Goal: Task Accomplishment & Management: Manage account settings

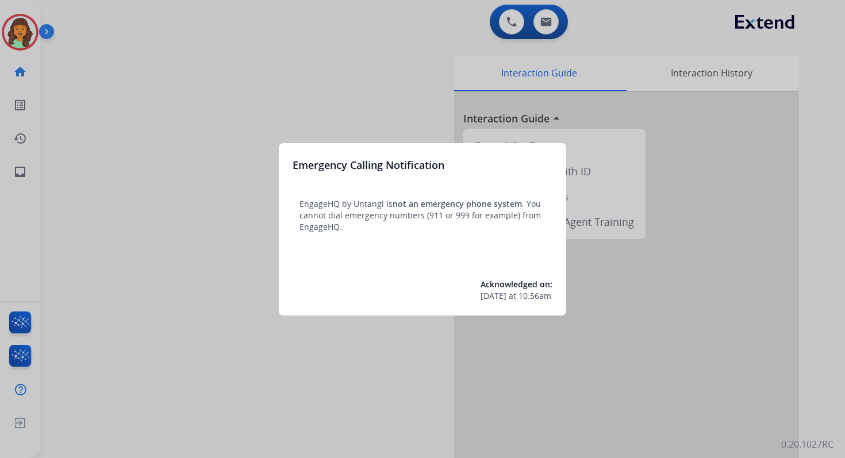
click at [544, 10] on div at bounding box center [422, 229] width 845 height 458
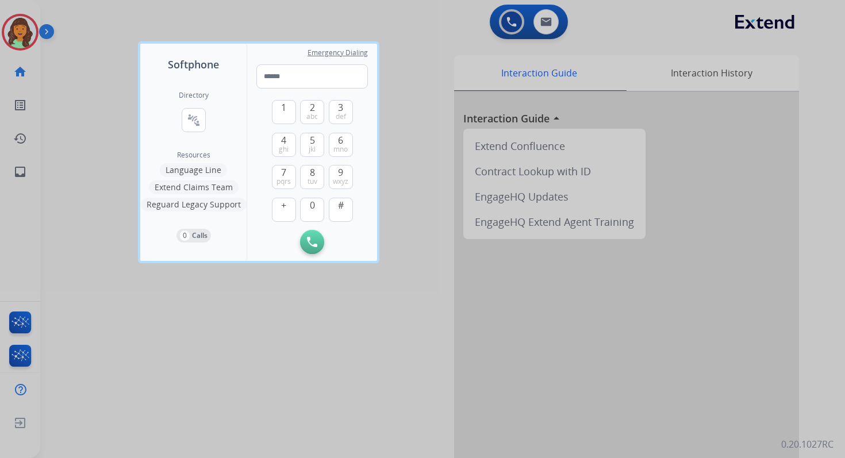
click at [546, 15] on div at bounding box center [422, 229] width 845 height 458
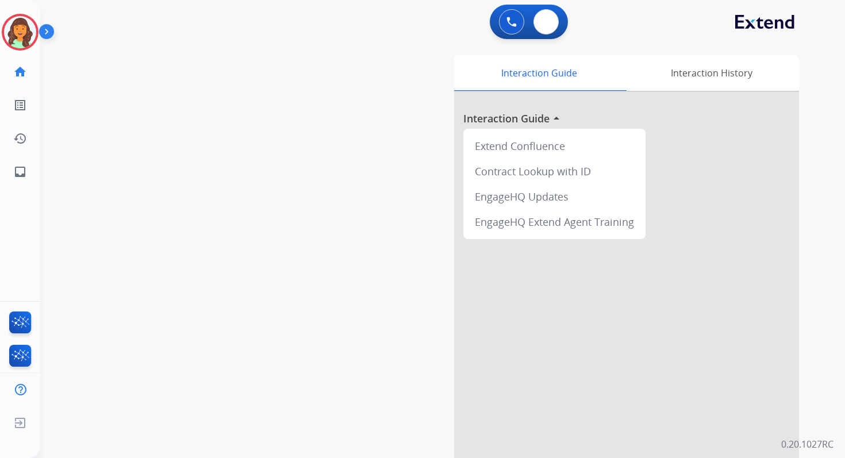
click at [546, 15] on button at bounding box center [545, 21] width 25 height 25
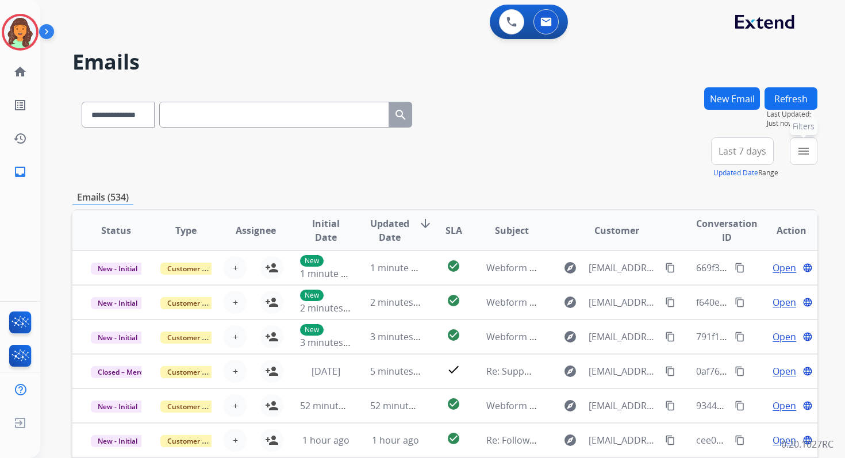
click at [804, 152] on mat-icon "menu" at bounding box center [803, 151] width 14 height 14
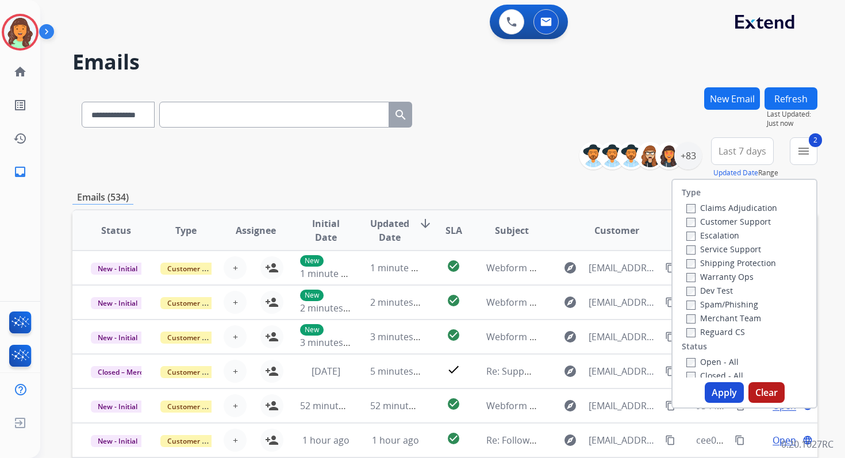
click at [715, 390] on button "Apply" at bounding box center [723, 392] width 39 height 21
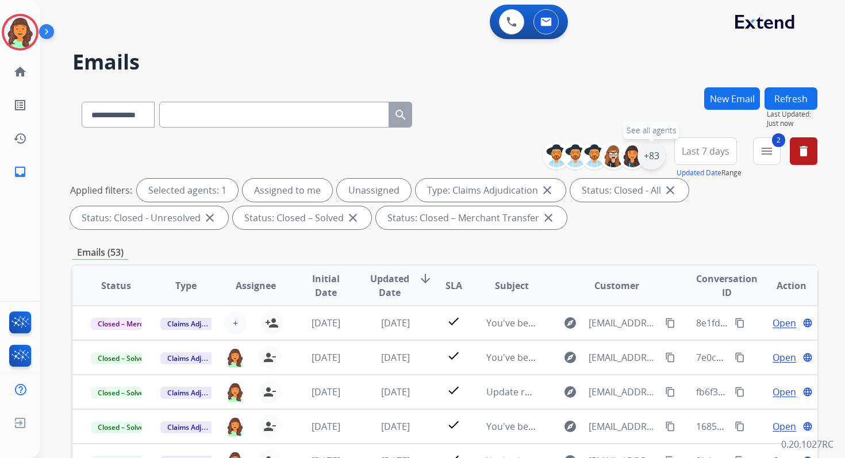
click at [649, 152] on div "+83" at bounding box center [651, 156] width 28 height 28
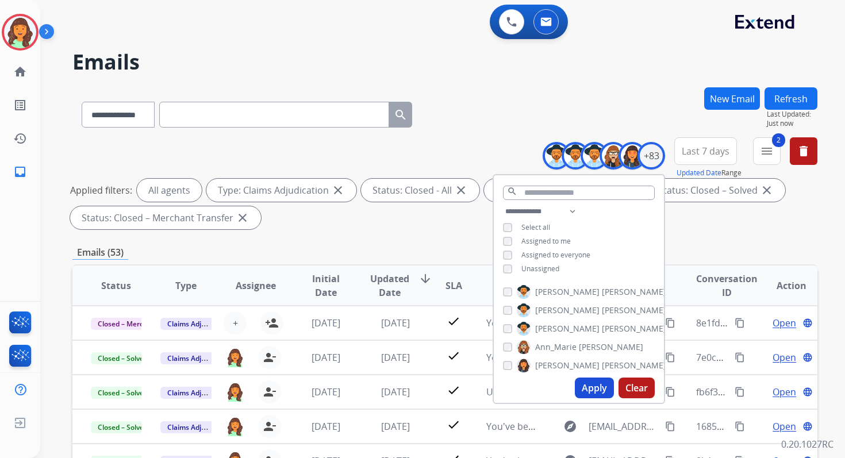
click at [598, 390] on button "Apply" at bounding box center [594, 387] width 39 height 21
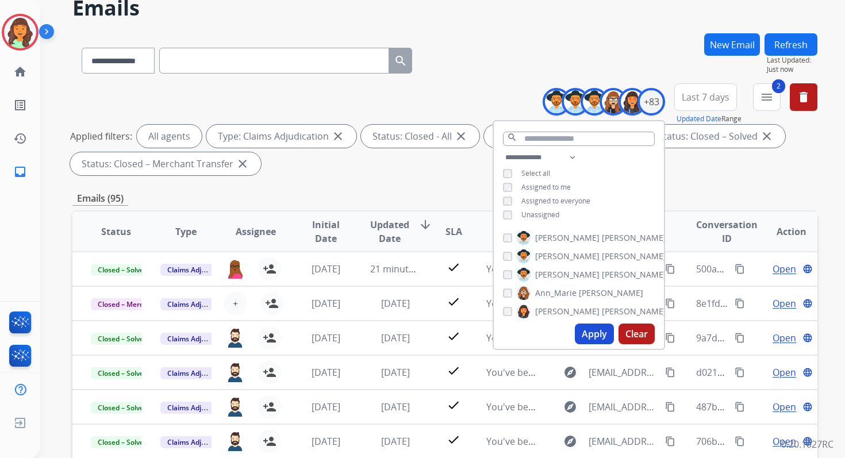
scroll to position [251, 0]
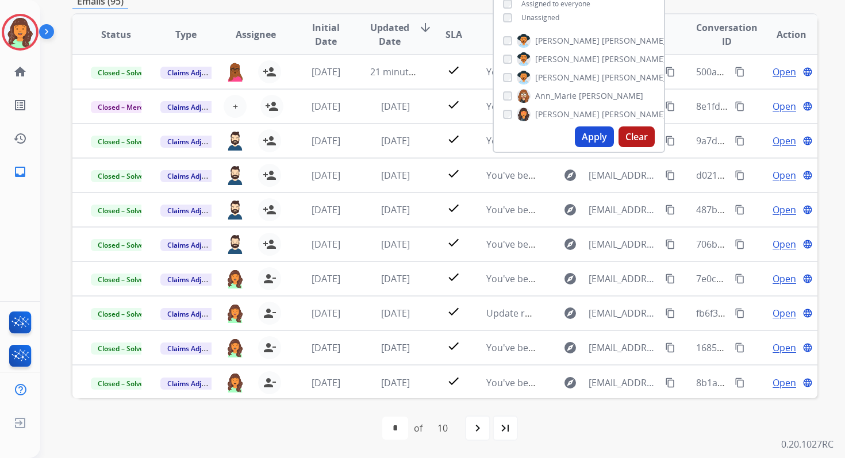
click at [241, 423] on div "first_page navigate_before * * * * * * * * * ** of 10 navigate_next last_page" at bounding box center [444, 428] width 745 height 23
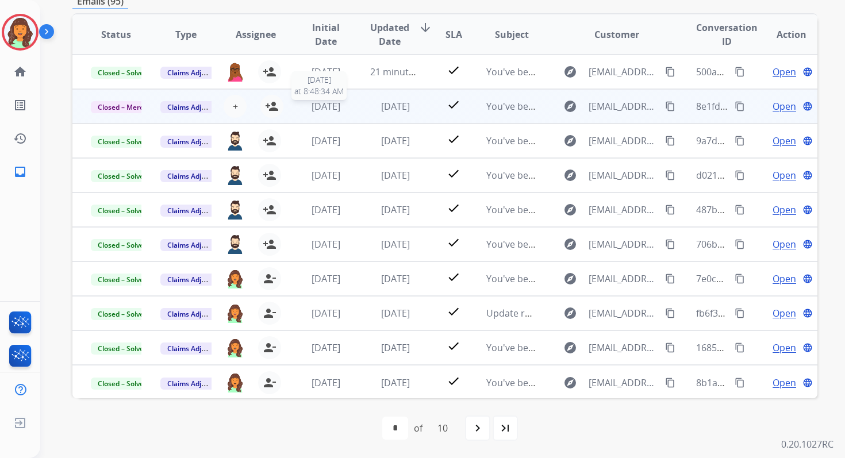
click at [311, 100] on span "[DATE]" at bounding box center [325, 106] width 29 height 13
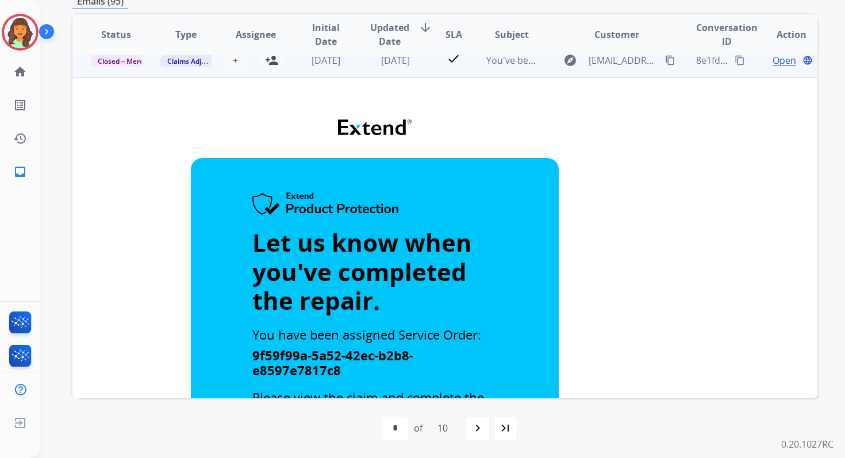
scroll to position [0, 0]
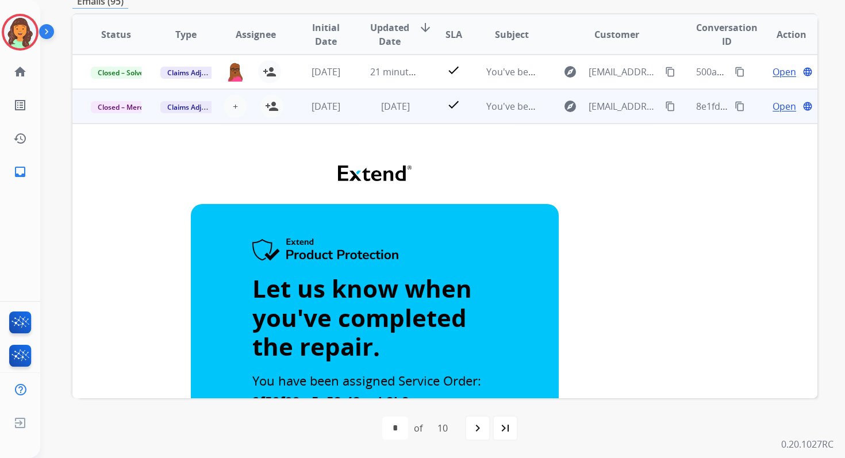
click at [773, 107] on span "Open" at bounding box center [784, 106] width 24 height 14
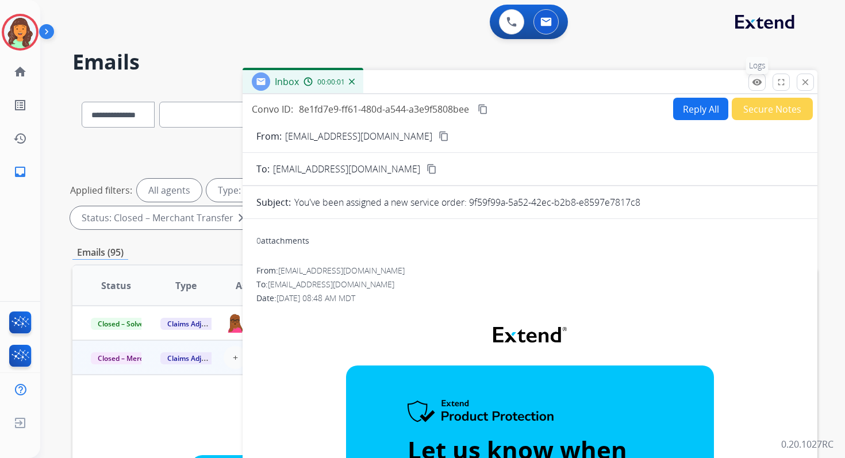
click at [757, 80] on mat-icon "remove_red_eye" at bounding box center [757, 82] width 10 height 10
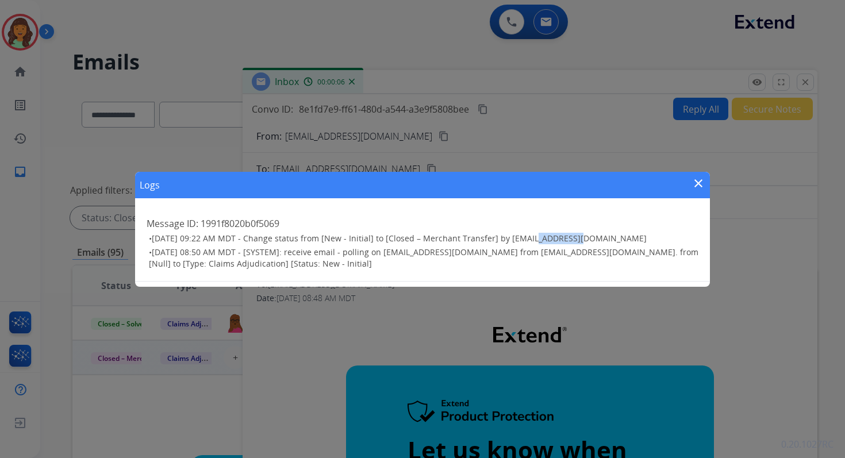
drag, startPoint x: 523, startPoint y: 240, endPoint x: 562, endPoint y: 240, distance: 39.1
click at [562, 240] on span "[DATE] 09:22 AM MDT - Change status from [New - Initial] to [Closed – Merchant …" at bounding box center [399, 238] width 495 height 11
copy span "farah.bois"
drag, startPoint x: 654, startPoint y: 239, endPoint x: 563, endPoint y: 237, distance: 90.8
click at [563, 237] on h3 "• [DATE] 09:22 AM MDT - Change status from [New - Initial] to [Closed – Merchan…" at bounding box center [423, 238] width 549 height 11
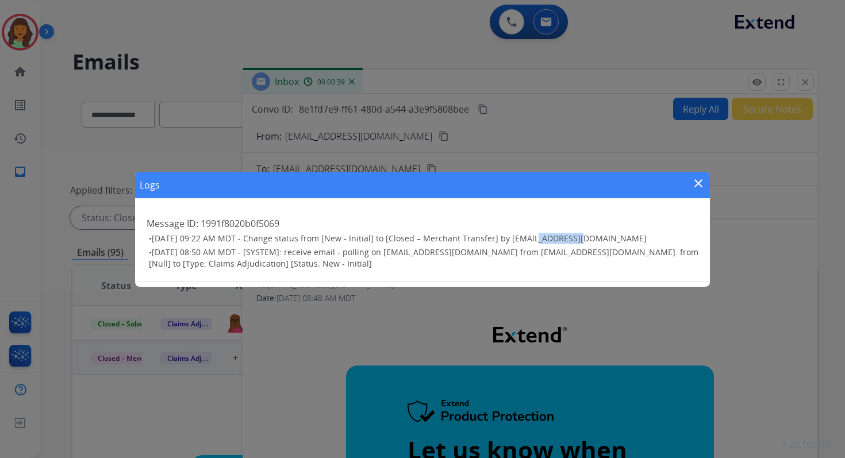
copy span "@[DOMAIN_NAME]"
click at [699, 182] on mat-icon "close" at bounding box center [698, 183] width 14 height 14
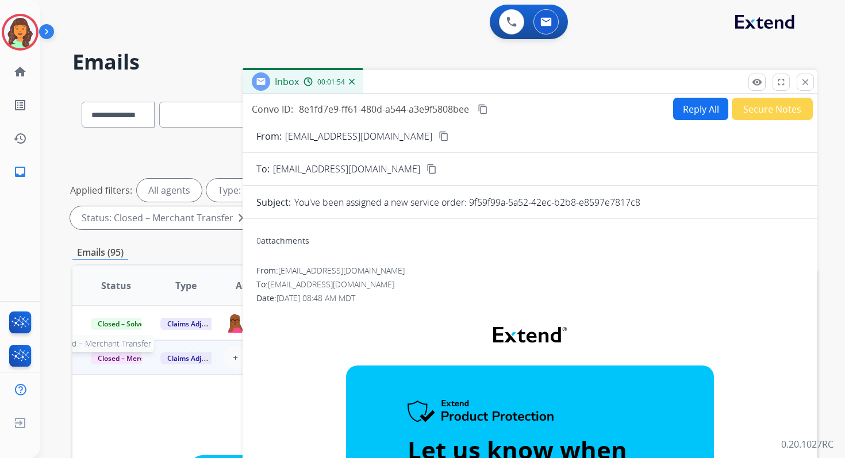
click at [111, 355] on span "Closed – Merchant Transfer" at bounding box center [143, 358] width 105 height 12
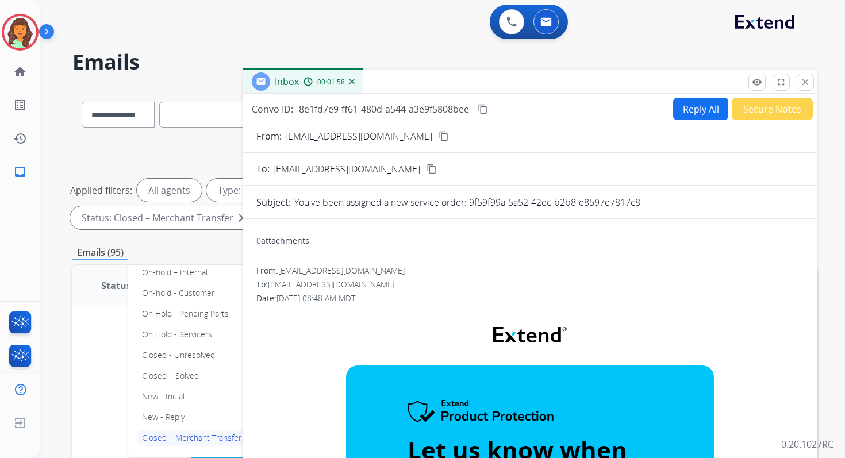
scroll to position [102, 0]
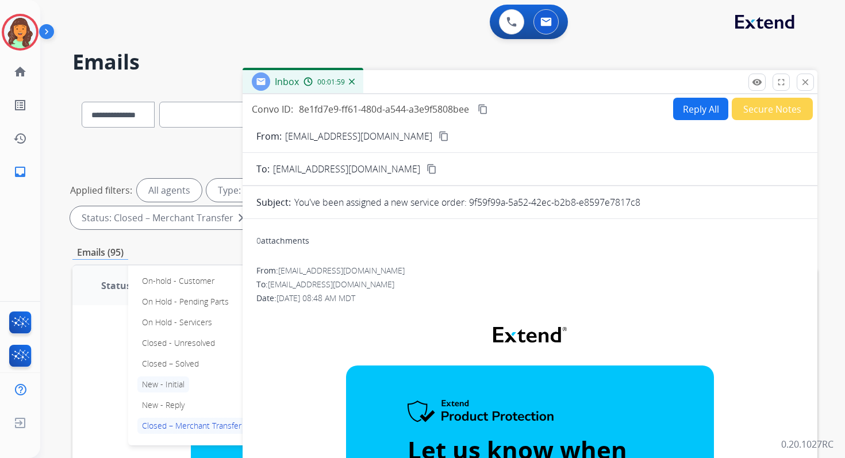
click at [172, 387] on p "New - Initial" at bounding box center [163, 384] width 52 height 16
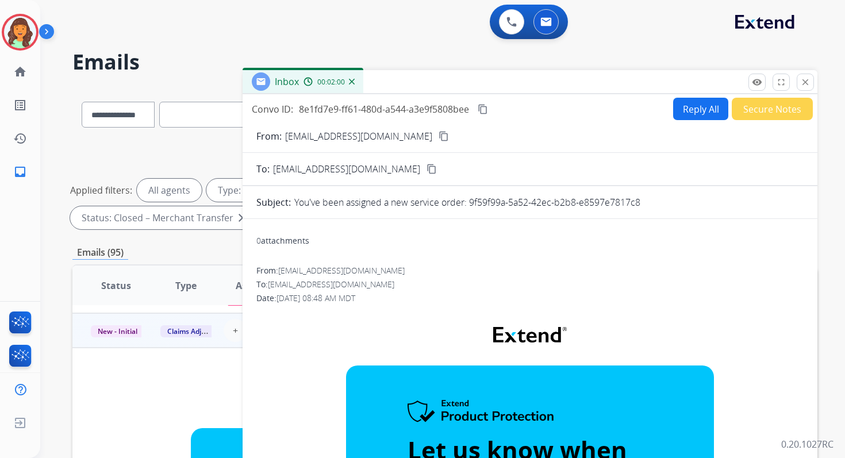
scroll to position [0, 0]
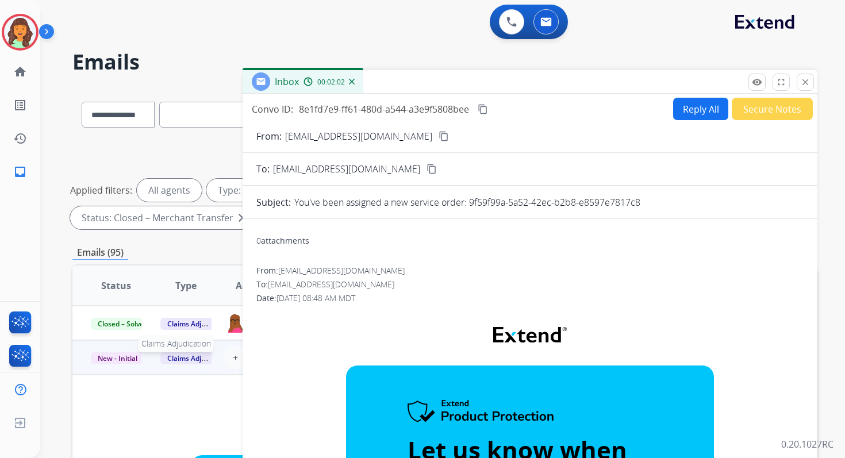
click at [180, 360] on span "Claims Adjudication" at bounding box center [199, 358] width 79 height 12
click at [220, 359] on p "Claims Adjudication" at bounding box center [246, 362] width 79 height 16
click at [481, 110] on mat-icon "content_copy" at bounding box center [482, 109] width 10 height 10
click at [755, 79] on mat-icon "remove_red_eye" at bounding box center [757, 82] width 10 height 10
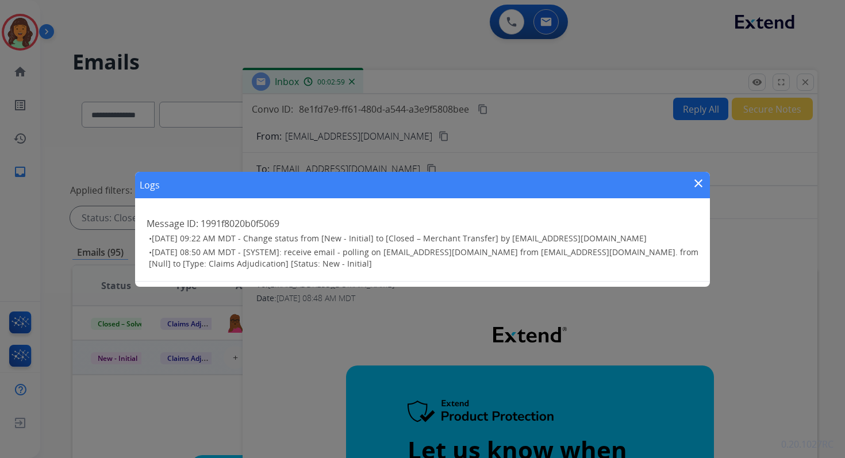
click at [697, 186] on mat-icon "close" at bounding box center [698, 183] width 14 height 14
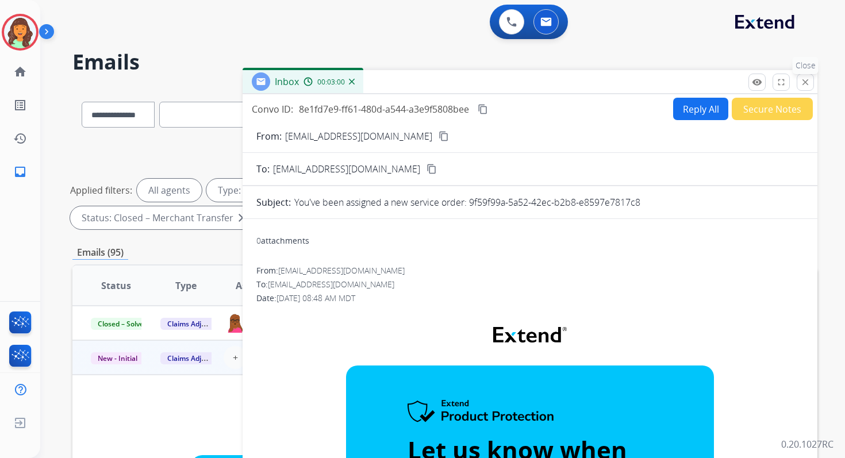
click at [801, 79] on mat-icon "close" at bounding box center [805, 82] width 10 height 10
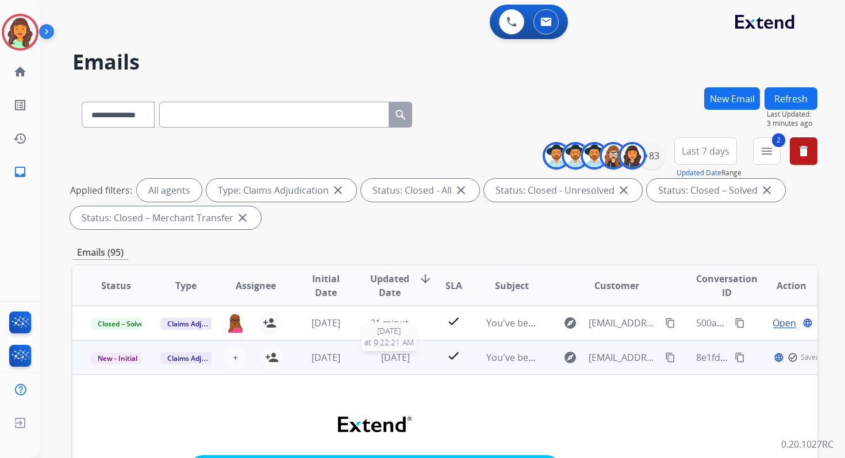
click at [381, 363] on span "[DATE]" at bounding box center [395, 357] width 29 height 13
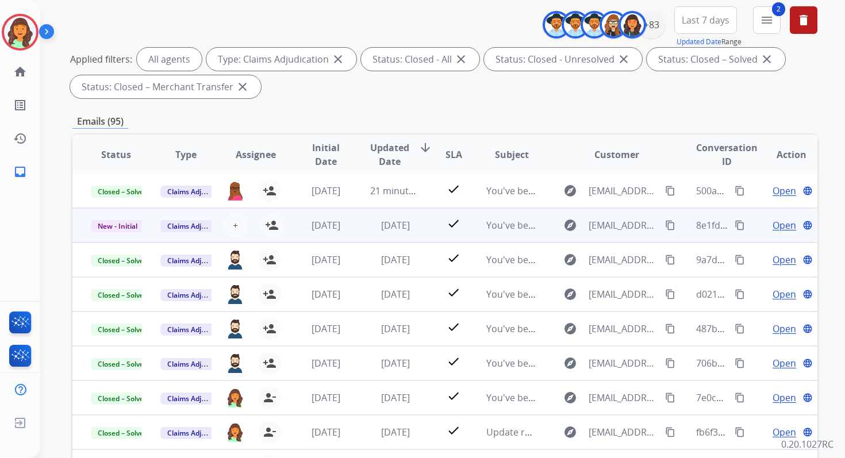
scroll to position [251, 0]
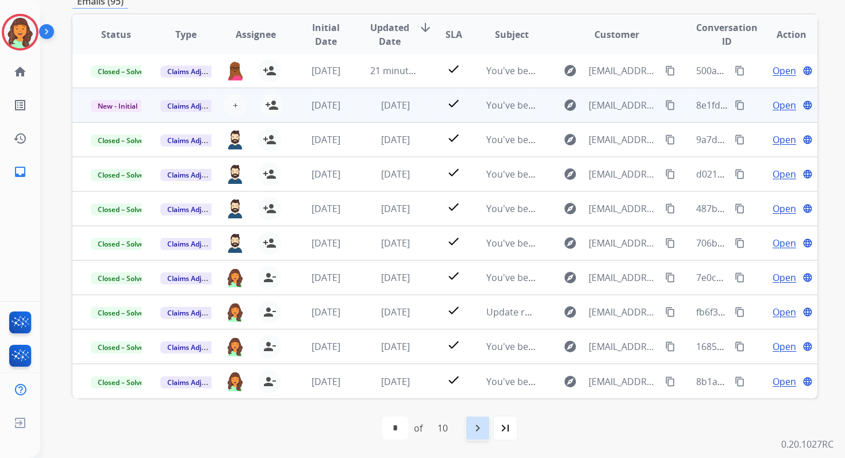
click at [478, 429] on mat-icon "navigate_next" at bounding box center [478, 428] width 14 height 14
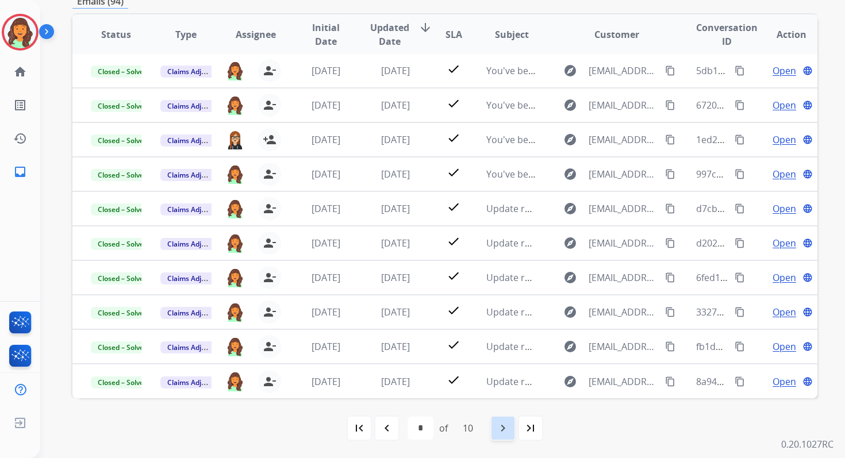
click at [501, 425] on mat-icon "navigate_next" at bounding box center [503, 428] width 14 height 14
click at [384, 431] on mat-icon "navigate_before" at bounding box center [387, 428] width 14 height 14
click at [383, 428] on mat-icon "navigate_before" at bounding box center [387, 428] width 14 height 14
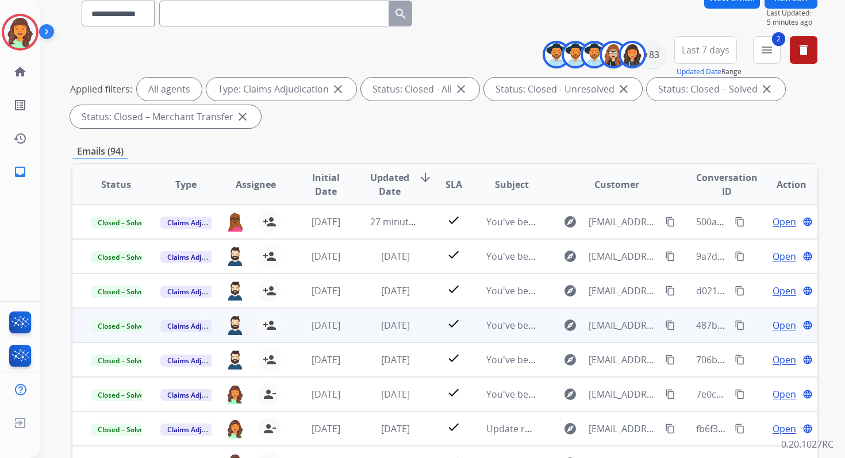
scroll to position [0, 0]
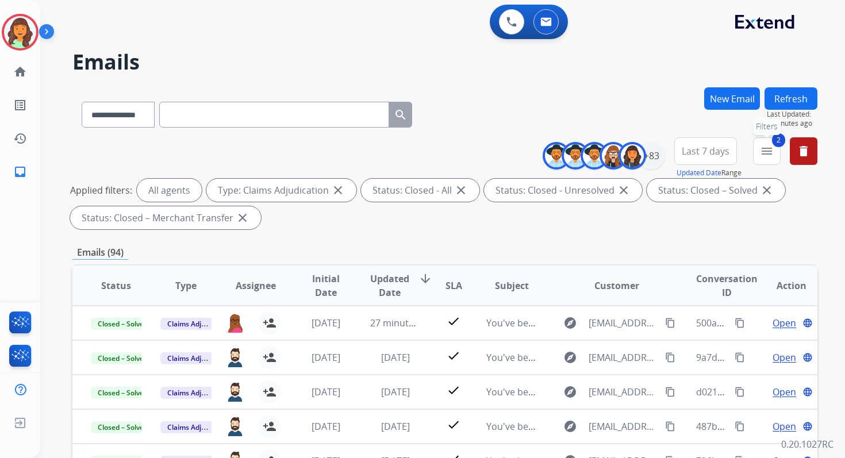
click at [766, 156] on mat-icon "menu" at bounding box center [767, 151] width 14 height 14
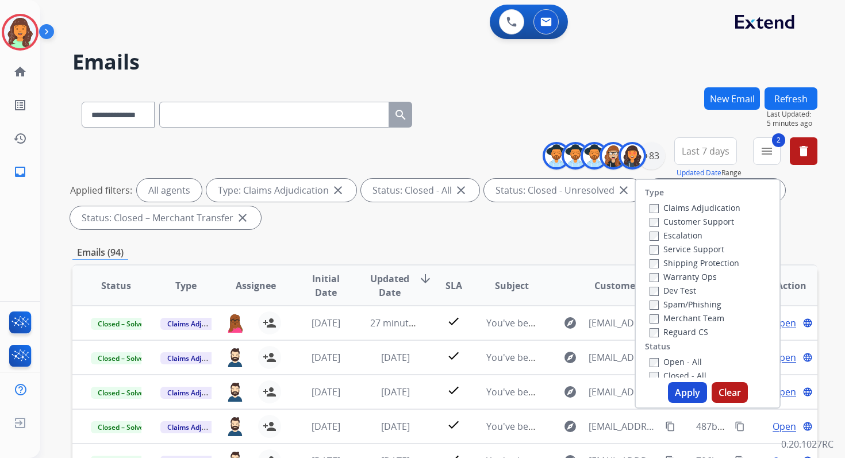
click at [685, 387] on button "Apply" at bounding box center [687, 392] width 39 height 21
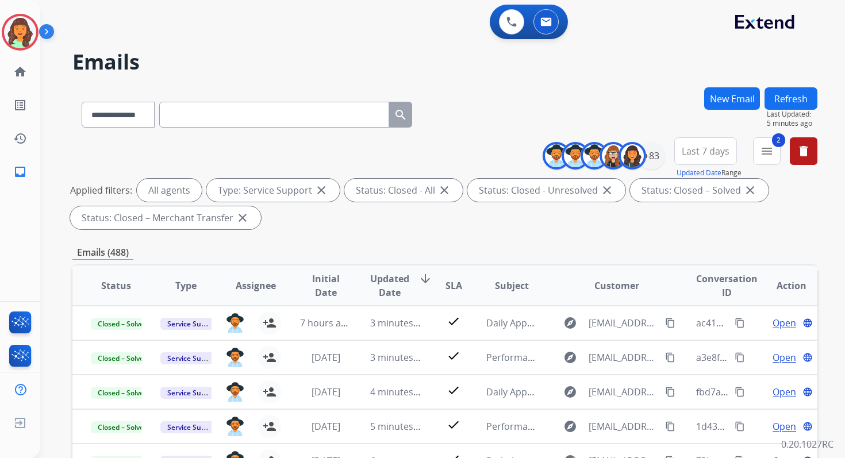
scroll to position [251, 0]
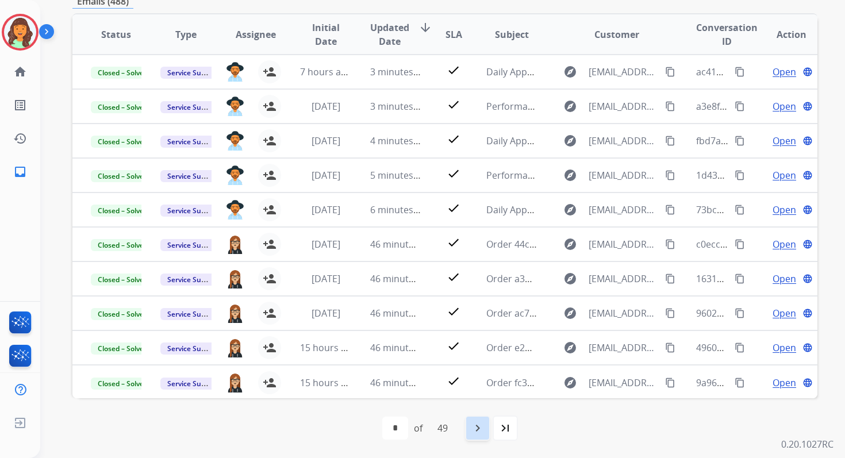
click at [487, 425] on div "navigate_next" at bounding box center [477, 427] width 25 height 25
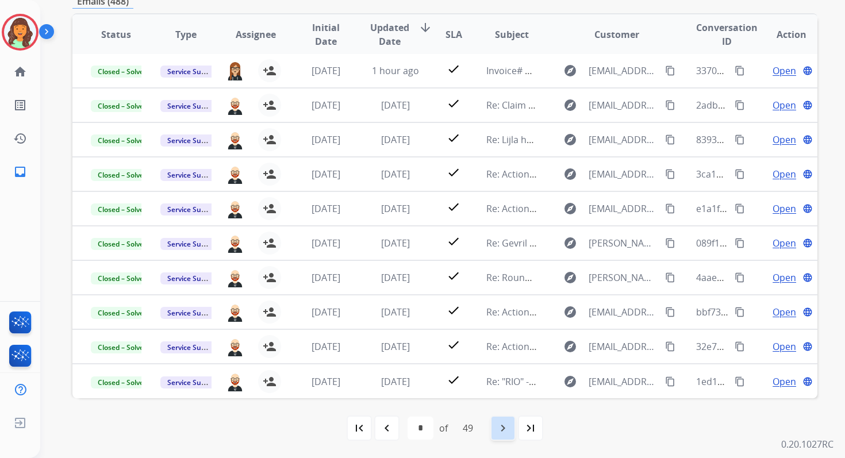
click at [506, 431] on mat-icon "navigate_next" at bounding box center [503, 428] width 14 height 14
click at [507, 430] on mat-icon "navigate_next" at bounding box center [503, 428] width 14 height 14
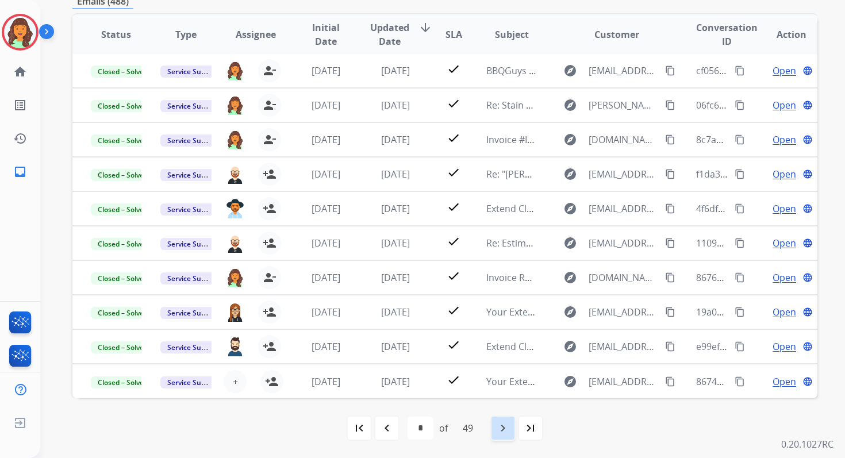
click at [507, 430] on mat-icon "navigate_next" at bounding box center [503, 428] width 14 height 14
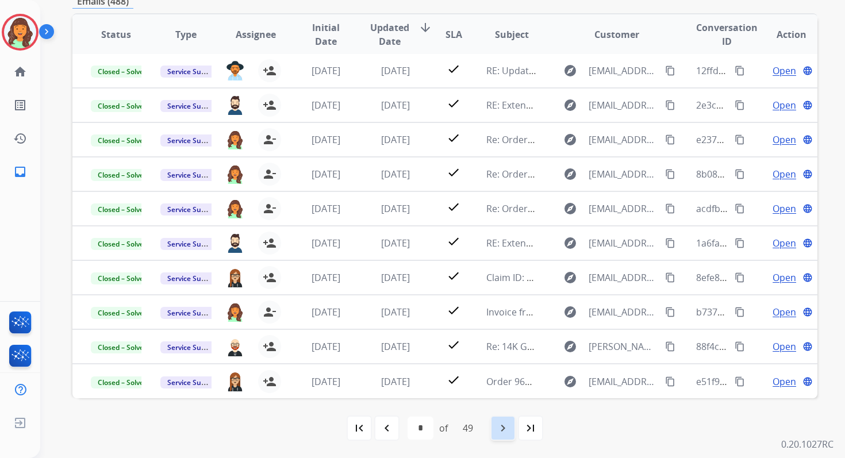
click at [507, 430] on mat-icon "navigate_next" at bounding box center [503, 428] width 14 height 14
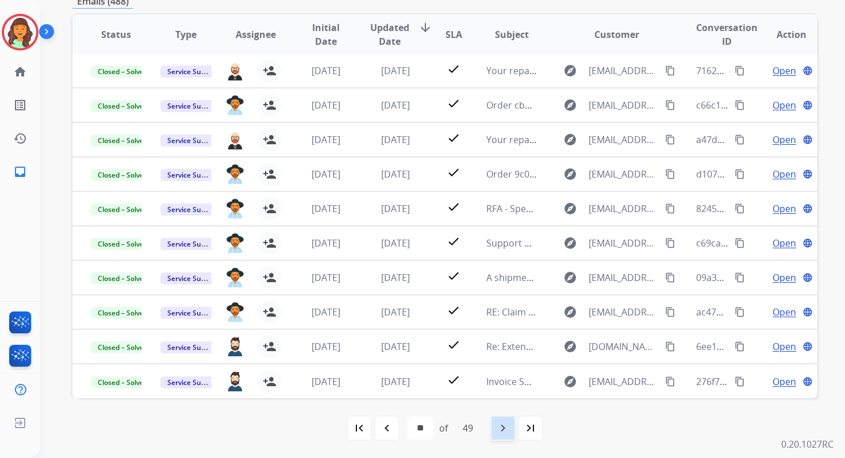
click at [507, 430] on mat-icon "navigate_next" at bounding box center [503, 428] width 14 height 14
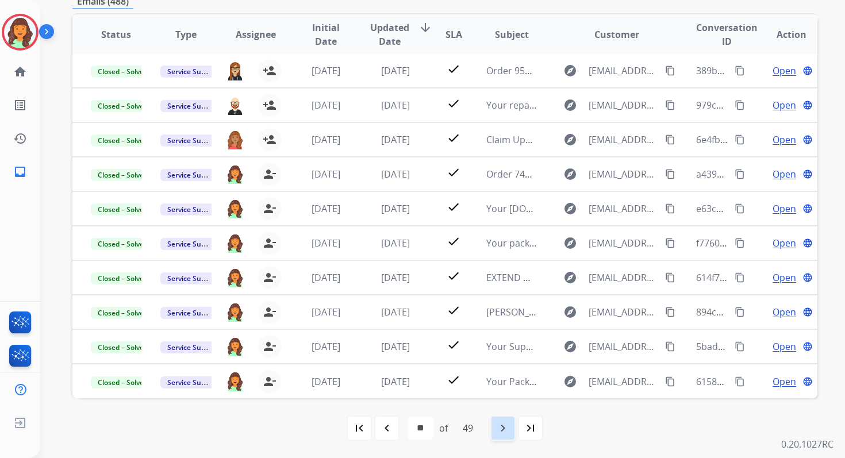
click at [507, 430] on mat-icon "navigate_next" at bounding box center [503, 428] width 14 height 14
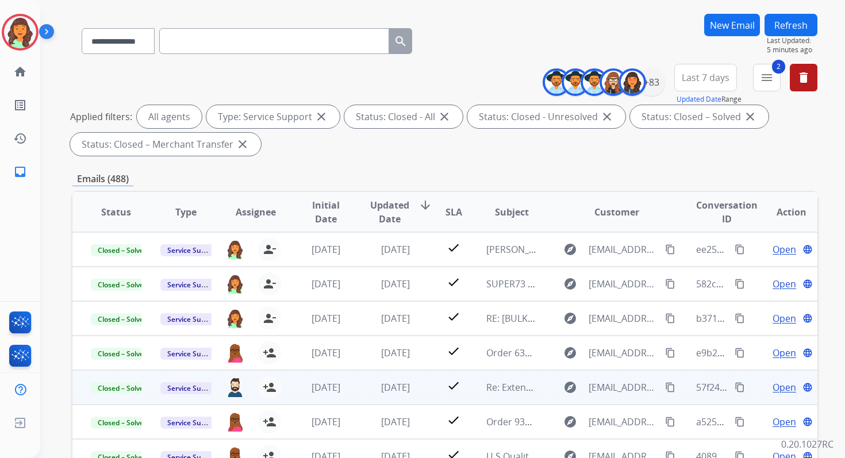
scroll to position [0, 0]
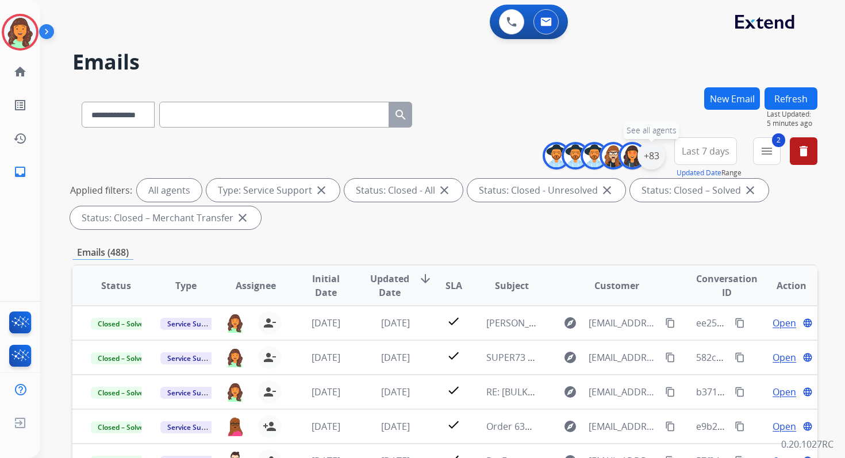
click at [654, 153] on div "+83" at bounding box center [651, 156] width 28 height 28
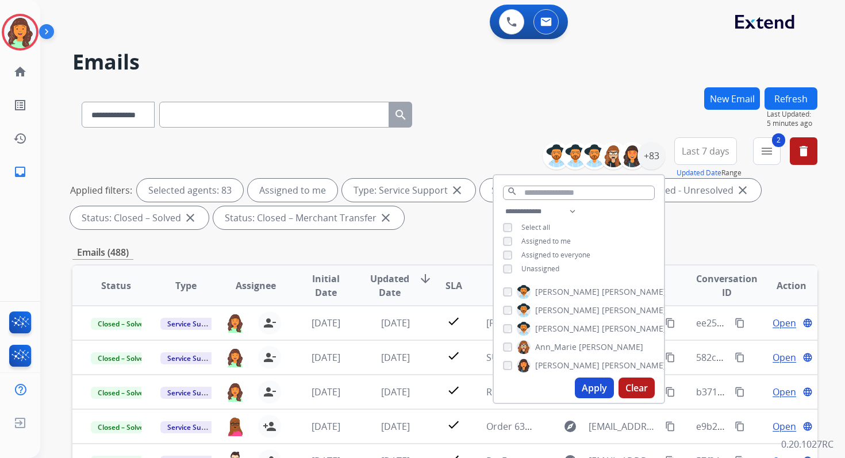
click at [591, 389] on button "Apply" at bounding box center [594, 387] width 39 height 21
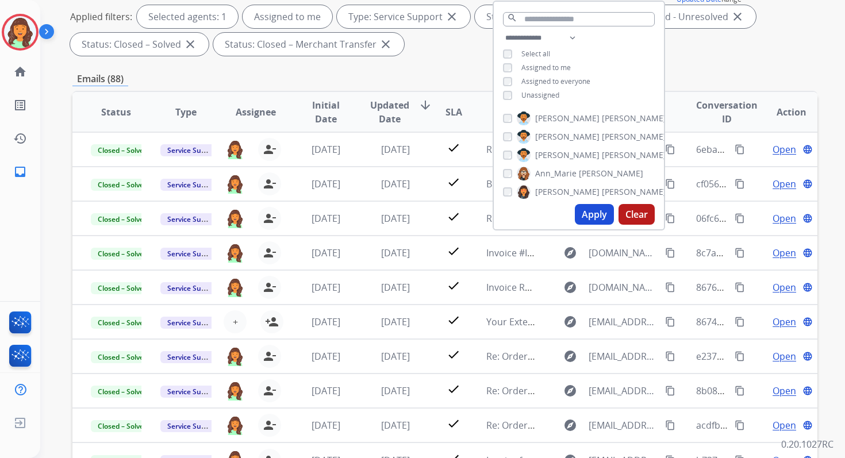
scroll to position [251, 0]
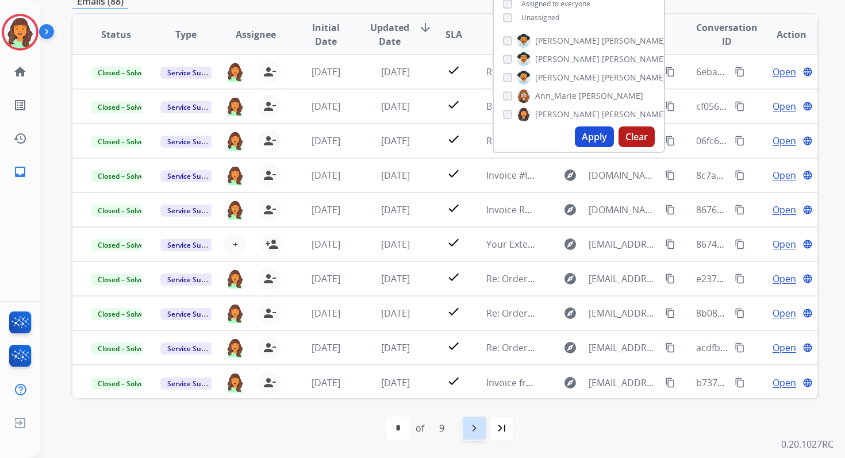
click at [474, 427] on mat-icon "navigate_next" at bounding box center [474, 428] width 14 height 14
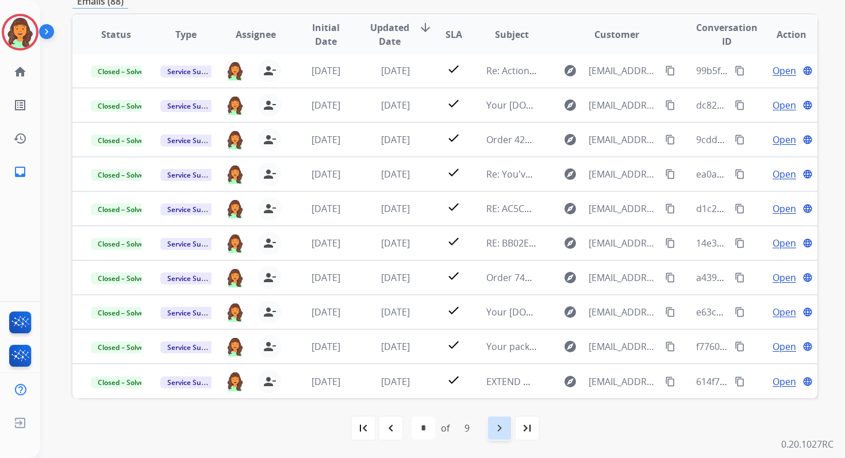
click at [499, 427] on mat-icon "navigate_next" at bounding box center [499, 428] width 14 height 14
select select "*"
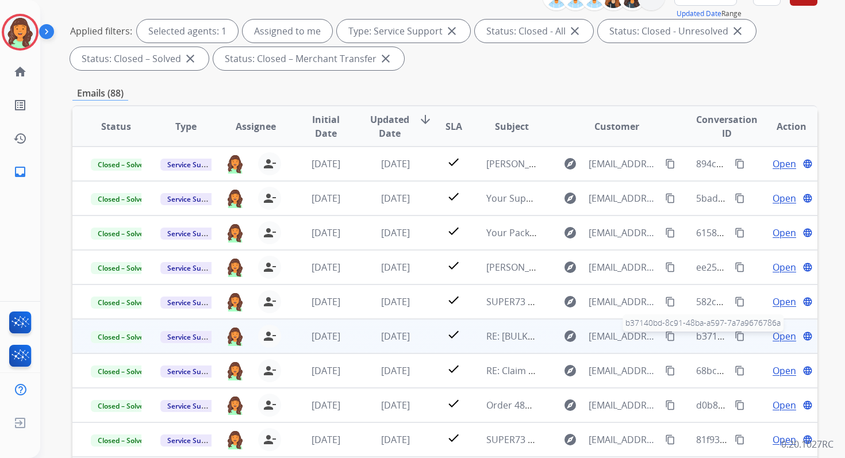
scroll to position [0, 0]
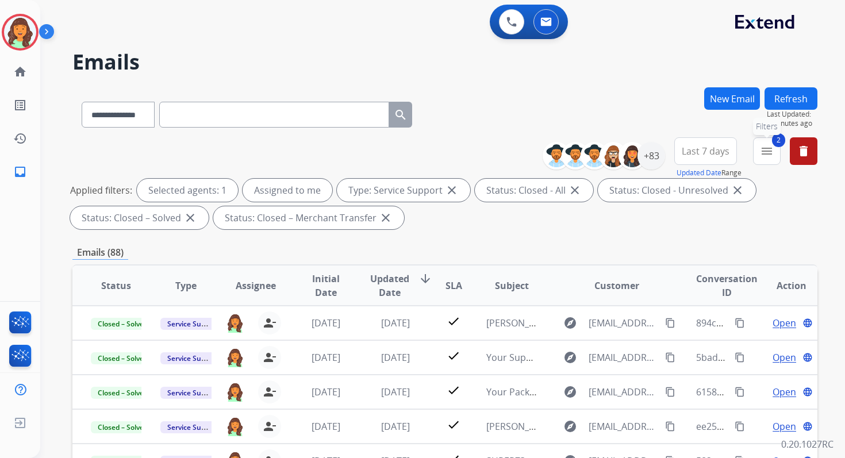
click at [764, 163] on button "2 menu Filters" at bounding box center [767, 151] width 28 height 28
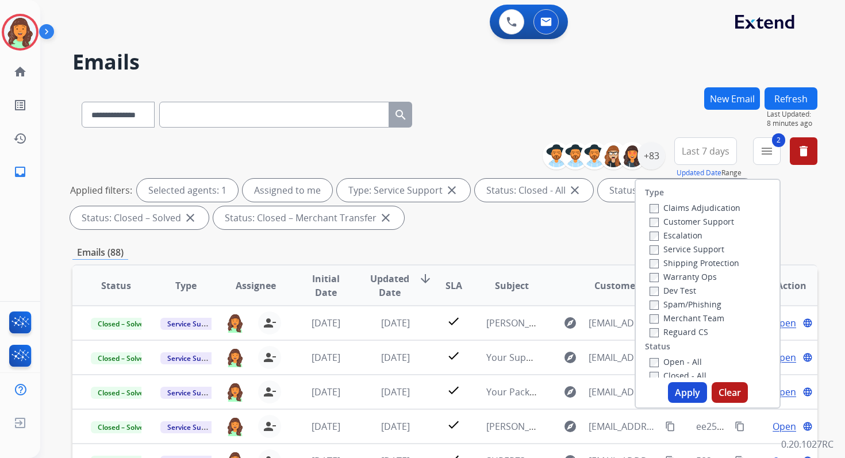
click at [692, 392] on button "Apply" at bounding box center [687, 392] width 39 height 21
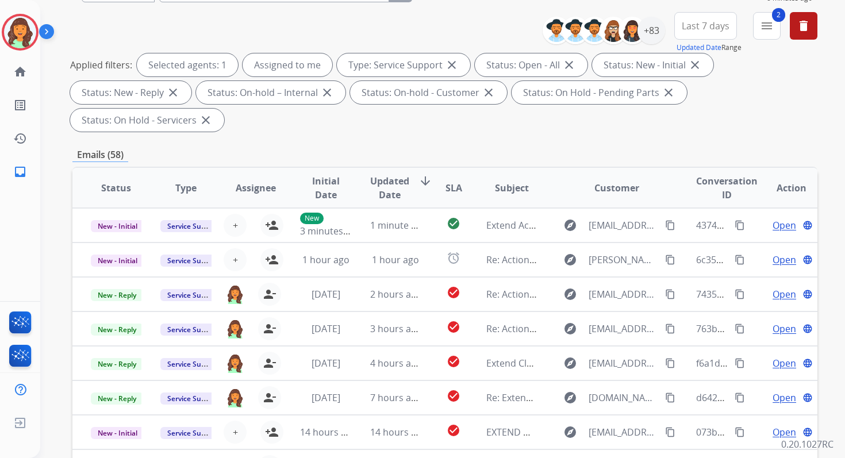
scroll to position [279, 0]
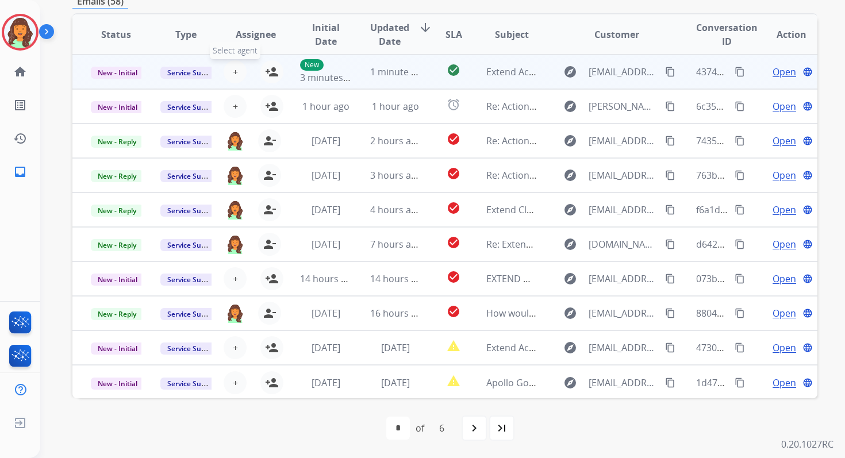
click at [233, 74] on span "+" at bounding box center [235, 72] width 5 height 14
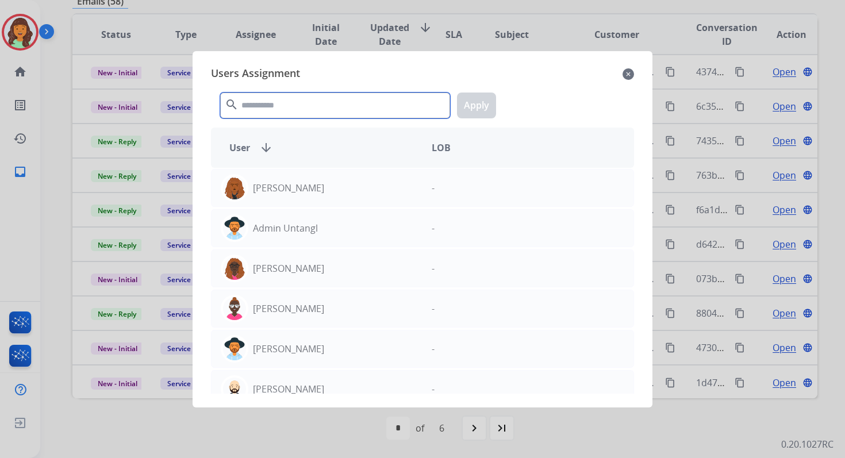
click at [289, 110] on input "text" at bounding box center [335, 106] width 230 height 26
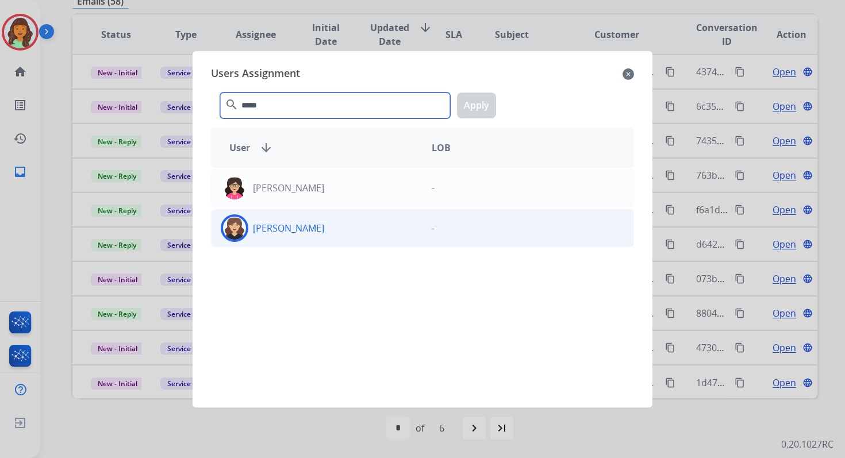
type input "*****"
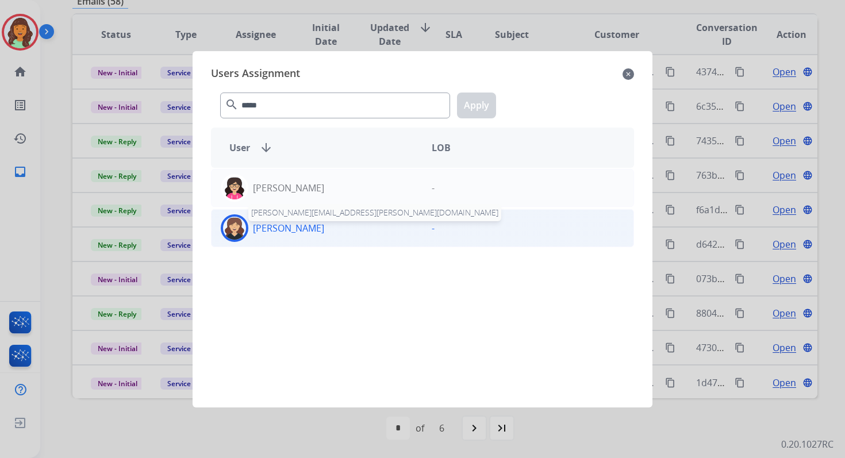
click at [314, 224] on p "[PERSON_NAME]" at bounding box center [288, 228] width 71 height 14
click at [471, 117] on button "Apply" at bounding box center [476, 106] width 39 height 26
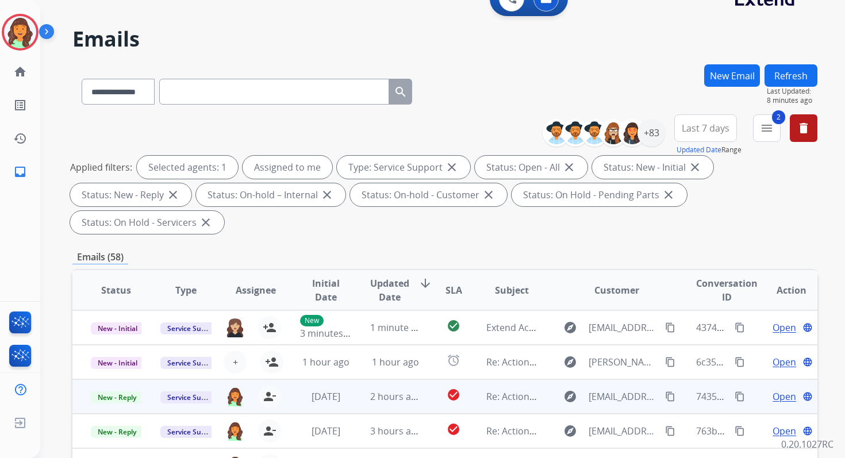
scroll to position [0, 0]
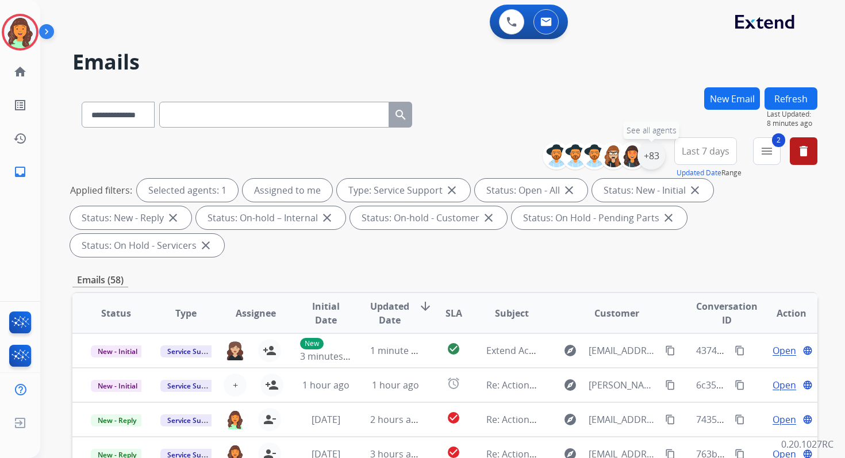
click at [649, 153] on div "+83" at bounding box center [651, 156] width 28 height 28
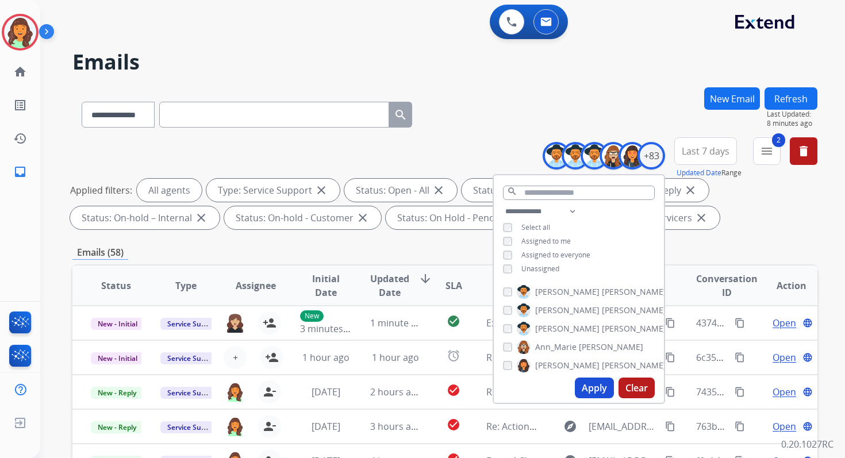
click at [593, 387] on button "Apply" at bounding box center [594, 387] width 39 height 21
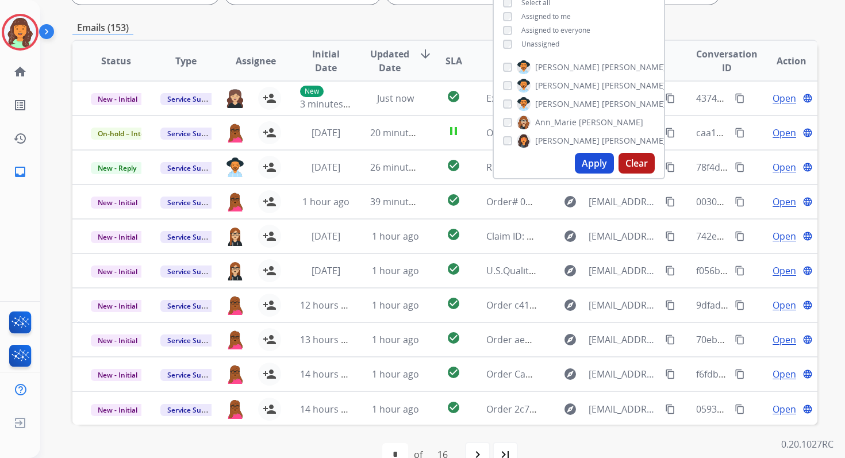
scroll to position [251, 0]
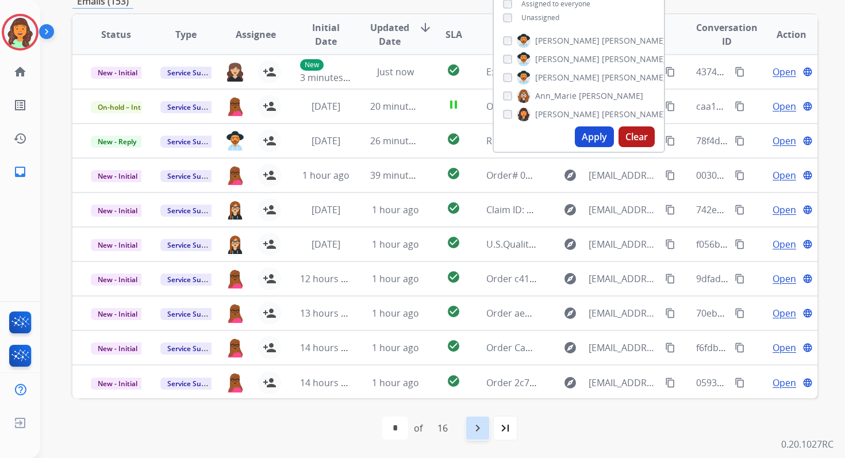
click at [483, 434] on mat-icon "navigate_next" at bounding box center [478, 428] width 14 height 14
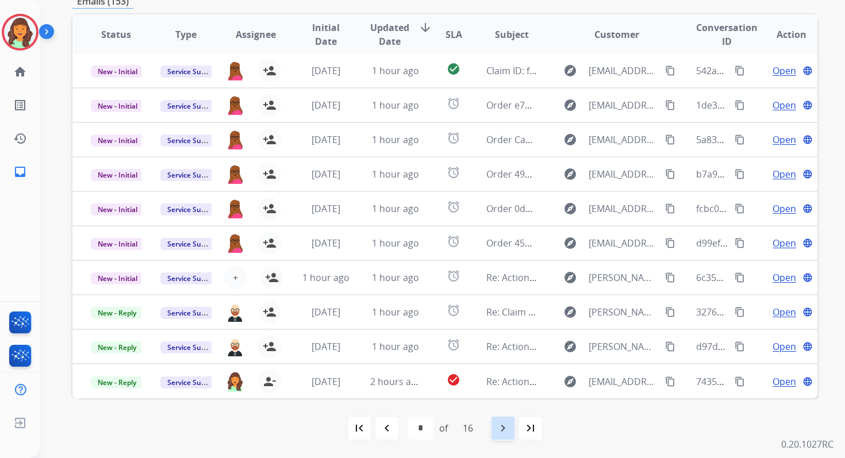
click at [506, 425] on mat-icon "navigate_next" at bounding box center [503, 428] width 14 height 14
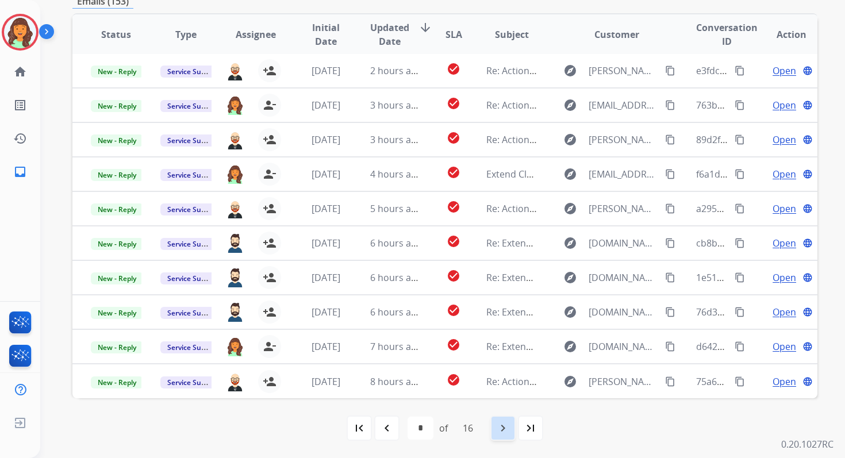
click at [507, 424] on mat-icon "navigate_next" at bounding box center [503, 428] width 14 height 14
select select "*"
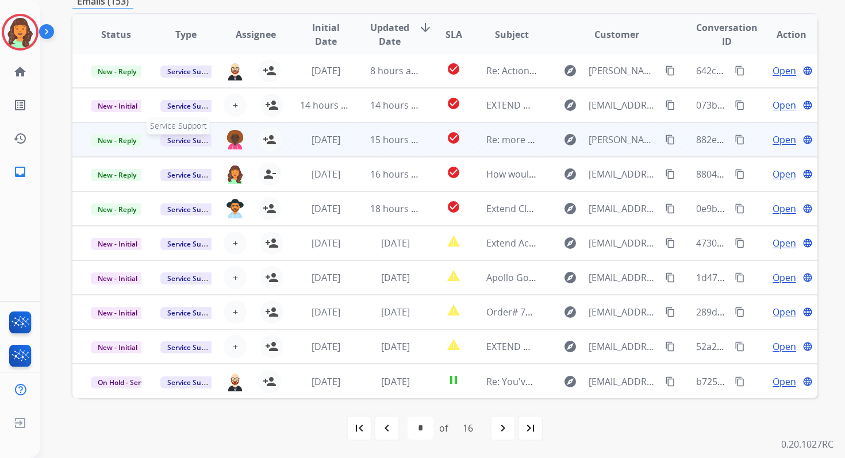
click at [195, 140] on span "Service Support" at bounding box center [192, 140] width 65 height 12
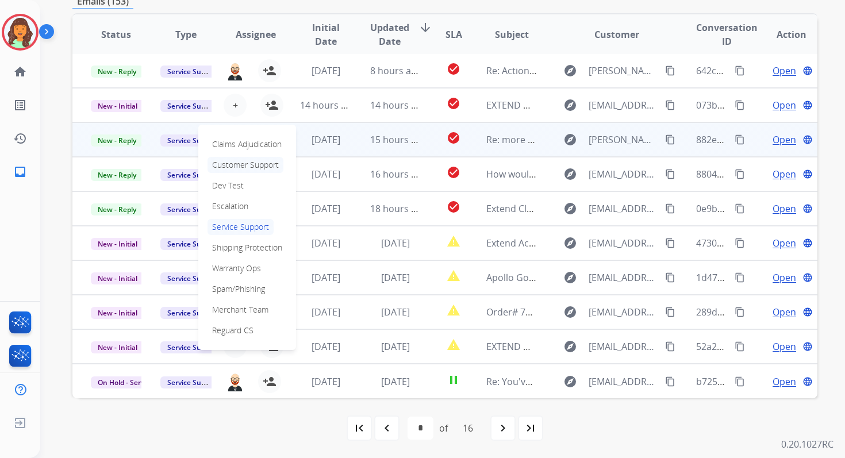
click at [224, 164] on p "Customer Support" at bounding box center [245, 165] width 76 height 16
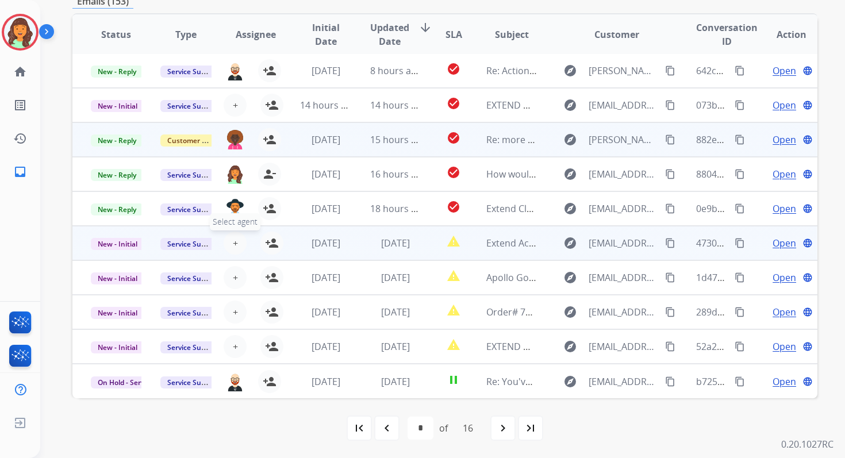
click at [233, 244] on span "+" at bounding box center [235, 243] width 5 height 14
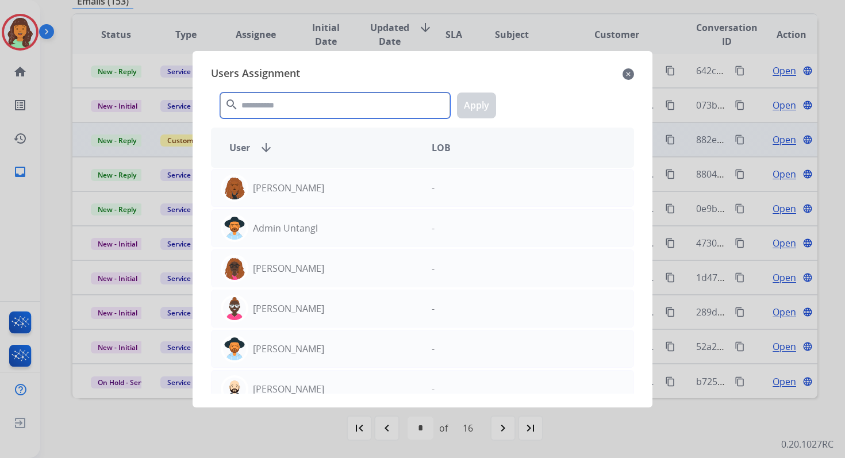
click at [282, 106] on input "text" at bounding box center [335, 106] width 230 height 26
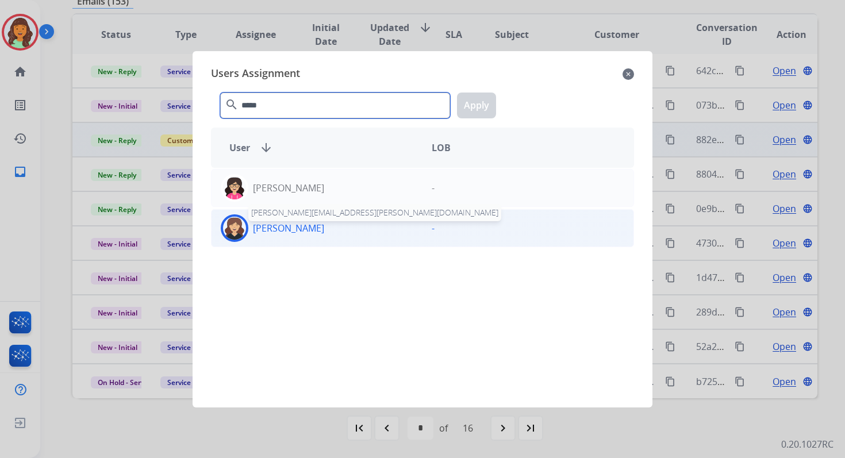
type input "*****"
click at [317, 227] on p "[PERSON_NAME]" at bounding box center [288, 228] width 71 height 14
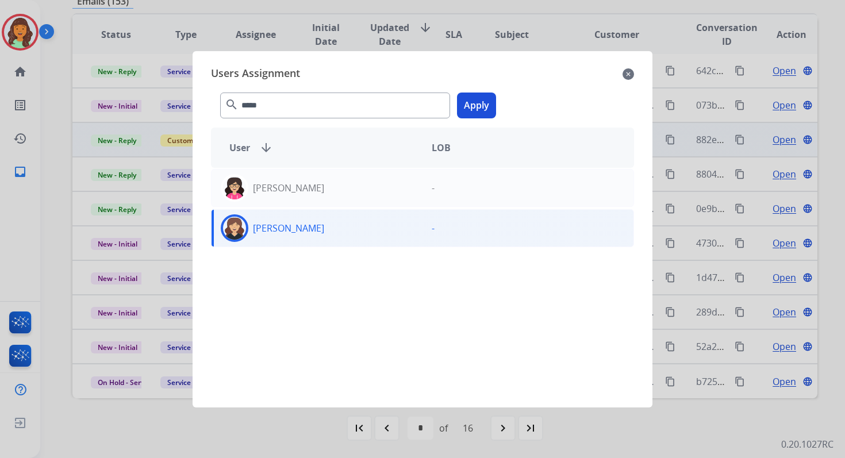
click at [485, 111] on button "Apply" at bounding box center [476, 106] width 39 height 26
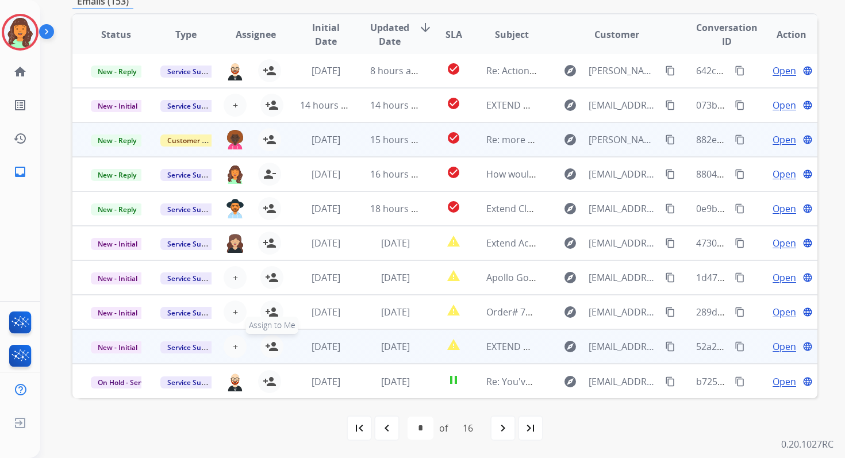
click at [269, 348] on mat-icon "person_add" at bounding box center [272, 347] width 14 height 14
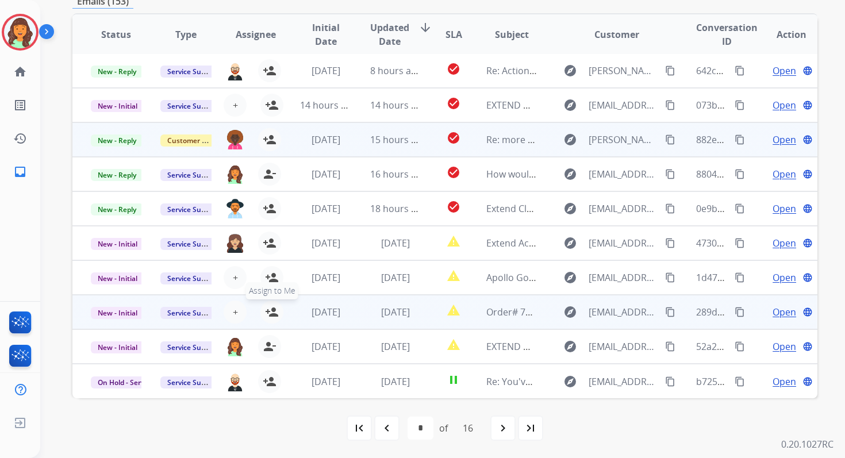
click at [271, 309] on mat-icon "person_add" at bounding box center [272, 312] width 14 height 14
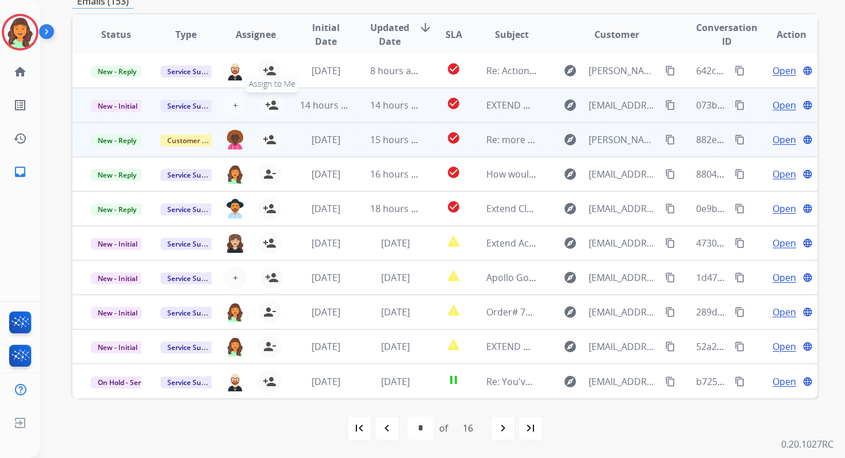
click at [272, 107] on mat-icon "person_add" at bounding box center [272, 105] width 14 height 14
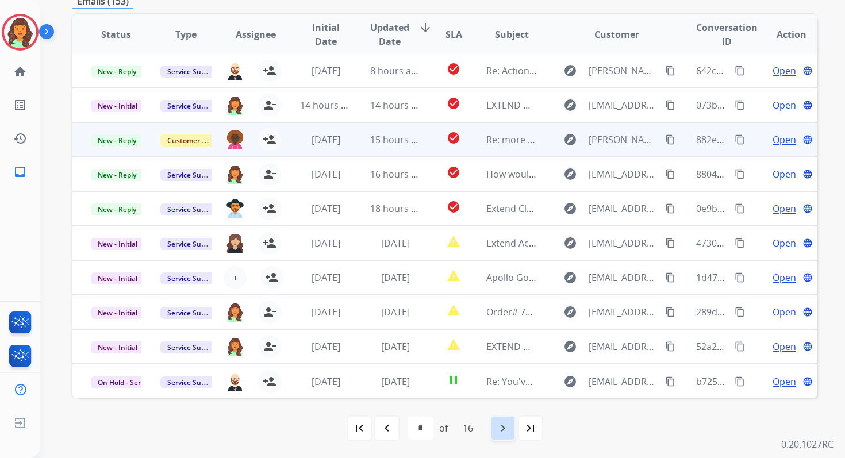
click at [506, 427] on mat-icon "navigate_next" at bounding box center [503, 428] width 14 height 14
select select "*"
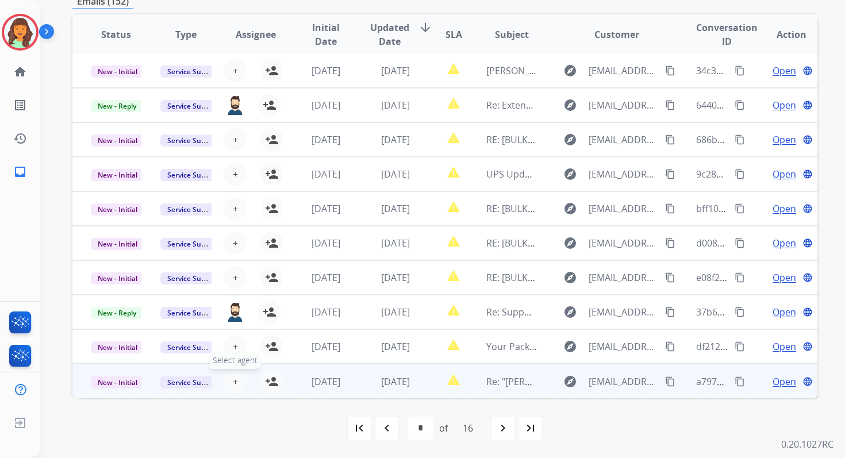
click at [233, 382] on span "+" at bounding box center [235, 382] width 5 height 14
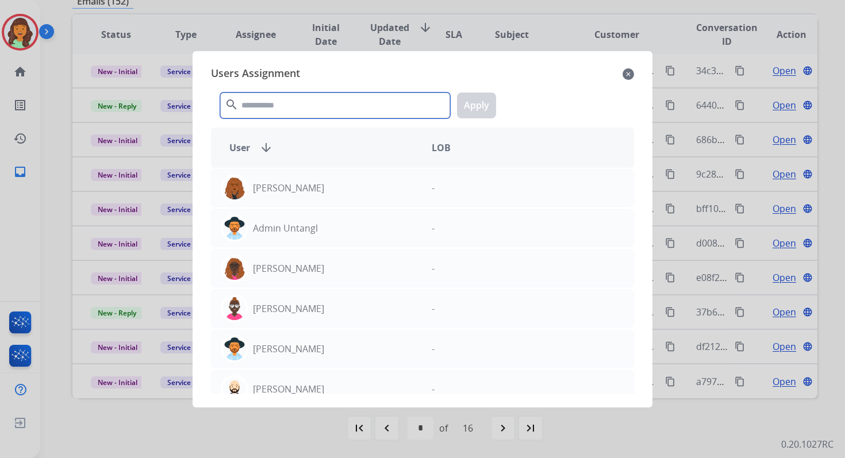
click at [303, 101] on input "text" at bounding box center [335, 106] width 230 height 26
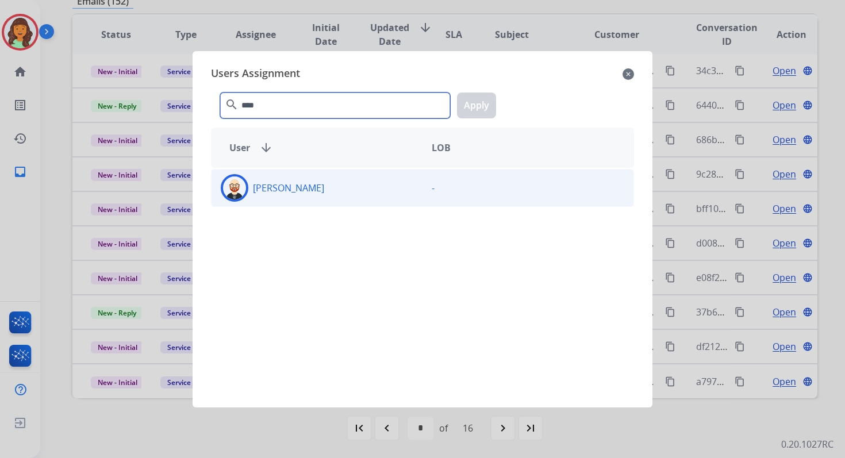
type input "****"
click at [318, 184] on div "[PERSON_NAME]" at bounding box center [316, 188] width 211 height 28
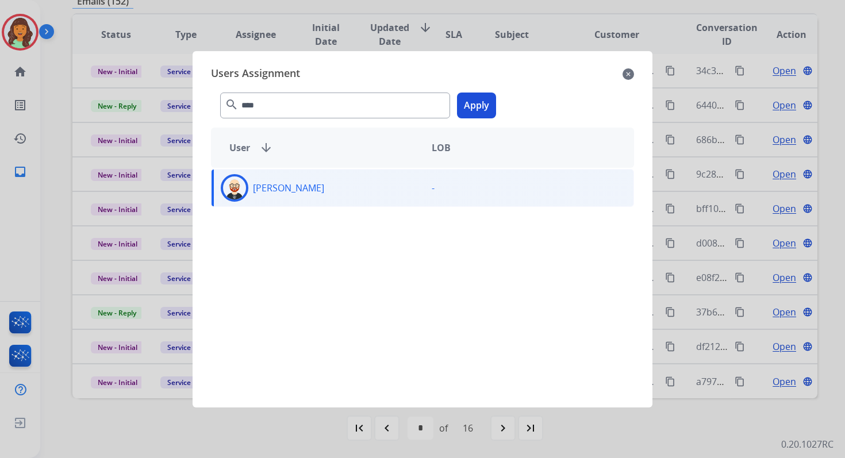
click at [476, 101] on button "Apply" at bounding box center [476, 106] width 39 height 26
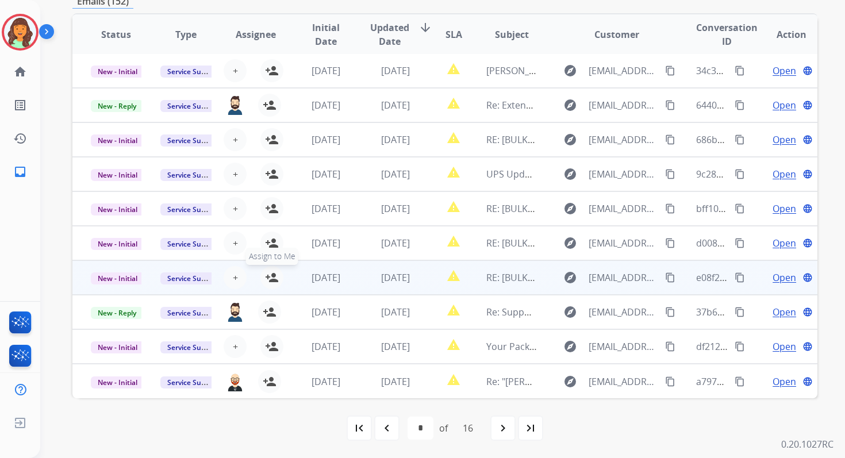
click at [274, 277] on mat-icon "person_add" at bounding box center [272, 278] width 14 height 14
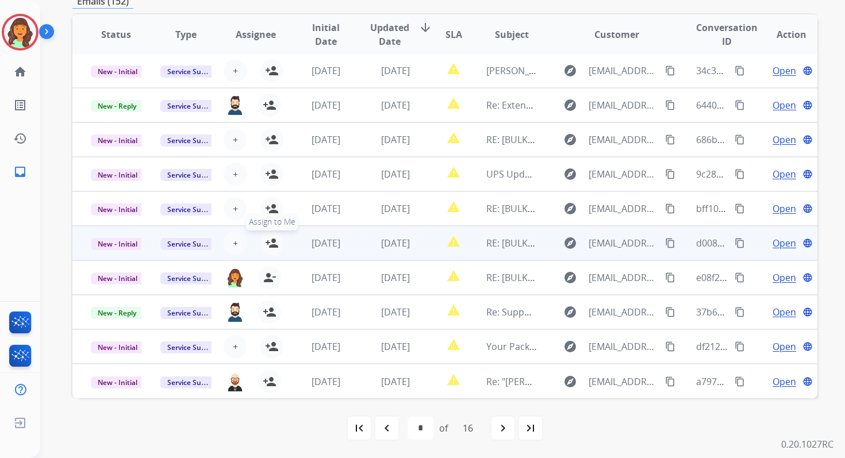
click at [274, 240] on mat-icon "person_add" at bounding box center [272, 243] width 14 height 14
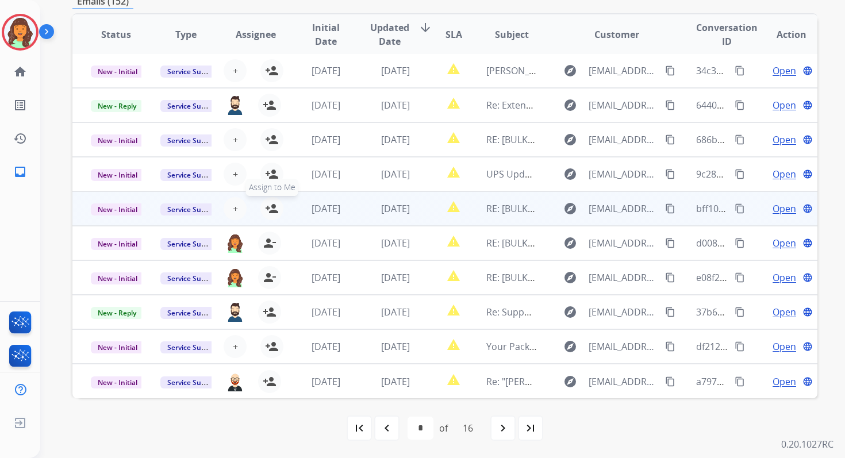
click at [273, 210] on mat-icon "person_add" at bounding box center [272, 209] width 14 height 14
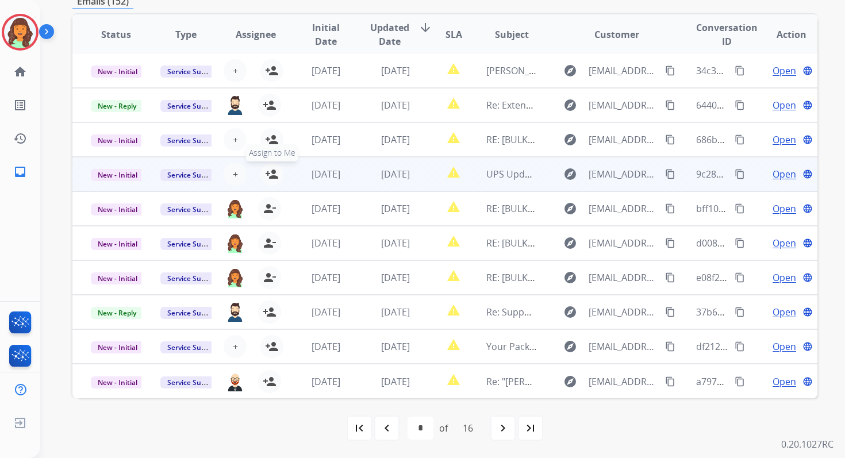
click at [268, 172] on mat-icon "person_add" at bounding box center [272, 174] width 14 height 14
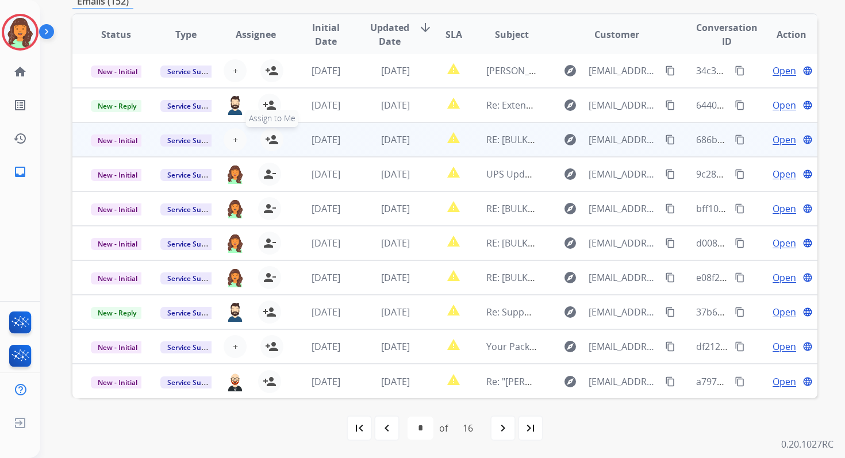
click at [276, 138] on button "person_add Assign to Me" at bounding box center [271, 139] width 23 height 23
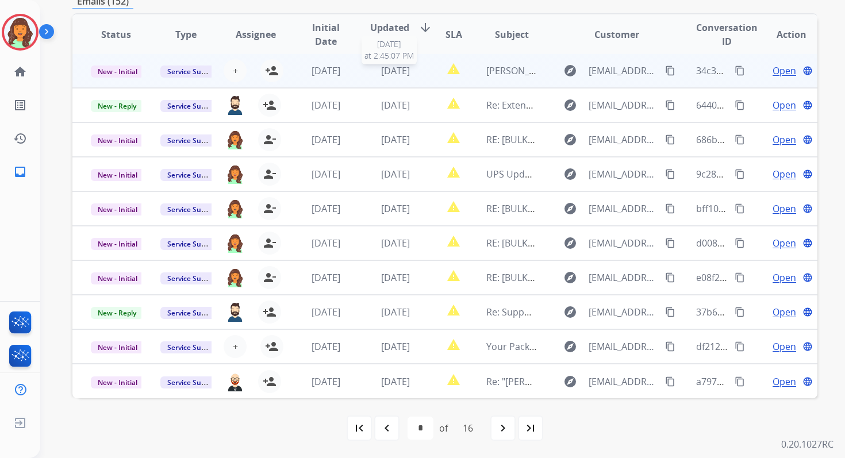
click at [381, 72] on span "[DATE]" at bounding box center [395, 70] width 29 height 13
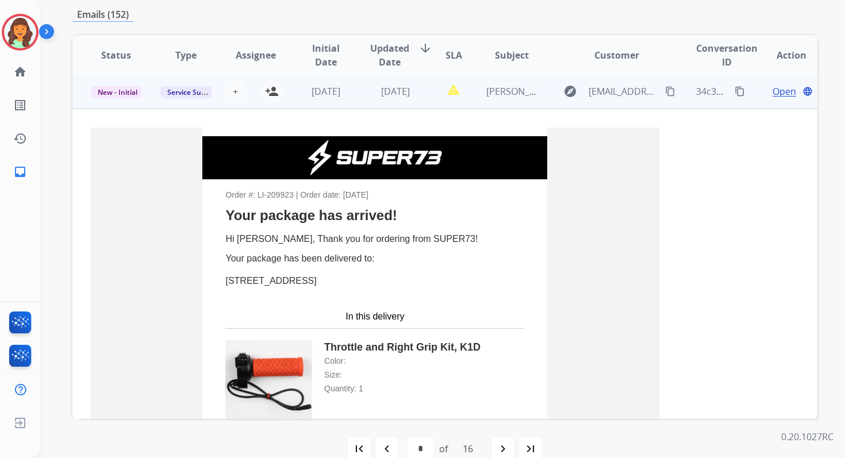
scroll to position [0, 0]
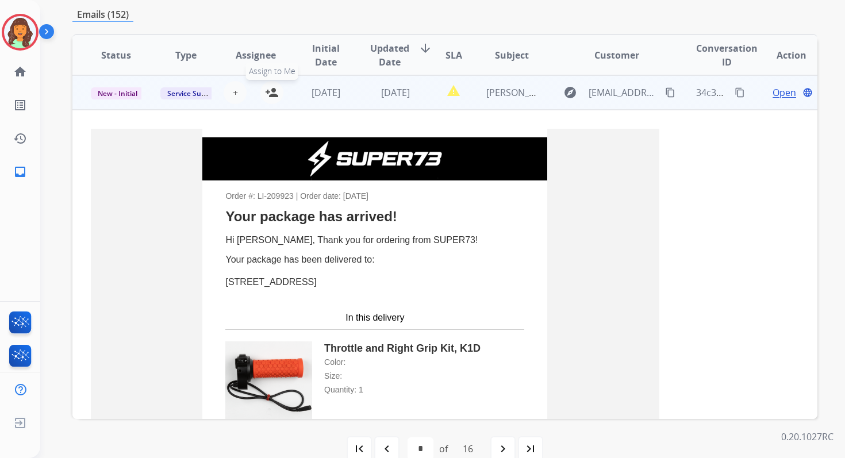
click at [272, 93] on mat-icon "person_add" at bounding box center [272, 93] width 14 height 14
click at [356, 93] on td "[DATE]" at bounding box center [387, 92] width 70 height 34
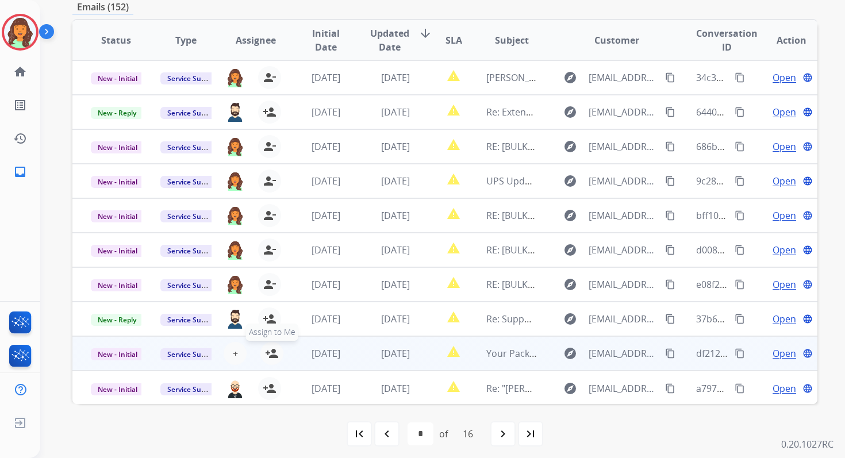
click at [277, 354] on button "person_add Assign to Me" at bounding box center [271, 353] width 23 height 23
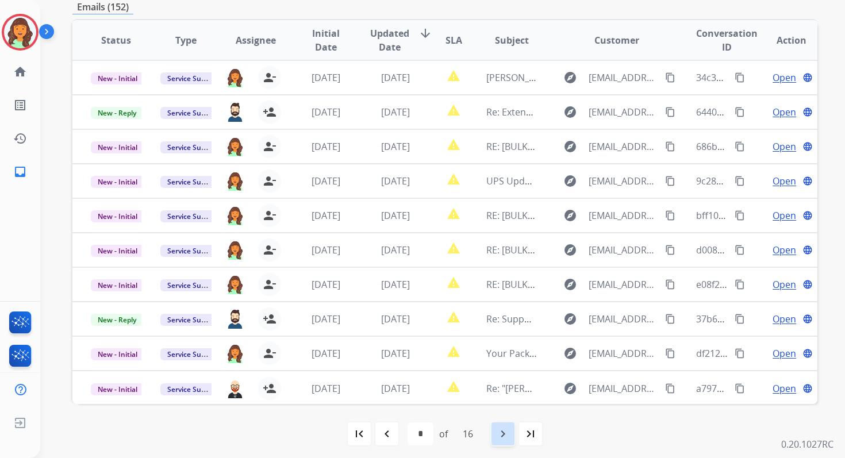
click at [509, 434] on mat-icon "navigate_next" at bounding box center [503, 434] width 14 height 14
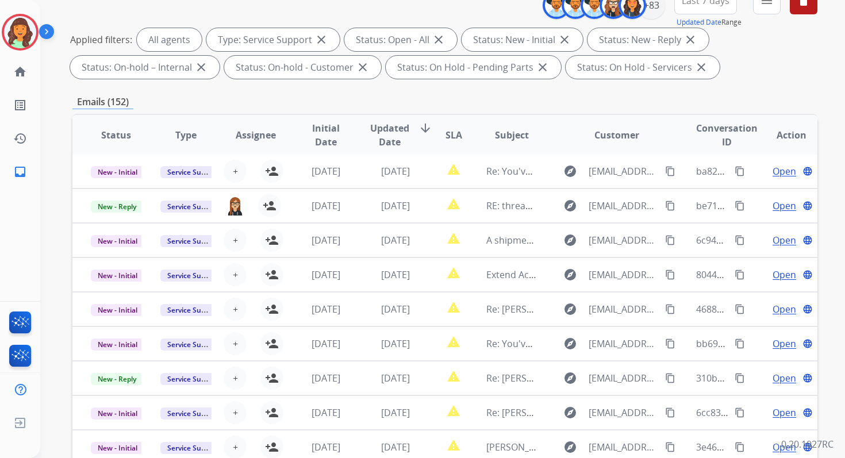
scroll to position [251, 0]
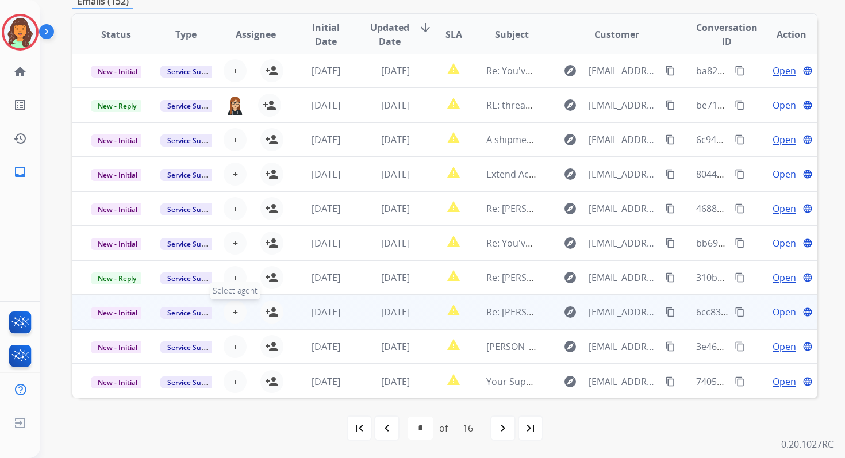
click at [233, 311] on span "+" at bounding box center [235, 312] width 5 height 14
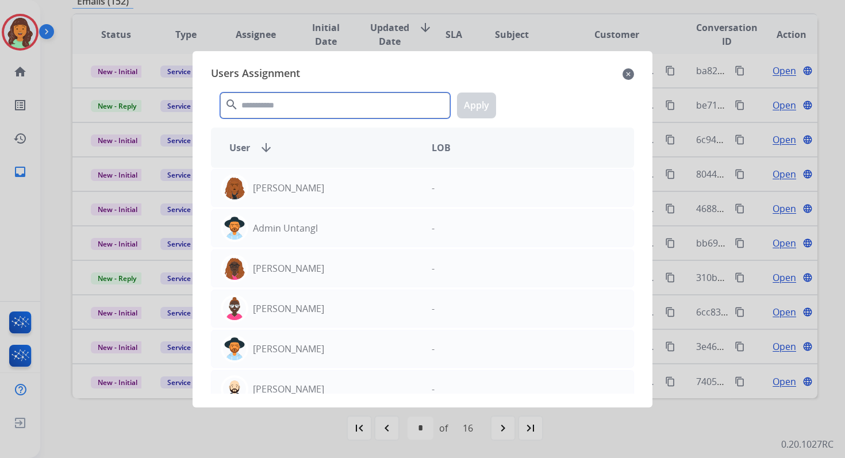
click at [250, 106] on input "text" at bounding box center [335, 106] width 230 height 26
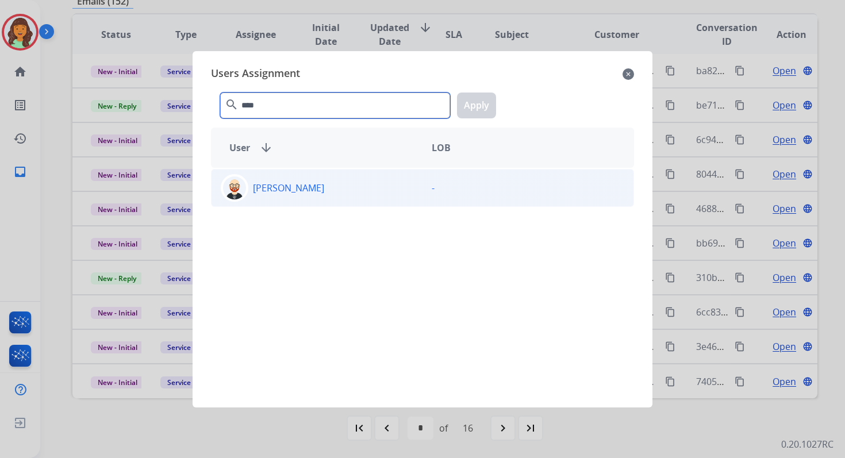
type input "****"
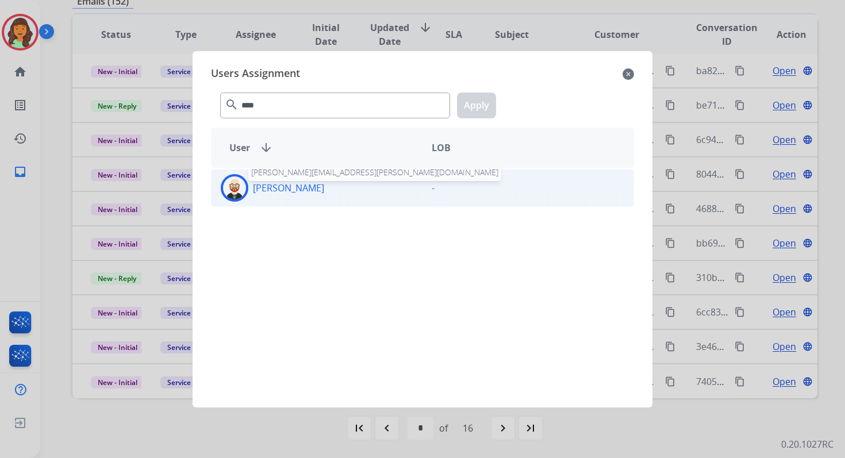
click at [280, 189] on p "[PERSON_NAME]" at bounding box center [288, 188] width 71 height 14
click at [495, 103] on div "**** search Apply" at bounding box center [422, 103] width 423 height 40
click at [479, 108] on button "Apply" at bounding box center [476, 106] width 39 height 26
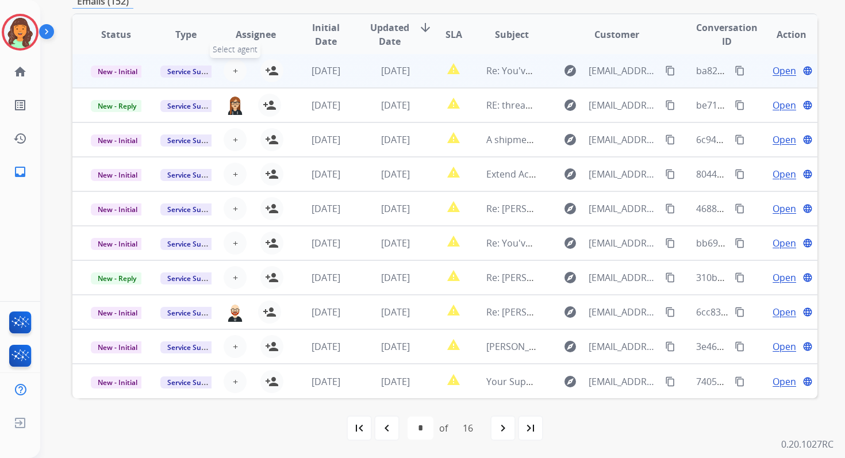
click at [234, 70] on span "+" at bounding box center [235, 71] width 5 height 14
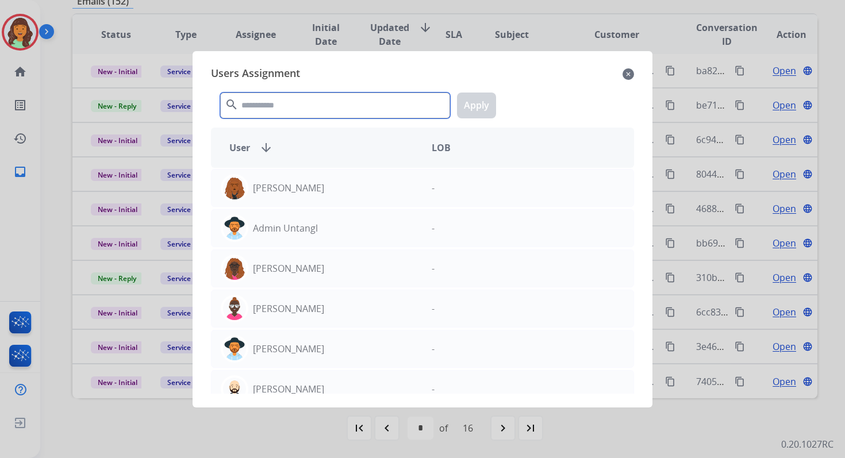
click at [266, 114] on input "text" at bounding box center [335, 106] width 230 height 26
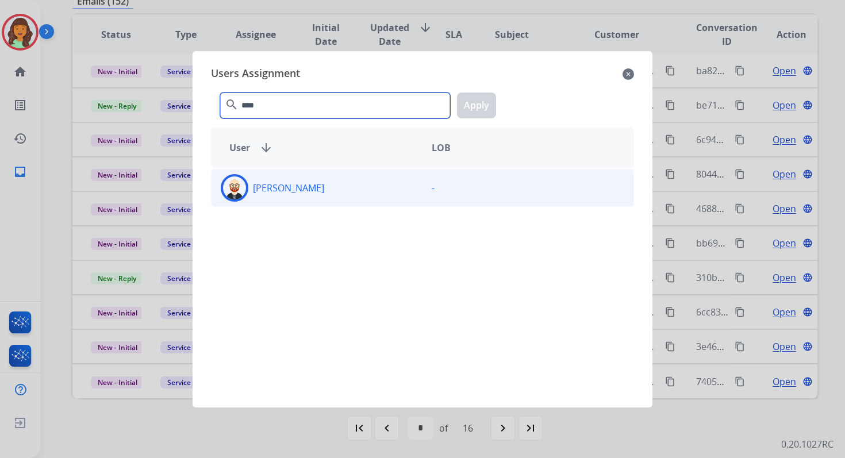
type input "****"
click at [307, 200] on div "[PERSON_NAME]" at bounding box center [316, 188] width 211 height 28
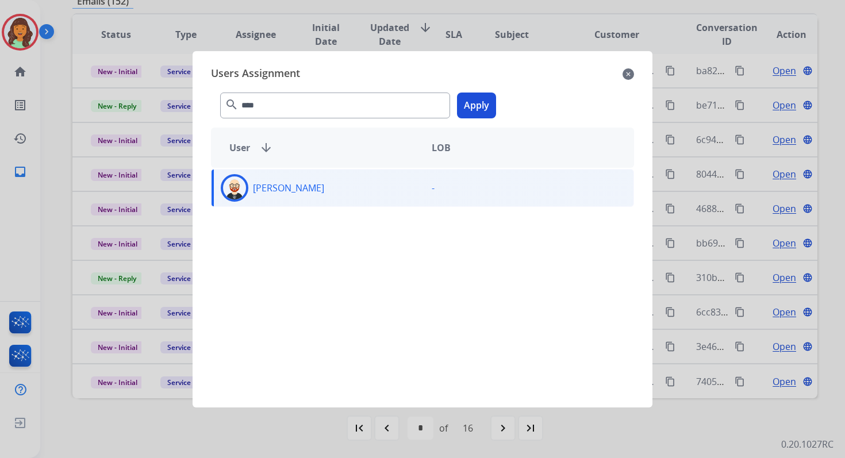
click at [472, 103] on button "Apply" at bounding box center [476, 106] width 39 height 26
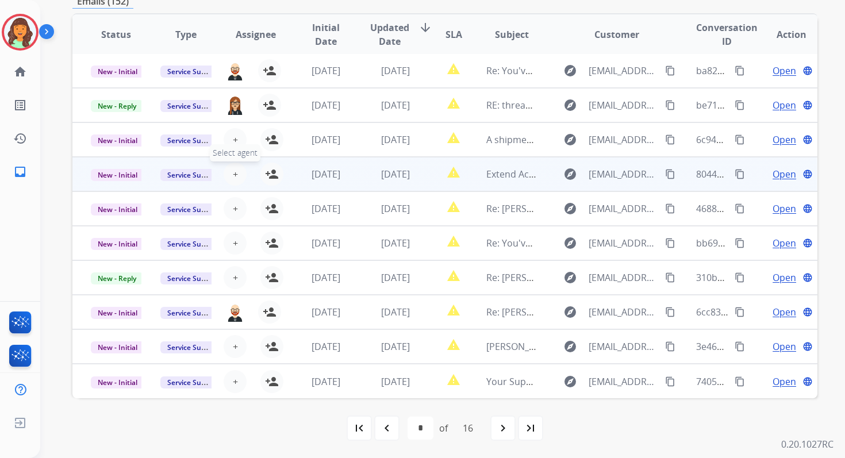
click at [228, 171] on button "+ Select agent" at bounding box center [235, 174] width 23 height 23
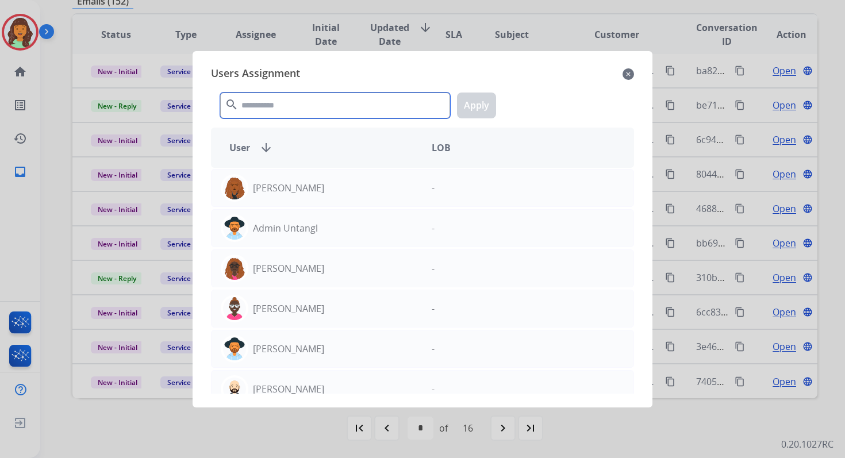
click at [267, 102] on input "text" at bounding box center [335, 106] width 230 height 26
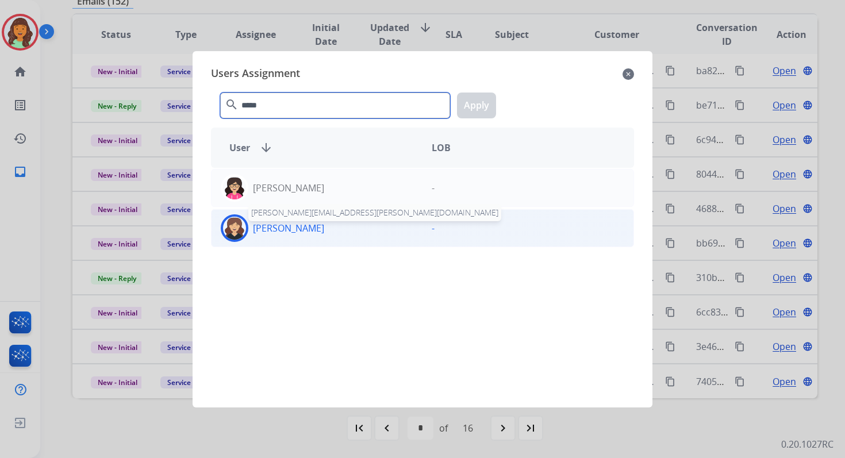
type input "*****"
click at [310, 230] on p "[PERSON_NAME]" at bounding box center [288, 228] width 71 height 14
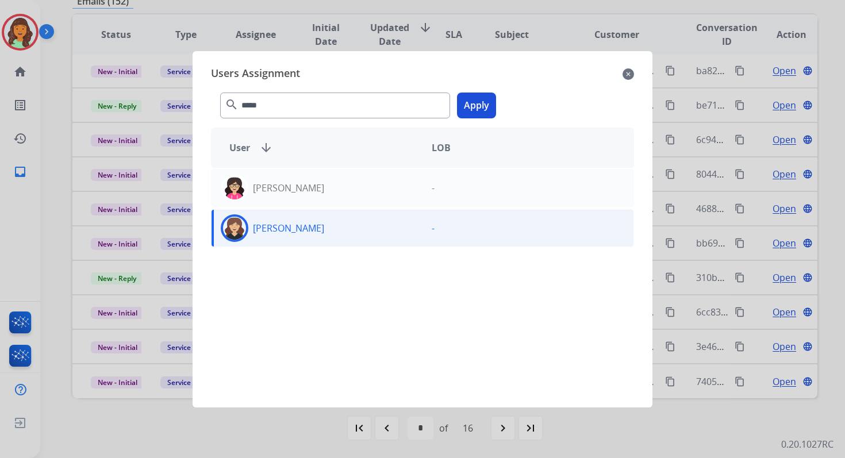
click at [478, 108] on button "Apply" at bounding box center [476, 106] width 39 height 26
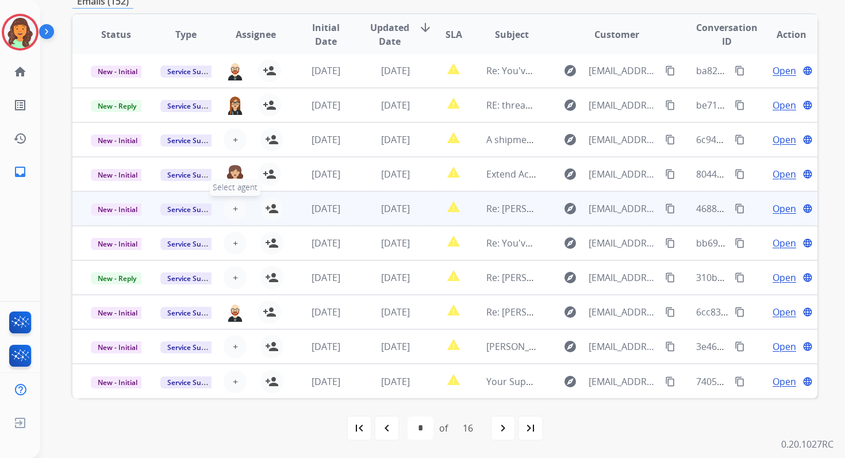
click at [233, 205] on span "+" at bounding box center [235, 209] width 5 height 14
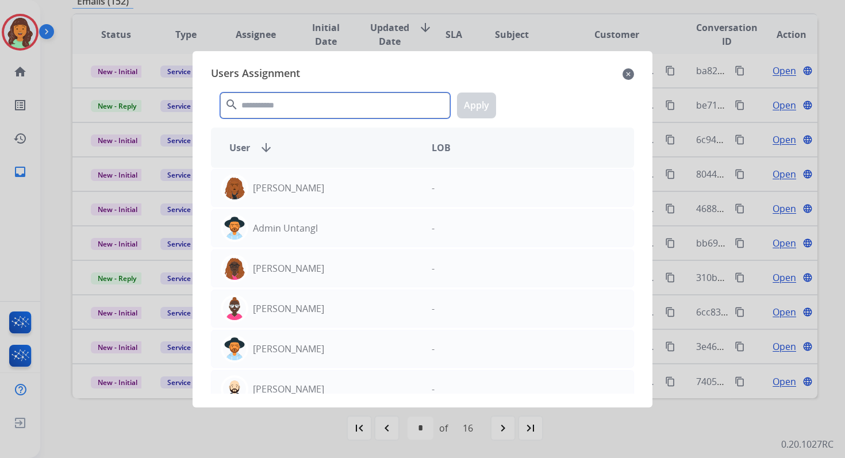
click at [279, 107] on input "text" at bounding box center [335, 106] width 230 height 26
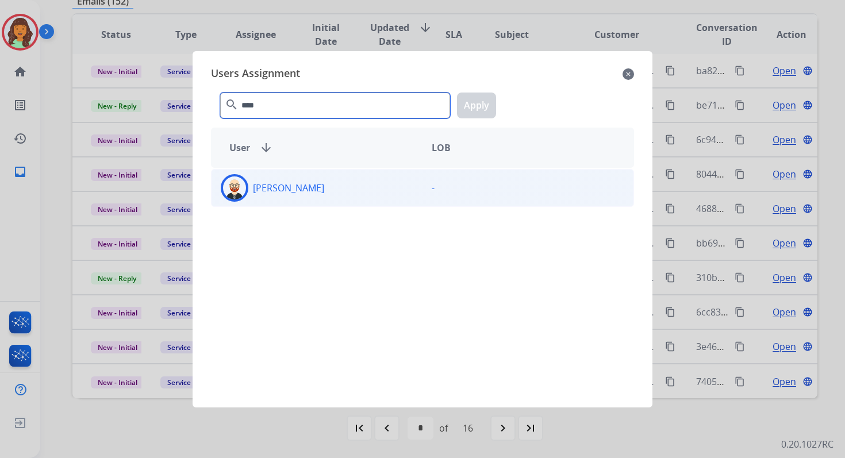
type input "****"
click at [338, 183] on div "[PERSON_NAME]" at bounding box center [316, 188] width 211 height 28
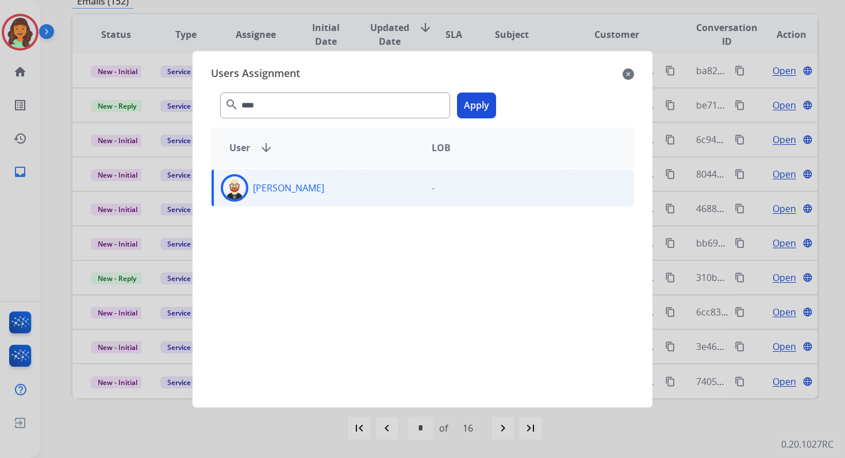
click at [473, 106] on button "Apply" at bounding box center [476, 106] width 39 height 26
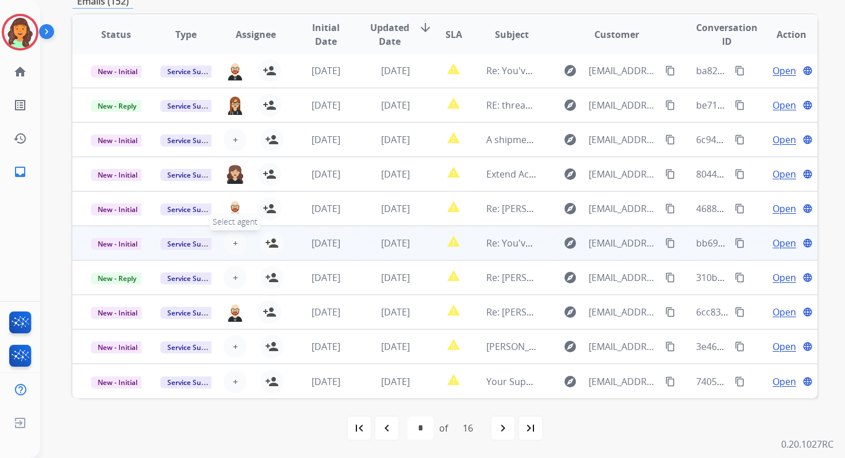
click at [235, 243] on span "+" at bounding box center [235, 243] width 5 height 14
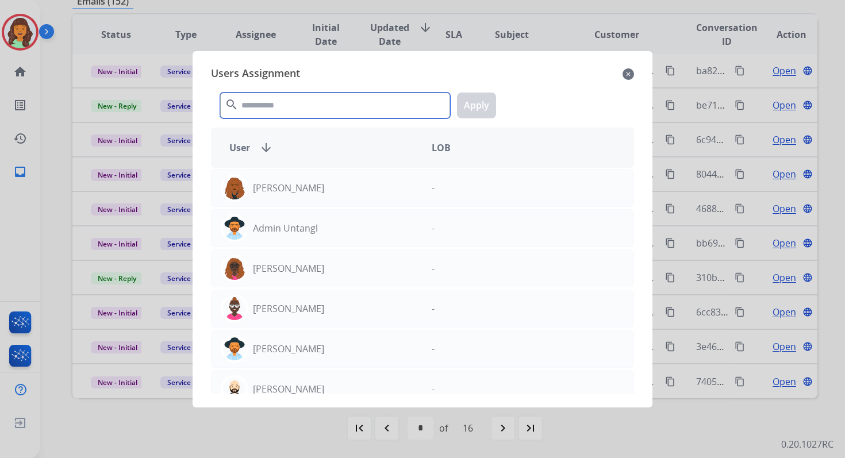
click at [268, 115] on input "text" at bounding box center [335, 106] width 230 height 26
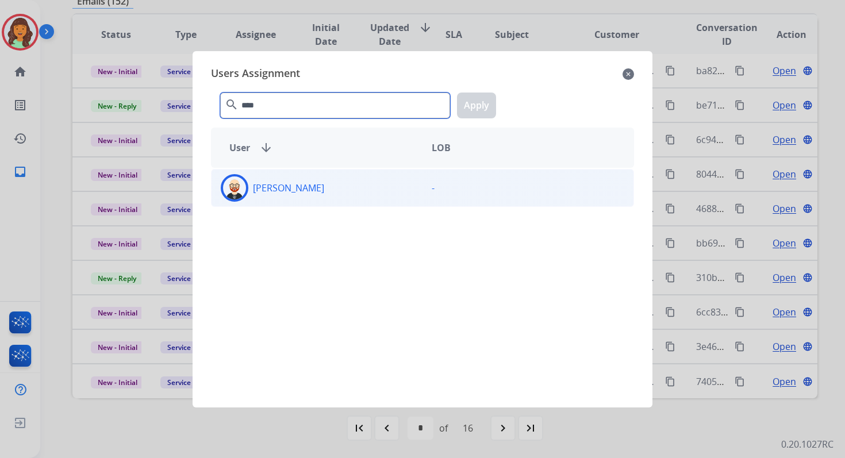
type input "****"
click at [318, 192] on div "[PERSON_NAME]" at bounding box center [316, 188] width 211 height 28
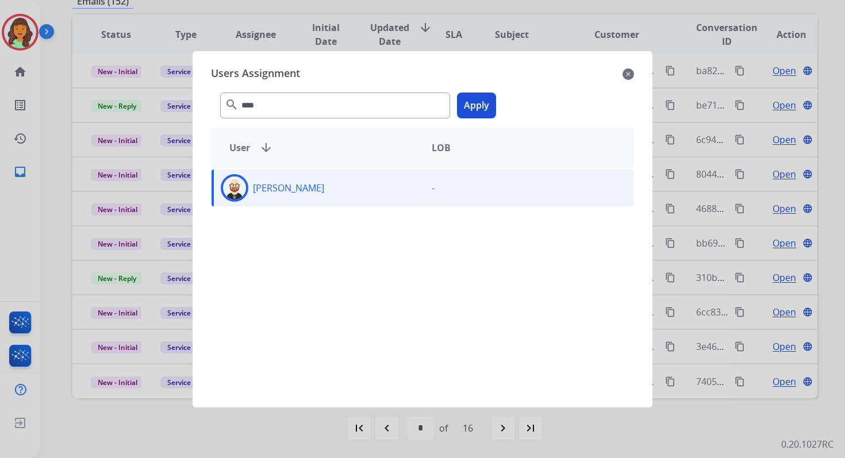
click at [473, 102] on button "Apply" at bounding box center [476, 106] width 39 height 26
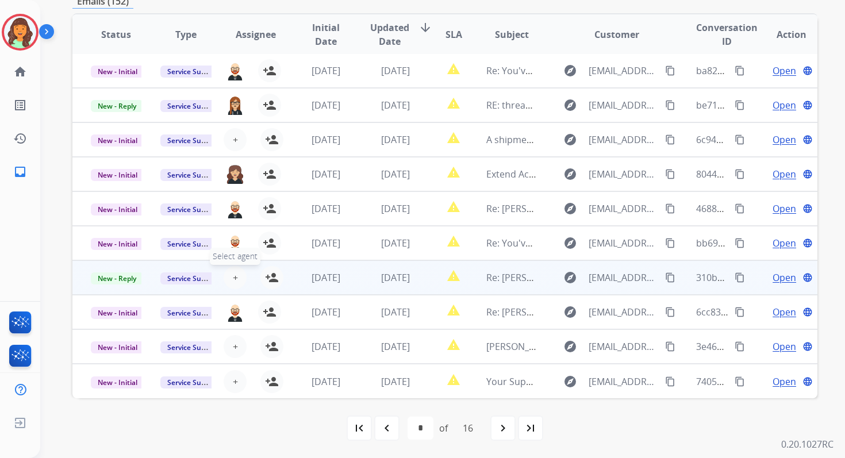
click at [234, 279] on span "+" at bounding box center [235, 278] width 5 height 14
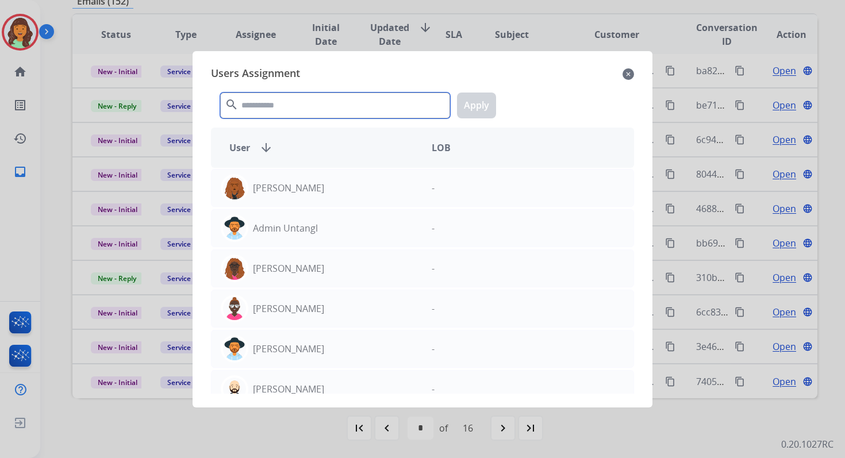
click at [265, 107] on input "text" at bounding box center [335, 106] width 230 height 26
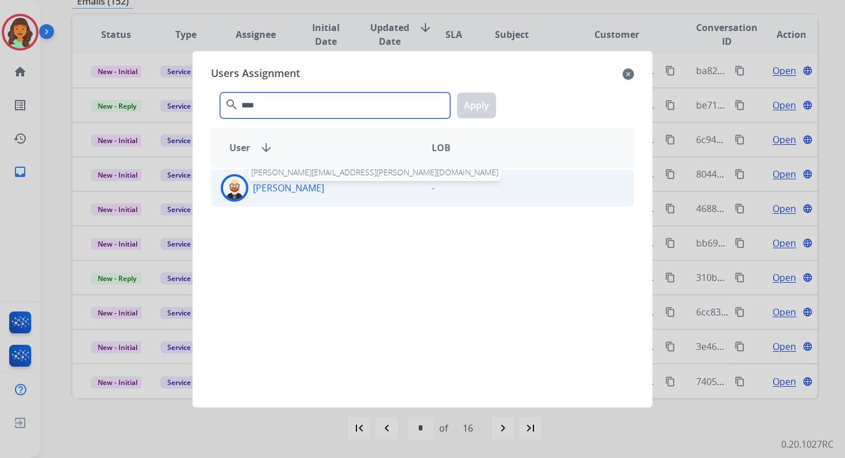
type input "****"
click at [297, 188] on p "[PERSON_NAME]" at bounding box center [288, 188] width 71 height 14
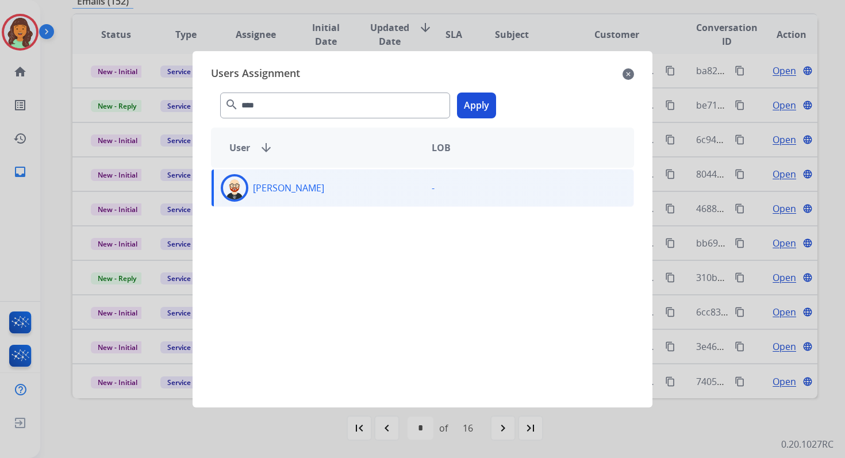
click at [488, 102] on button "Apply" at bounding box center [476, 106] width 39 height 26
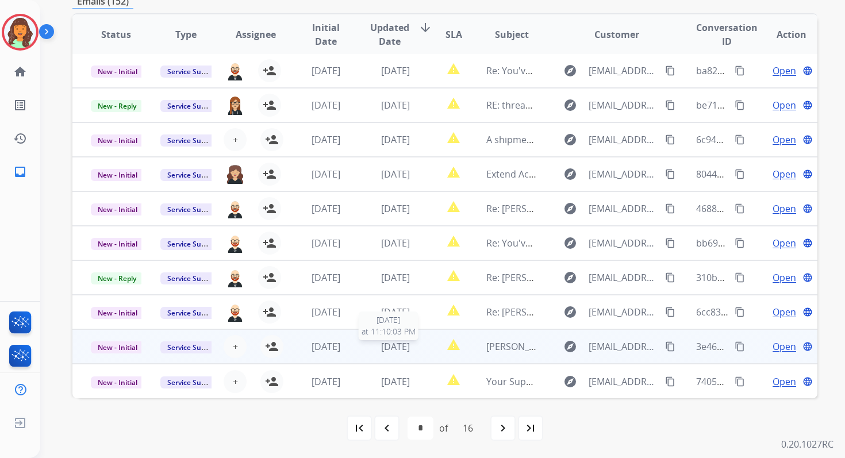
click at [384, 344] on span "[DATE]" at bounding box center [395, 346] width 29 height 13
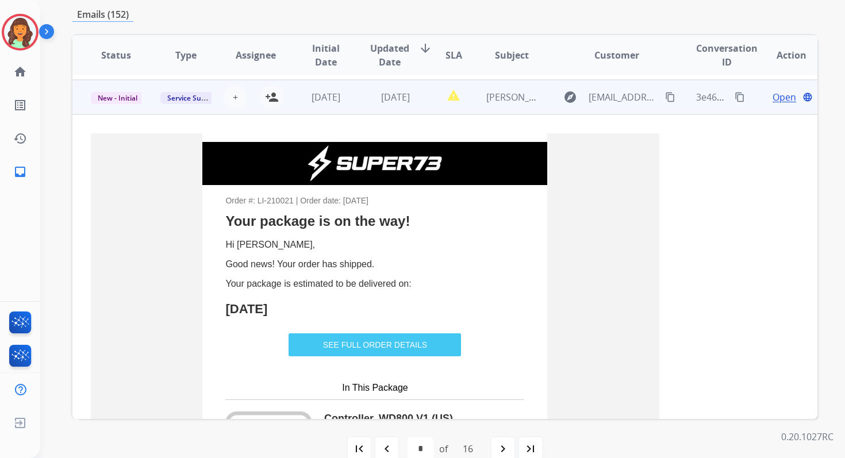
scroll to position [276, 0]
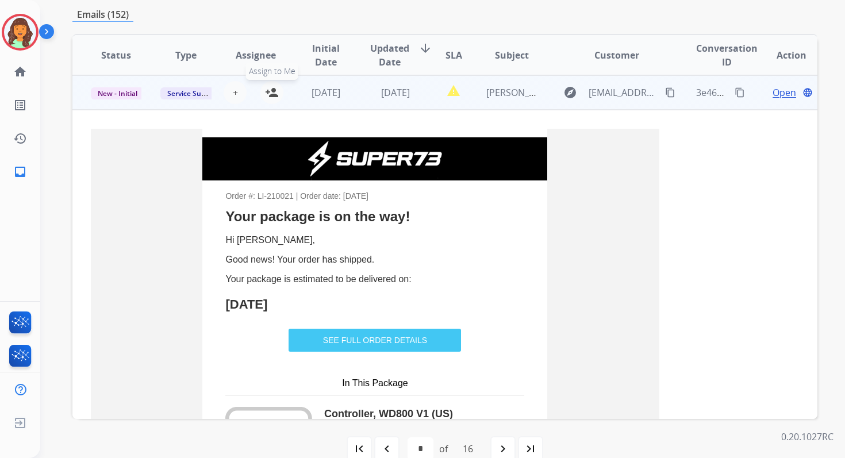
click at [276, 95] on button "person_add Assign to Me" at bounding box center [271, 92] width 23 height 23
click at [340, 90] on span "[DATE]" at bounding box center [325, 92] width 29 height 13
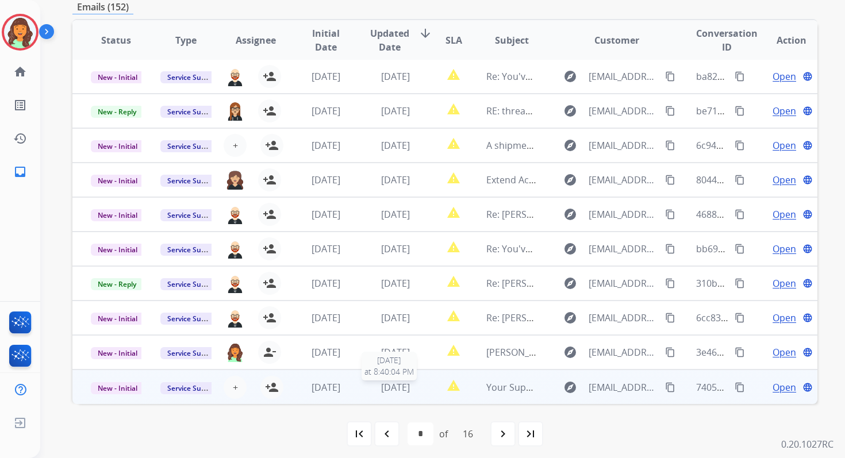
click at [410, 390] on span "[DATE]" at bounding box center [395, 387] width 29 height 13
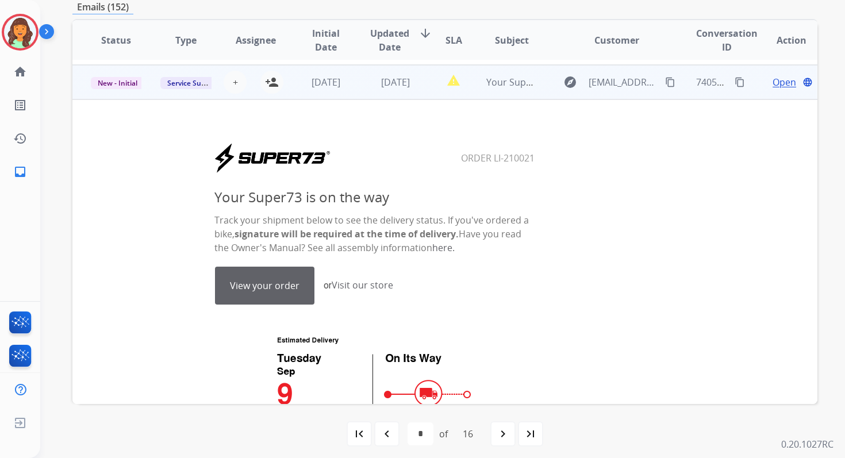
scroll to position [310, 0]
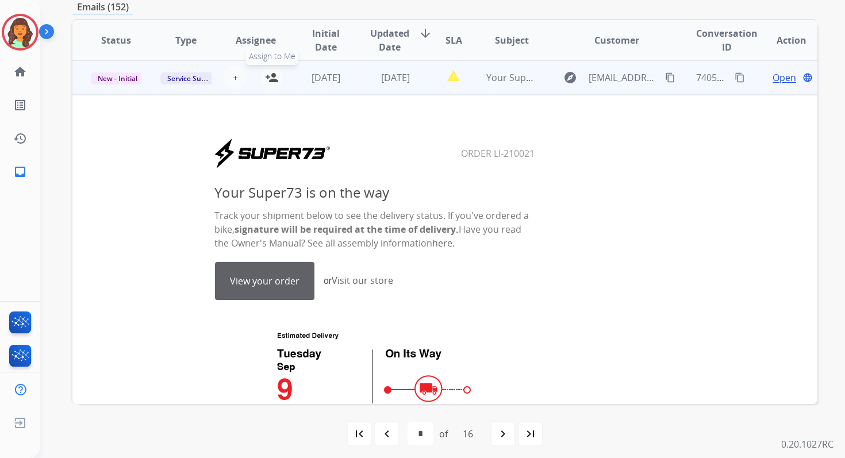
click at [267, 76] on mat-icon "person_add" at bounding box center [272, 78] width 14 height 14
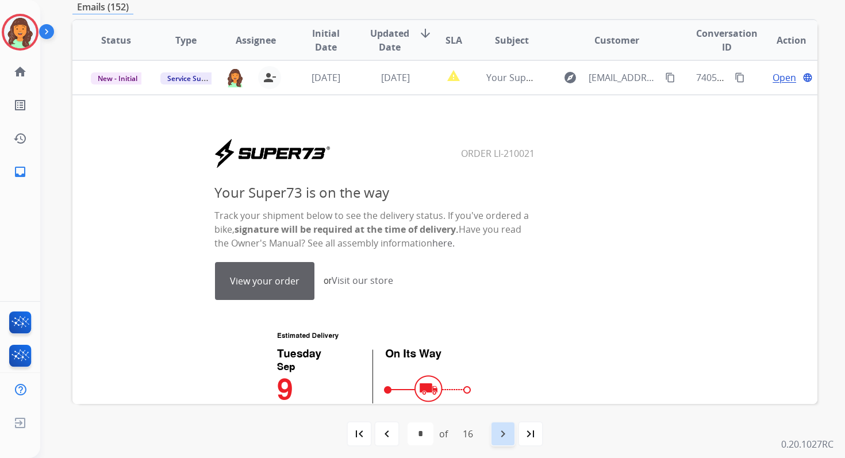
click at [502, 431] on mat-icon "navigate_next" at bounding box center [503, 434] width 14 height 14
select select "*"
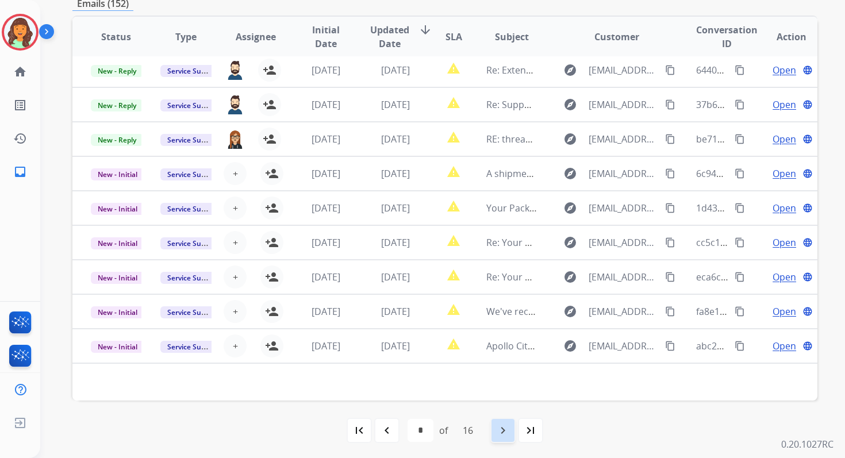
scroll to position [251, 0]
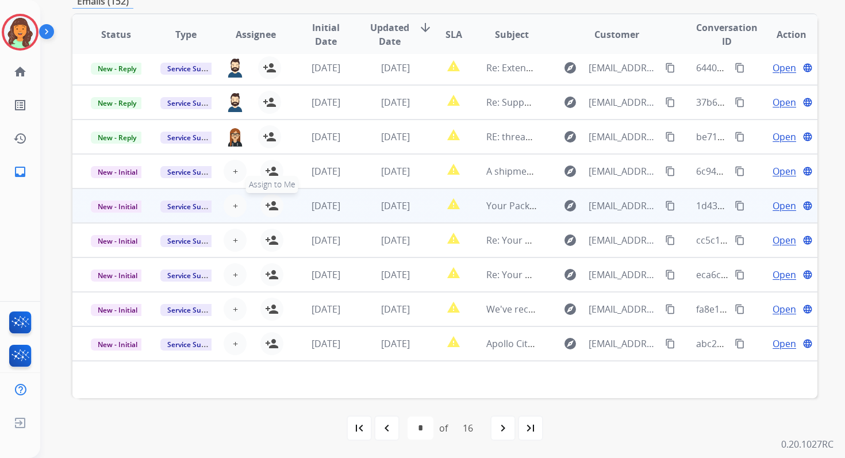
click at [272, 205] on mat-icon "person_add" at bounding box center [272, 206] width 14 height 14
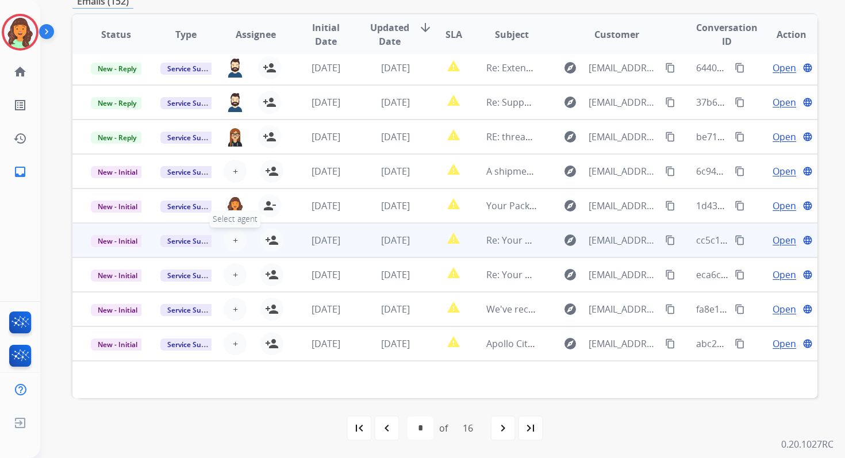
click at [233, 244] on span "+" at bounding box center [235, 240] width 5 height 14
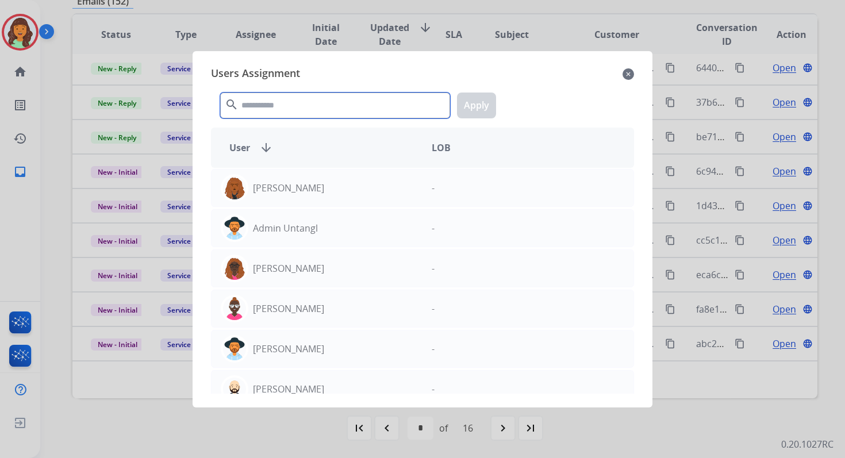
click at [282, 106] on input "text" at bounding box center [335, 106] width 230 height 26
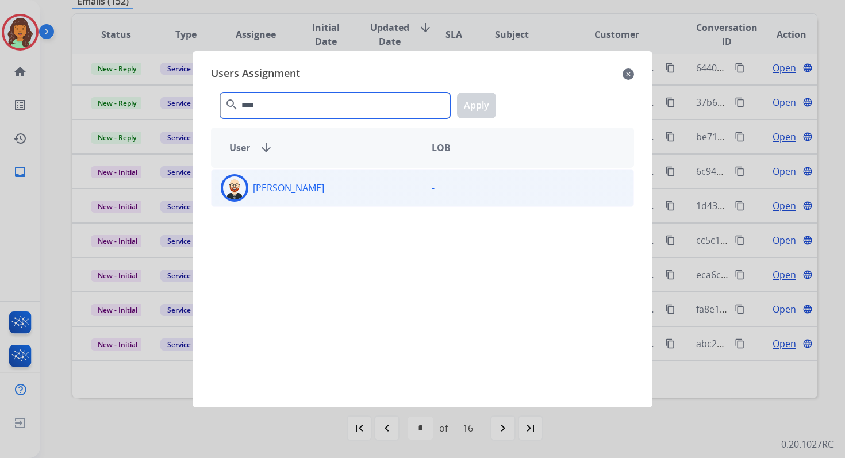
type input "****"
click at [319, 193] on div "[PERSON_NAME]" at bounding box center [316, 188] width 211 height 28
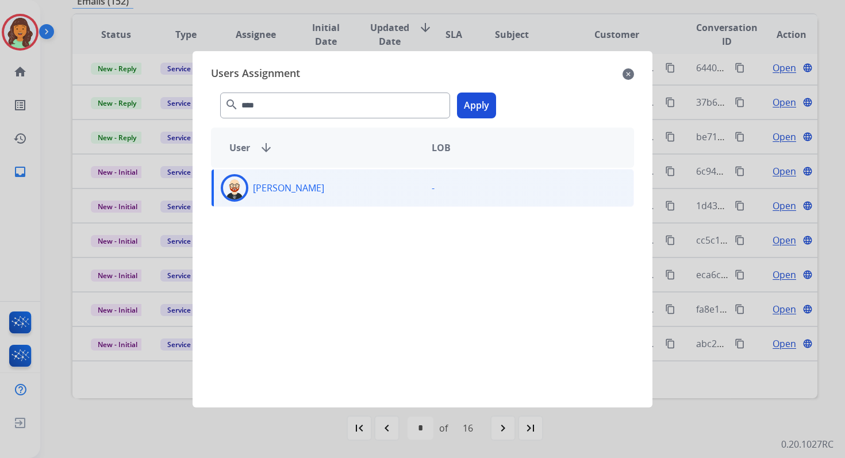
click at [473, 104] on button "Apply" at bounding box center [476, 106] width 39 height 26
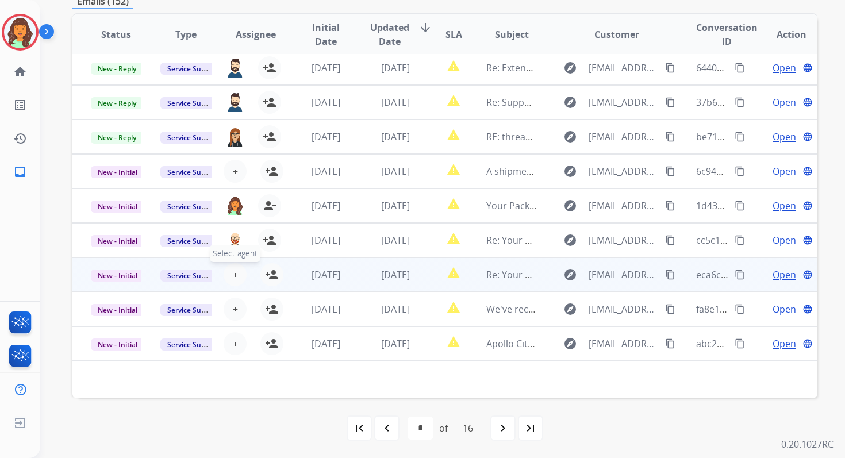
click at [233, 274] on span "+" at bounding box center [235, 275] width 5 height 14
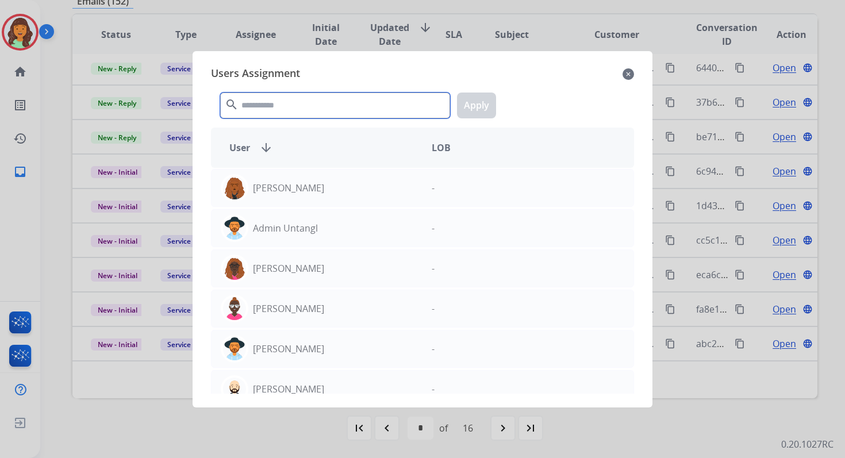
click at [287, 111] on input "text" at bounding box center [335, 106] width 230 height 26
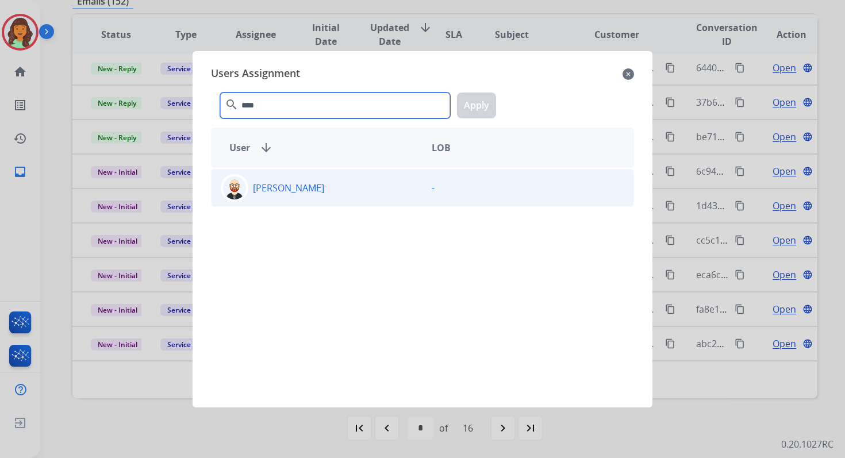
type input "****"
click at [325, 199] on div "[PERSON_NAME]" at bounding box center [316, 188] width 211 height 28
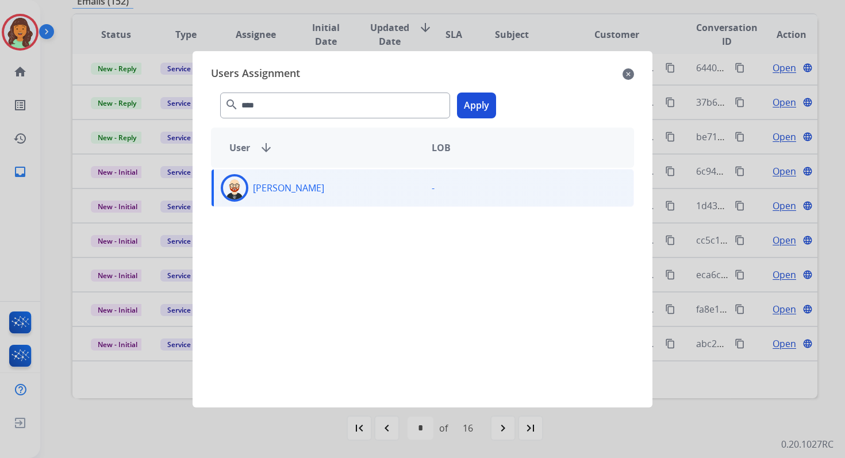
click at [481, 98] on button "Apply" at bounding box center [476, 106] width 39 height 26
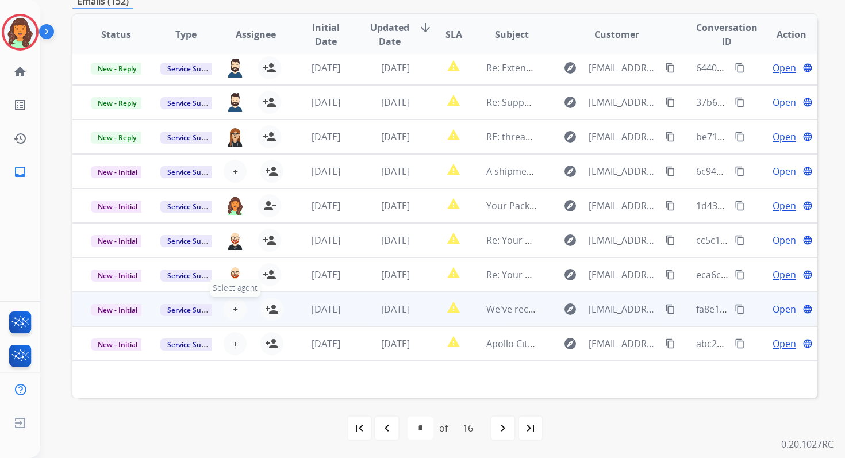
click at [233, 305] on span "+" at bounding box center [235, 309] width 5 height 14
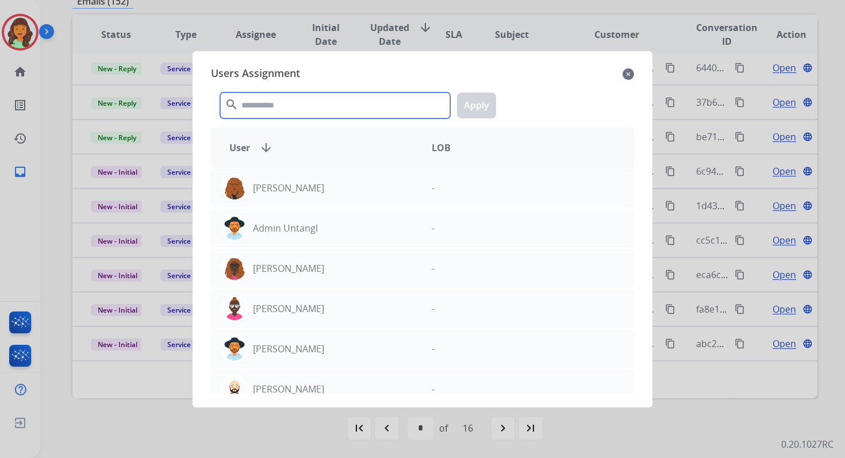
click at [282, 101] on input "text" at bounding box center [335, 106] width 230 height 26
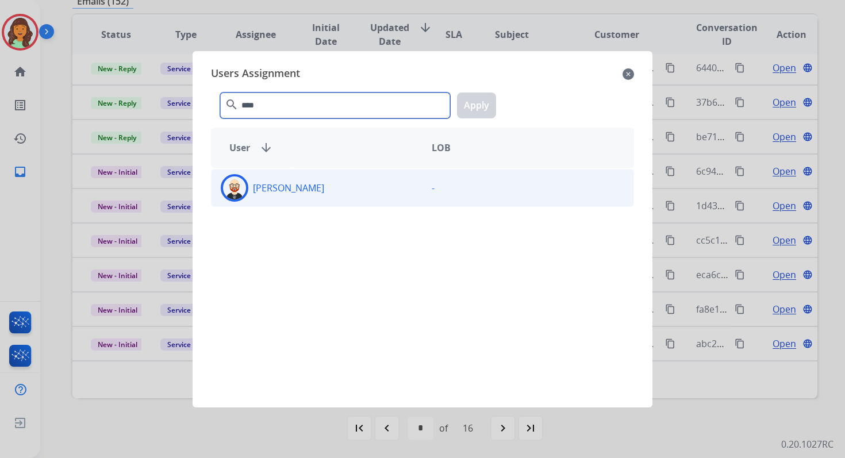
type input "****"
click at [310, 181] on div "[PERSON_NAME]" at bounding box center [316, 188] width 211 height 28
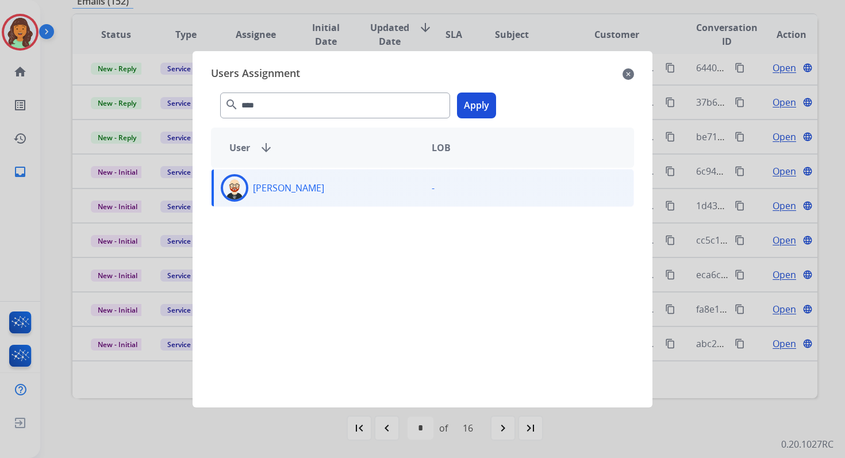
click at [475, 105] on button "Apply" at bounding box center [476, 106] width 39 height 26
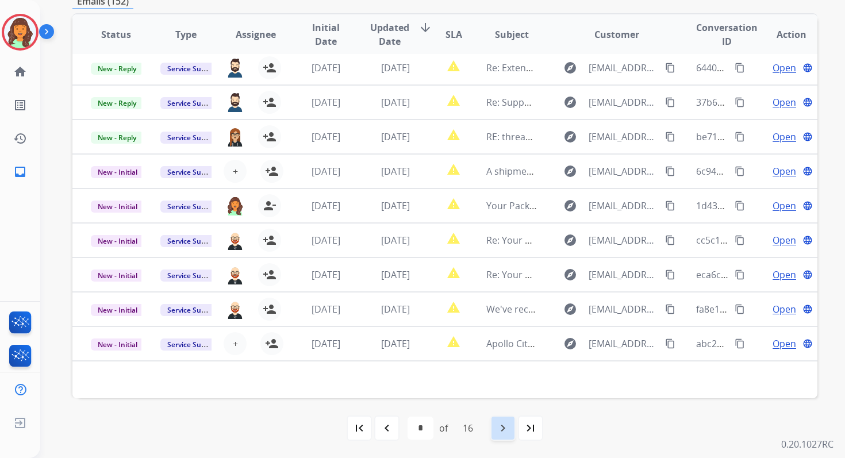
click at [499, 426] on mat-icon "navigate_next" at bounding box center [503, 428] width 14 height 14
select select "*"
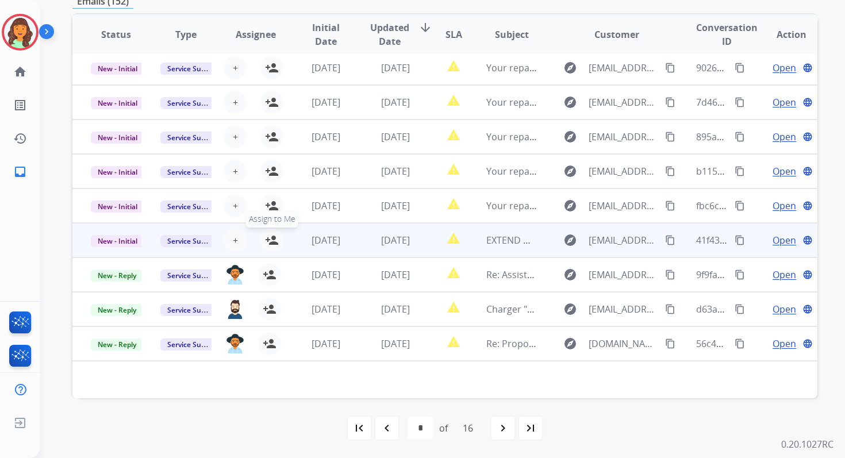
click at [272, 236] on mat-icon "person_add" at bounding box center [272, 240] width 14 height 14
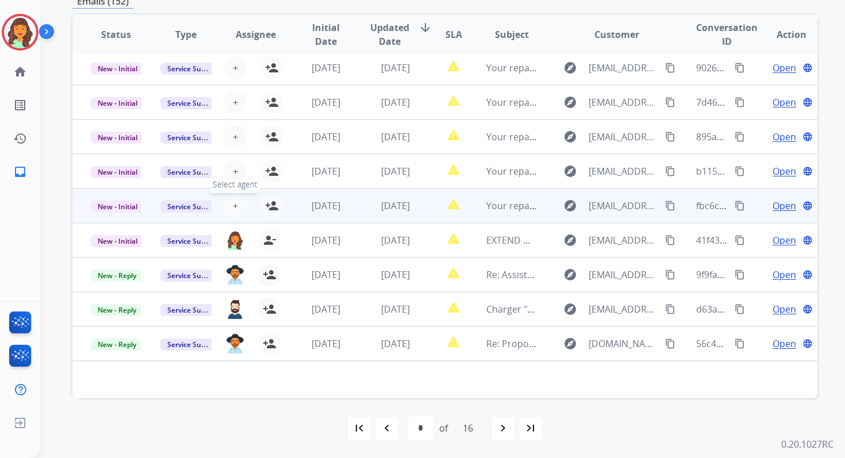
click at [233, 206] on span "+" at bounding box center [235, 206] width 5 height 14
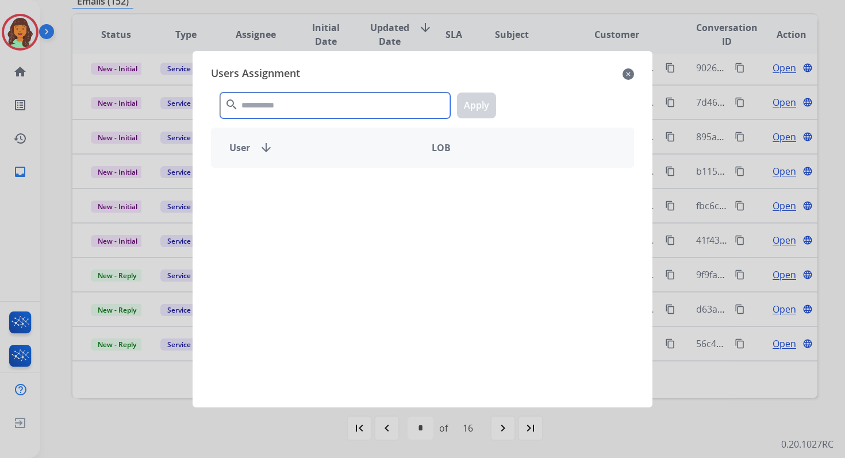
click at [257, 107] on input "text" at bounding box center [335, 106] width 230 height 26
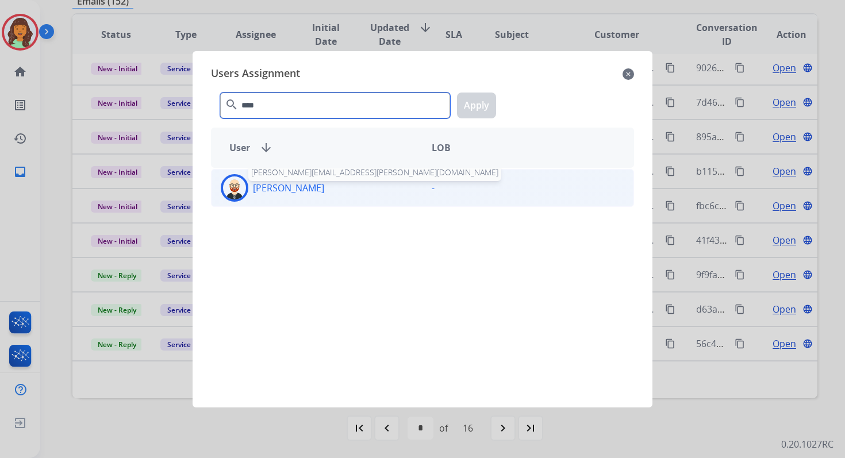
type input "****"
click at [286, 184] on p "[PERSON_NAME]" at bounding box center [288, 188] width 71 height 14
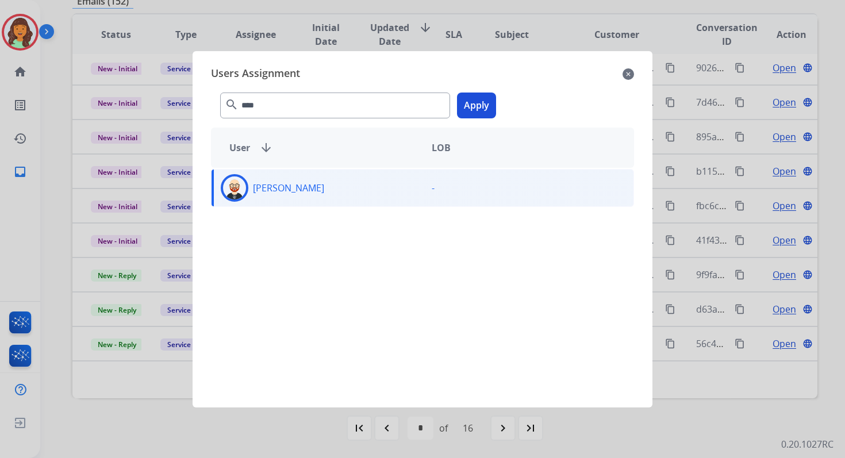
click at [481, 104] on button "Apply" at bounding box center [476, 106] width 39 height 26
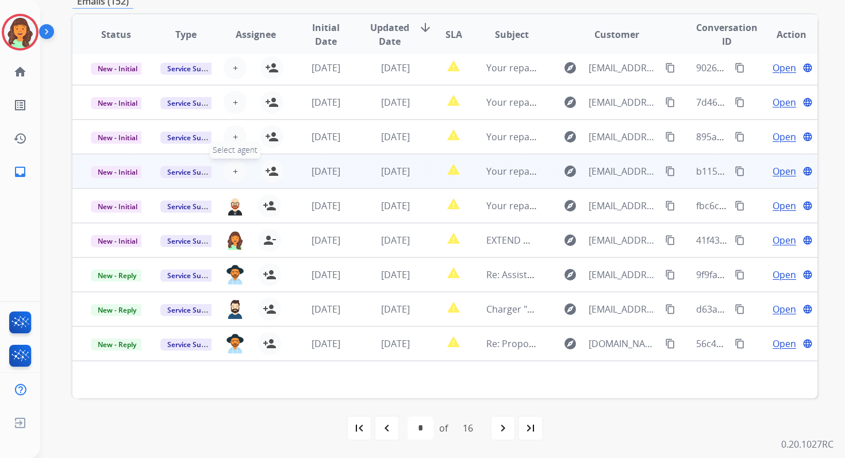
click at [233, 172] on span "+" at bounding box center [235, 171] width 5 height 14
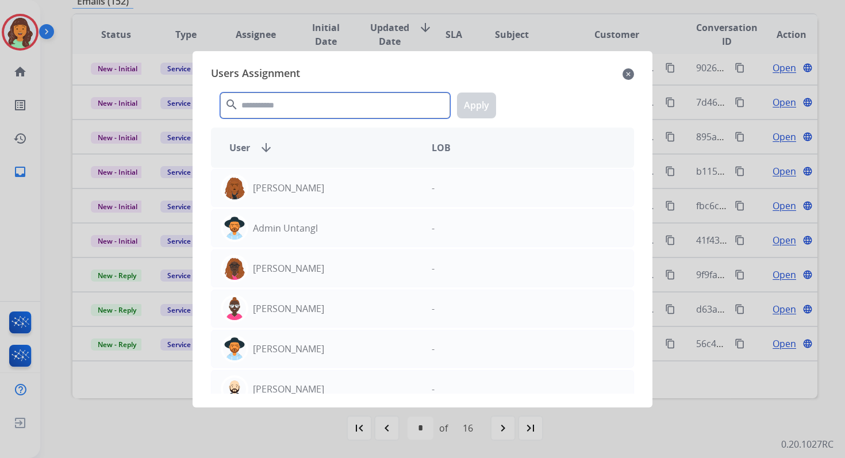
click at [284, 108] on input "text" at bounding box center [335, 106] width 230 height 26
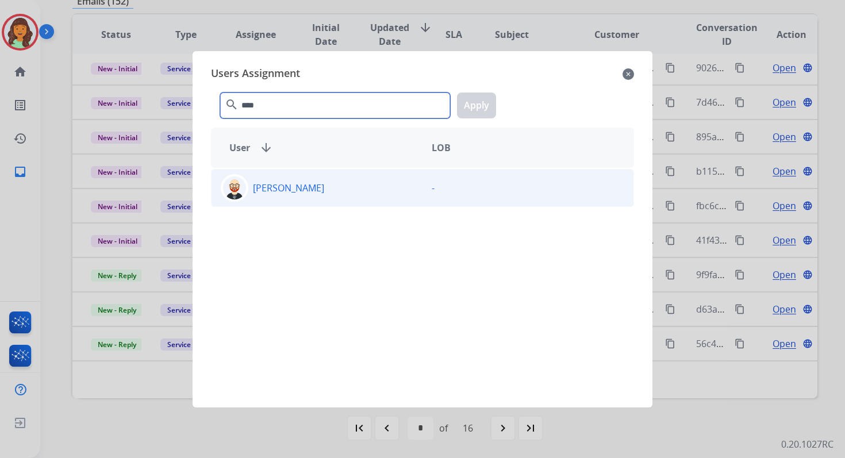
type input "****"
click at [334, 193] on div "[PERSON_NAME]" at bounding box center [316, 188] width 211 height 28
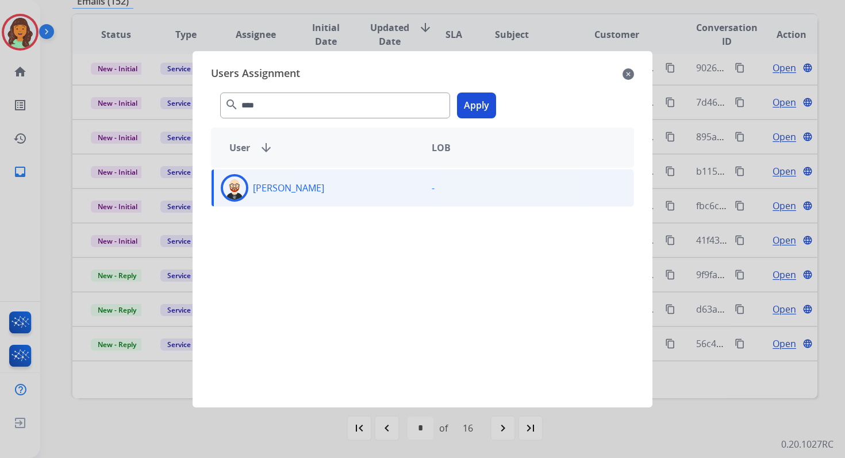
click at [491, 94] on button "Apply" at bounding box center [476, 106] width 39 height 26
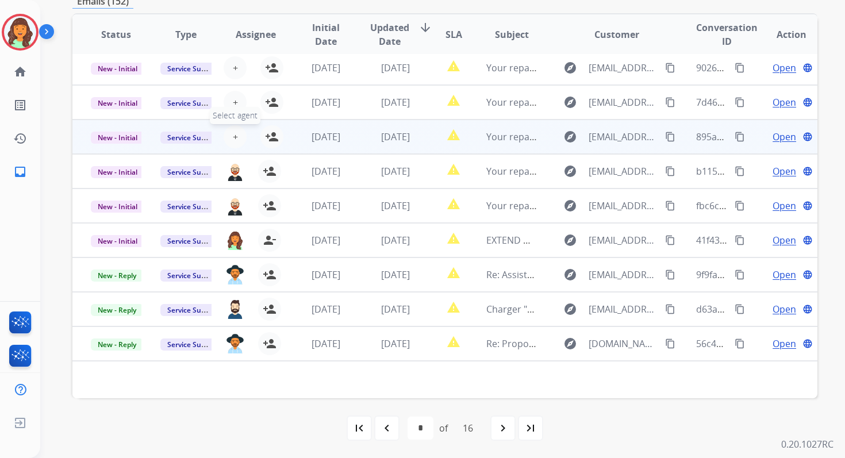
click at [233, 138] on span "+" at bounding box center [235, 137] width 5 height 14
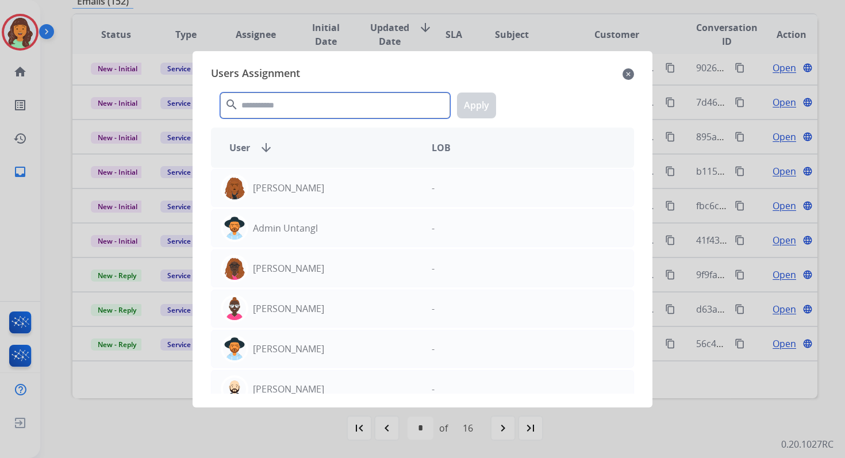
click at [282, 101] on input "text" at bounding box center [335, 106] width 230 height 26
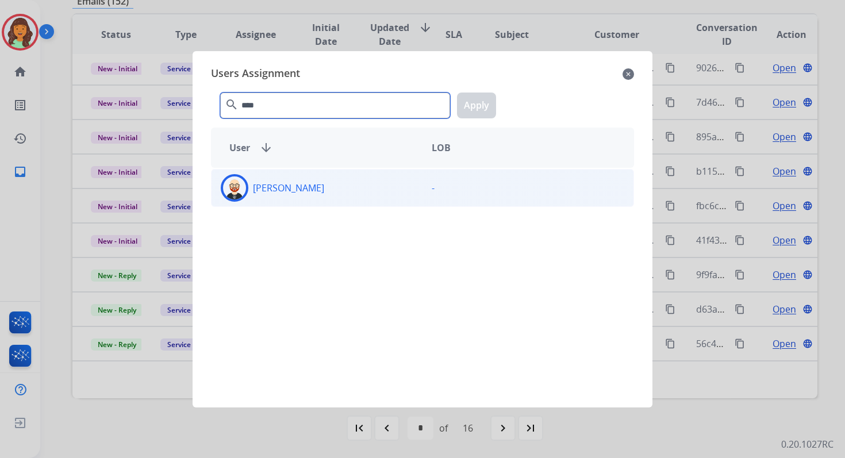
type input "****"
click at [305, 182] on div "[PERSON_NAME]" at bounding box center [316, 188] width 211 height 28
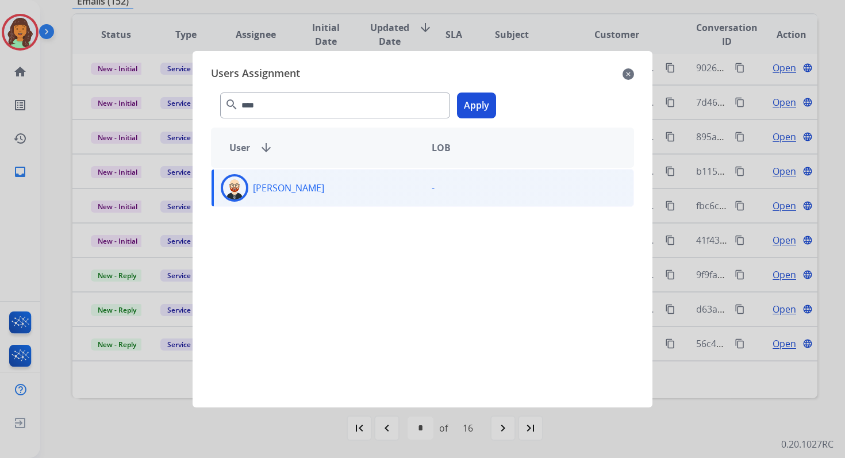
click at [481, 96] on button "Apply" at bounding box center [476, 106] width 39 height 26
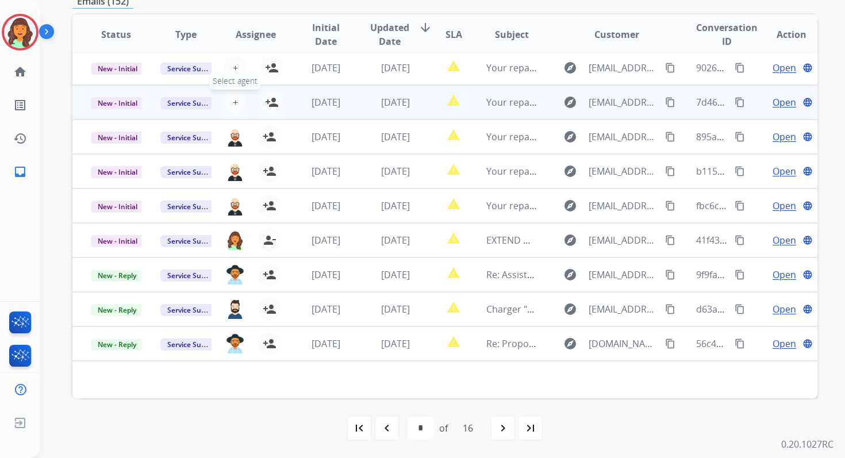
click at [234, 102] on span "+" at bounding box center [235, 102] width 5 height 14
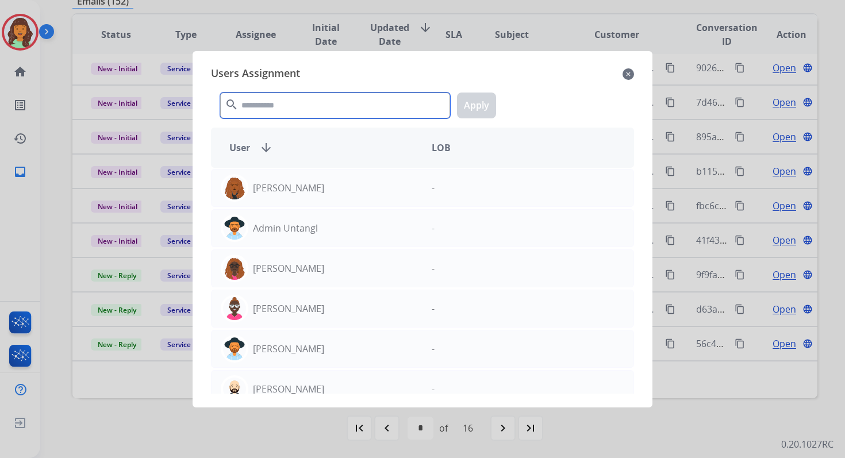
click at [259, 95] on input "text" at bounding box center [335, 106] width 230 height 26
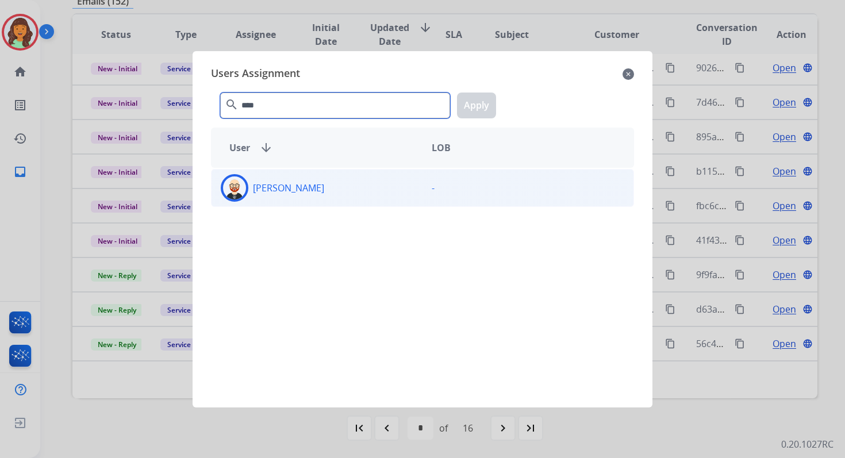
type input "****"
drag, startPoint x: 310, startPoint y: 194, endPoint x: 319, endPoint y: 190, distance: 10.3
click at [310, 194] on div "[PERSON_NAME]" at bounding box center [316, 188] width 211 height 28
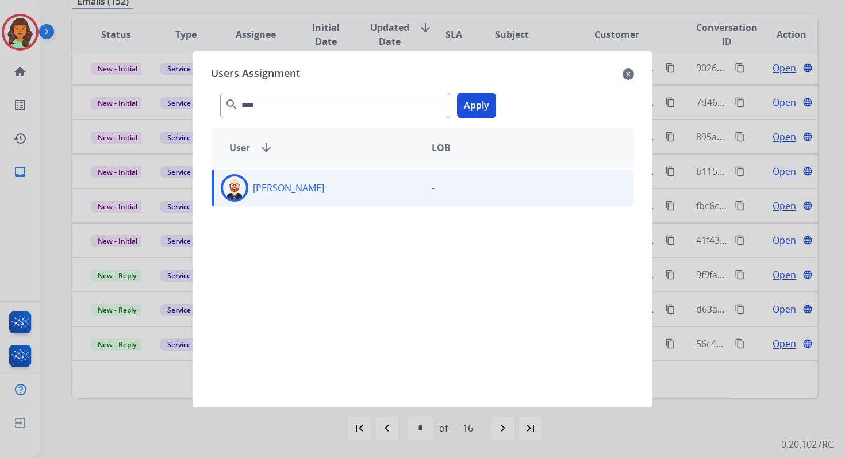
click at [475, 110] on button "Apply" at bounding box center [476, 106] width 39 height 26
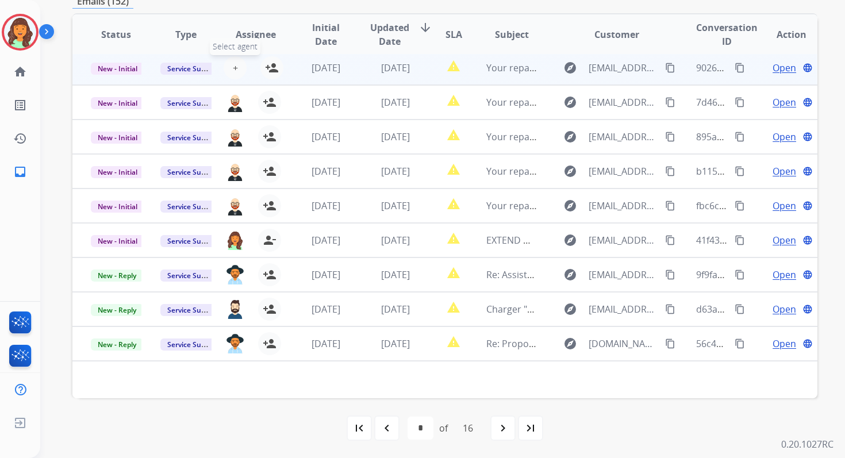
click at [233, 67] on span "+" at bounding box center [235, 68] width 5 height 14
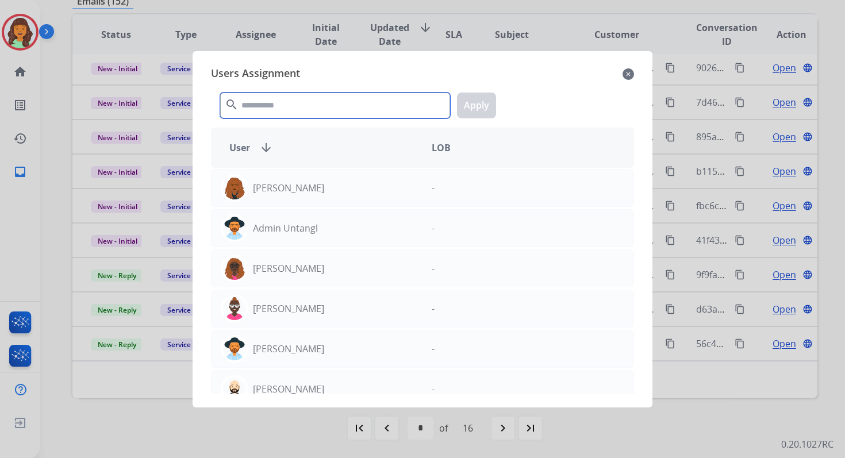
click at [267, 101] on input "text" at bounding box center [335, 106] width 230 height 26
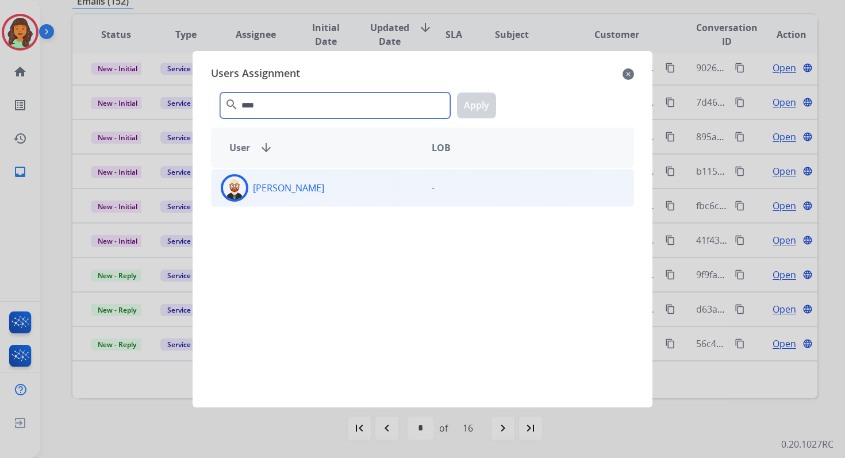
type input "****"
click at [313, 190] on div "[PERSON_NAME]" at bounding box center [316, 188] width 211 height 28
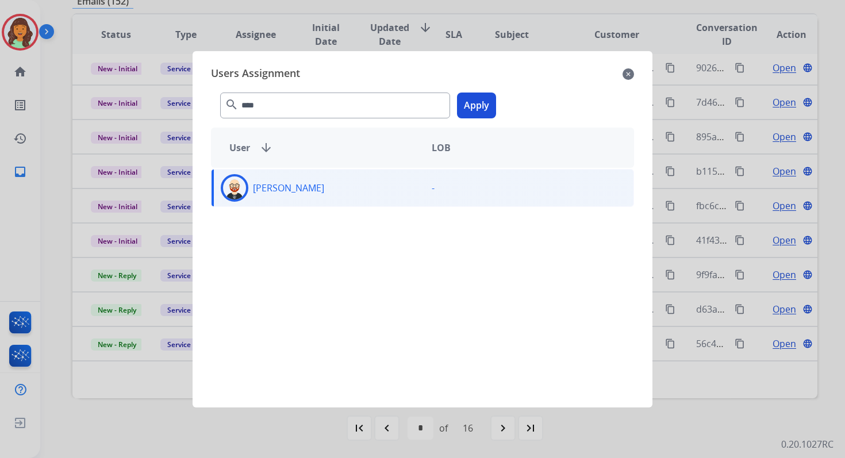
click at [480, 106] on button "Apply" at bounding box center [476, 106] width 39 height 26
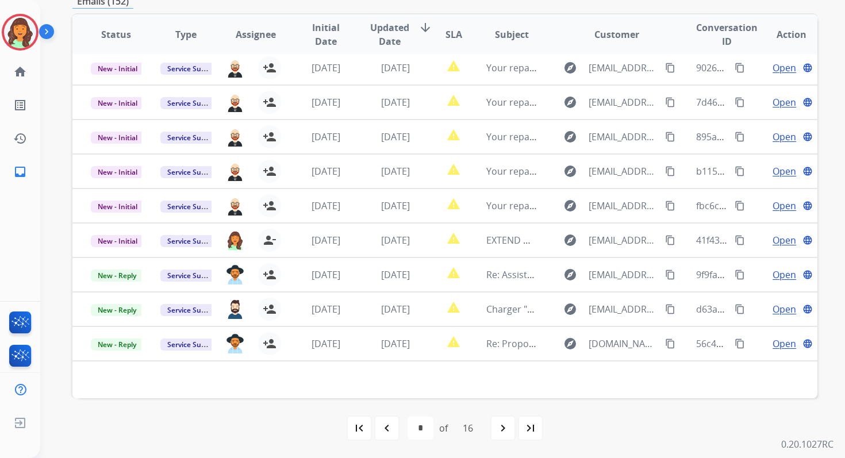
scroll to position [0, 0]
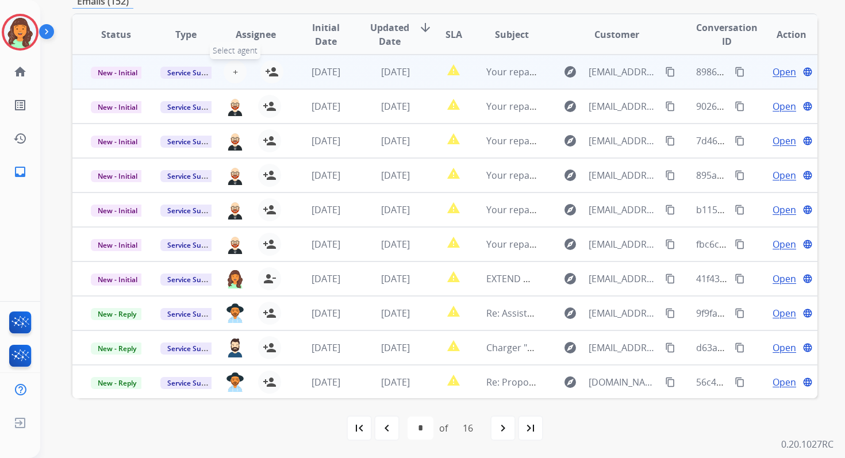
click at [234, 70] on span "+" at bounding box center [235, 72] width 5 height 14
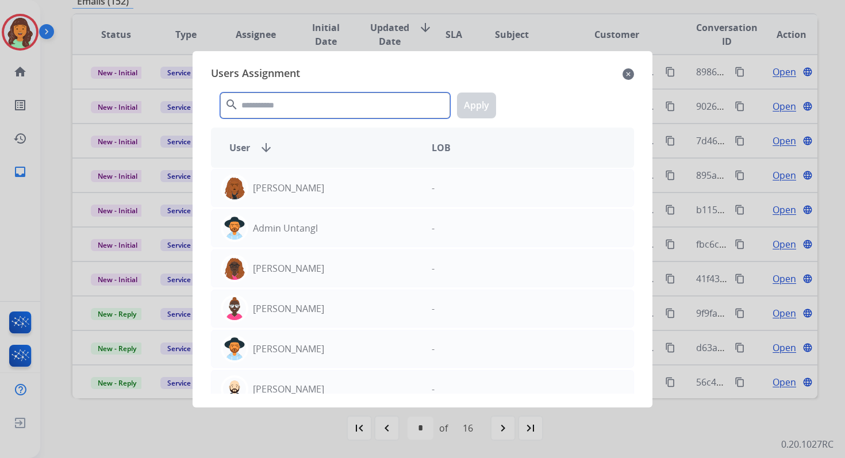
click at [267, 107] on input "text" at bounding box center [335, 106] width 230 height 26
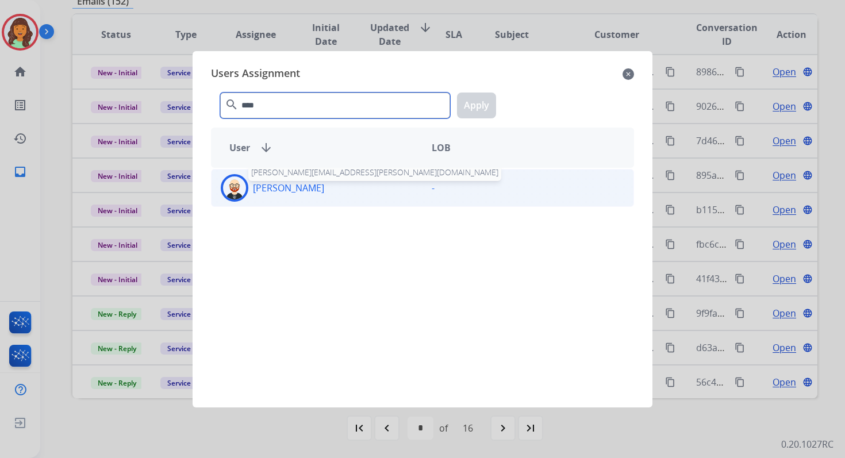
type input "****"
click at [290, 187] on p "[PERSON_NAME]" at bounding box center [288, 188] width 71 height 14
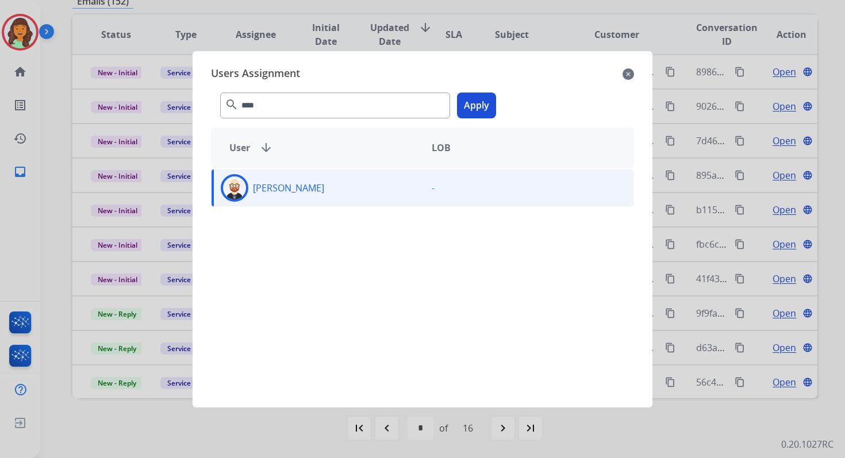
click at [488, 103] on button "Apply" at bounding box center [476, 106] width 39 height 26
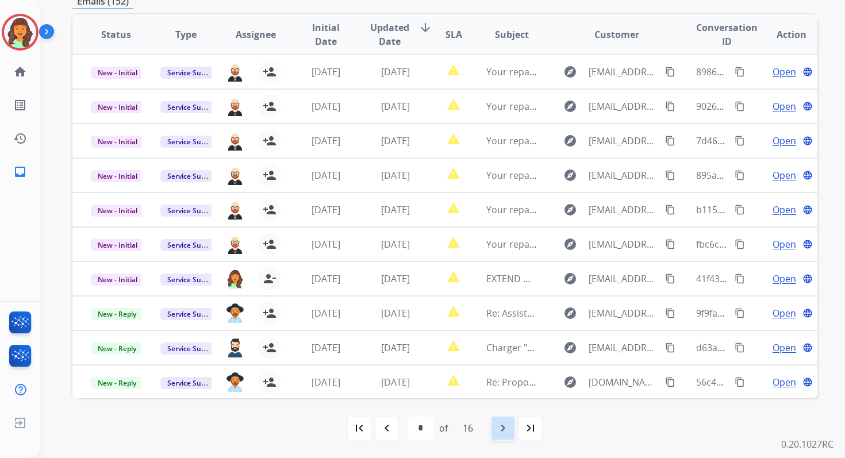
click at [513, 421] on div "navigate_next" at bounding box center [502, 427] width 25 height 25
select select "*"
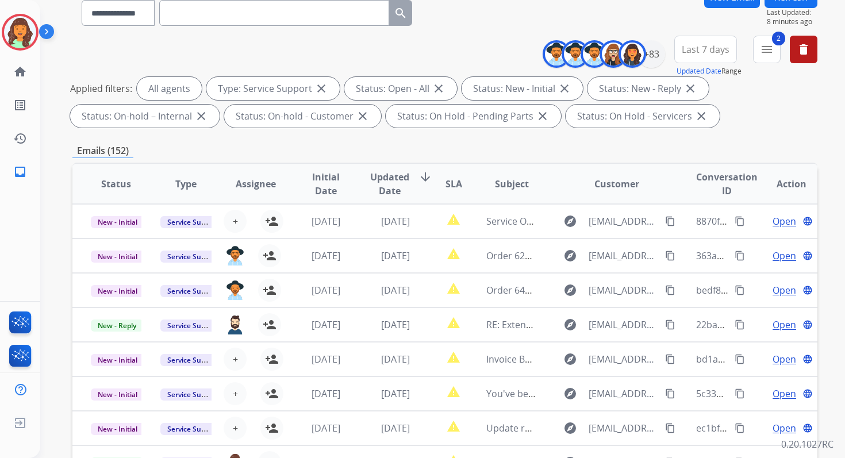
scroll to position [251, 0]
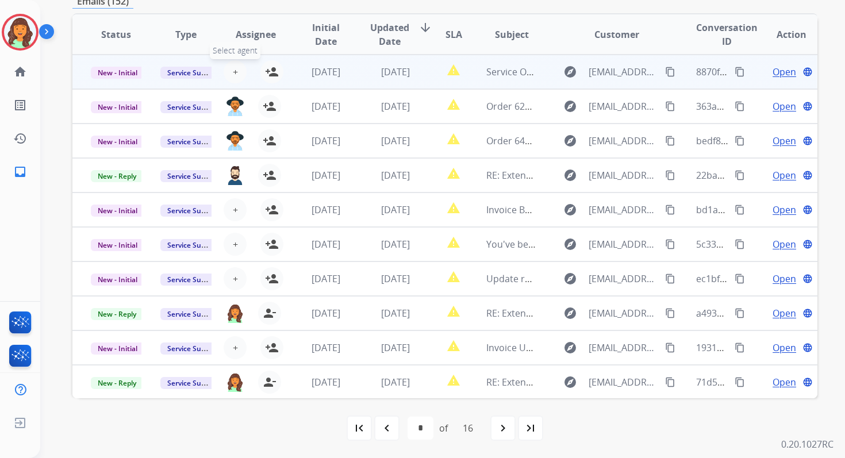
click at [233, 71] on span "+" at bounding box center [235, 72] width 5 height 14
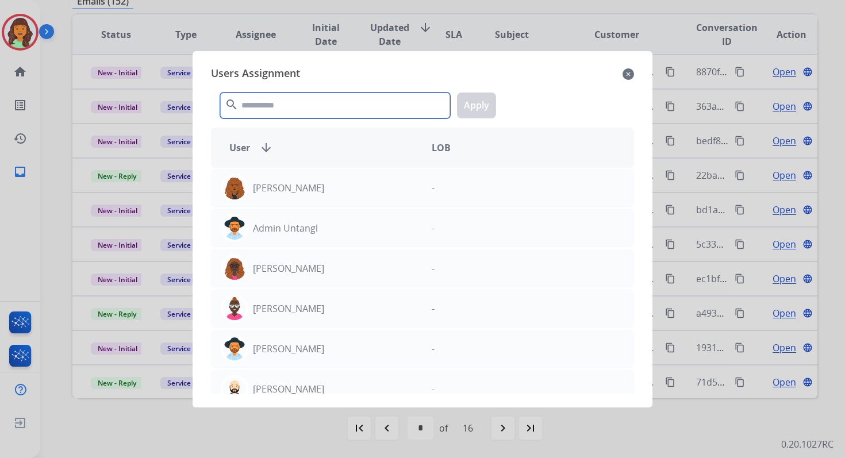
click at [291, 106] on input "text" at bounding box center [335, 106] width 230 height 26
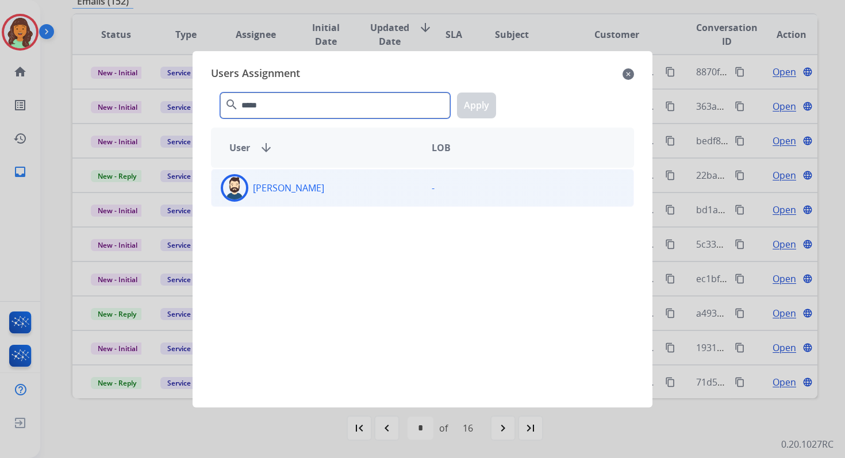
type input "*****"
click at [299, 191] on div "[PERSON_NAME]" at bounding box center [316, 188] width 211 height 28
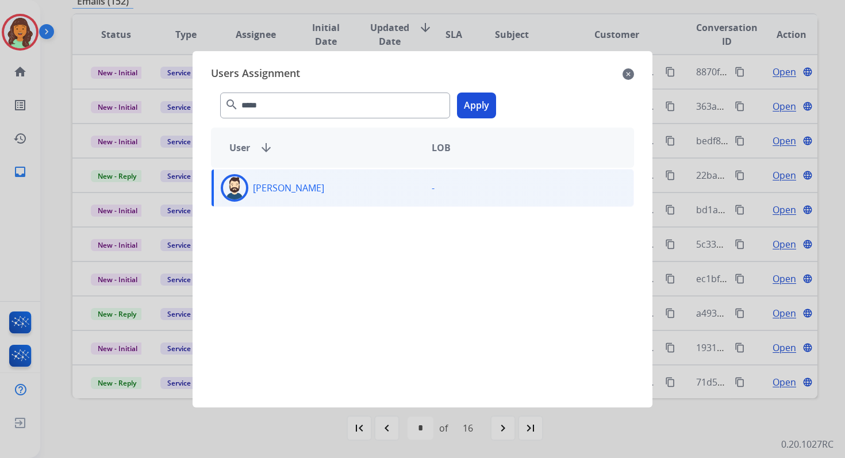
click at [479, 104] on button "Apply" at bounding box center [476, 106] width 39 height 26
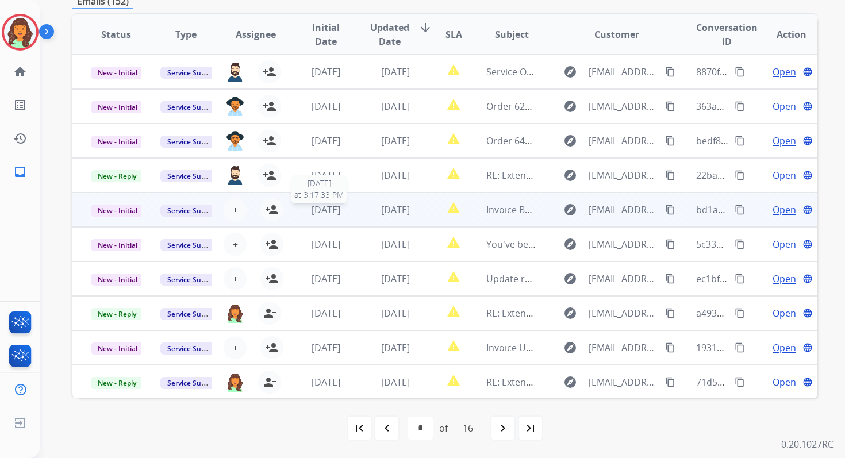
click at [338, 211] on span "[DATE]" at bounding box center [325, 209] width 29 height 13
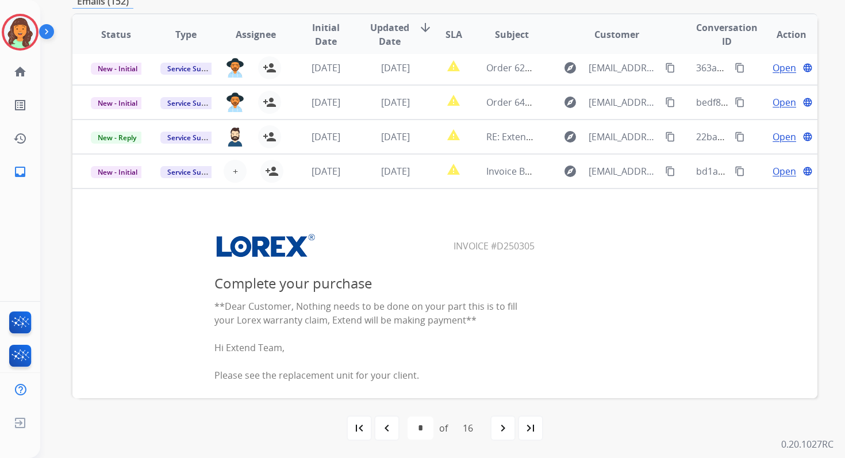
scroll to position [0, 0]
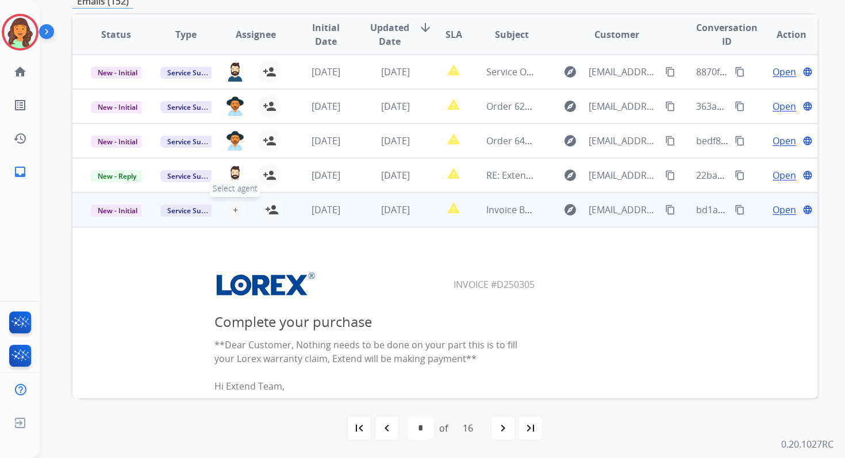
click at [233, 207] on span "+" at bounding box center [235, 210] width 5 height 14
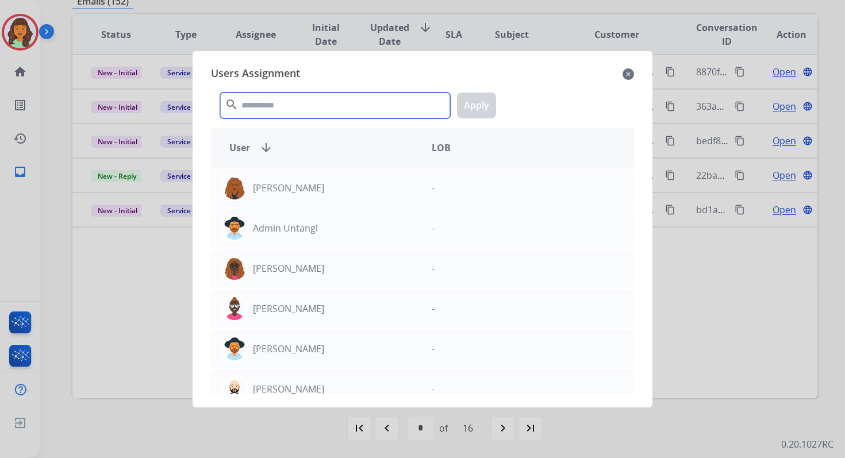
click at [288, 100] on input "text" at bounding box center [335, 106] width 230 height 26
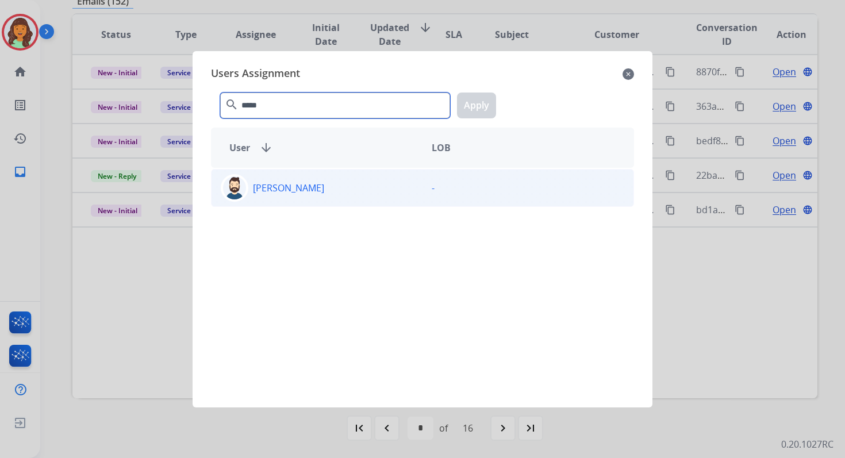
type input "*****"
click at [305, 193] on div "[PERSON_NAME]" at bounding box center [316, 188] width 211 height 28
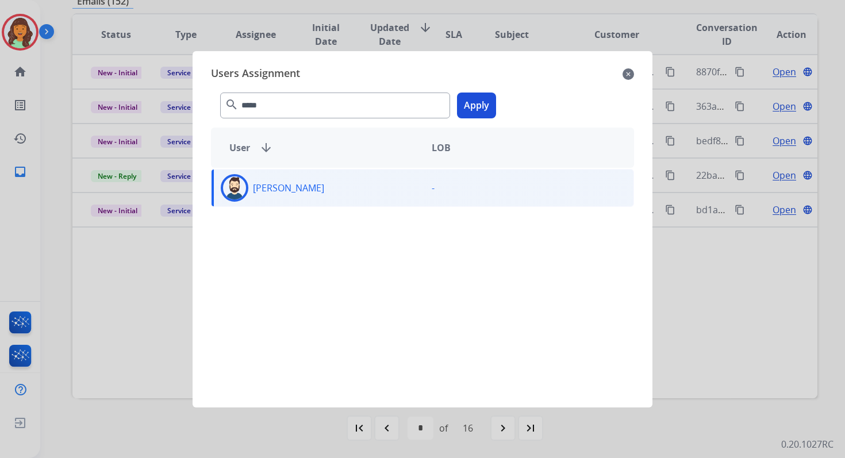
click at [473, 108] on button "Apply" at bounding box center [476, 106] width 39 height 26
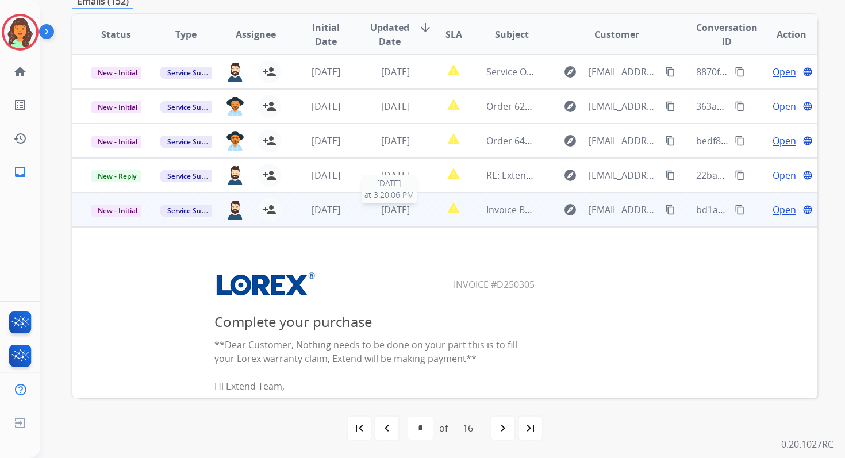
click at [381, 211] on span "[DATE]" at bounding box center [395, 209] width 29 height 13
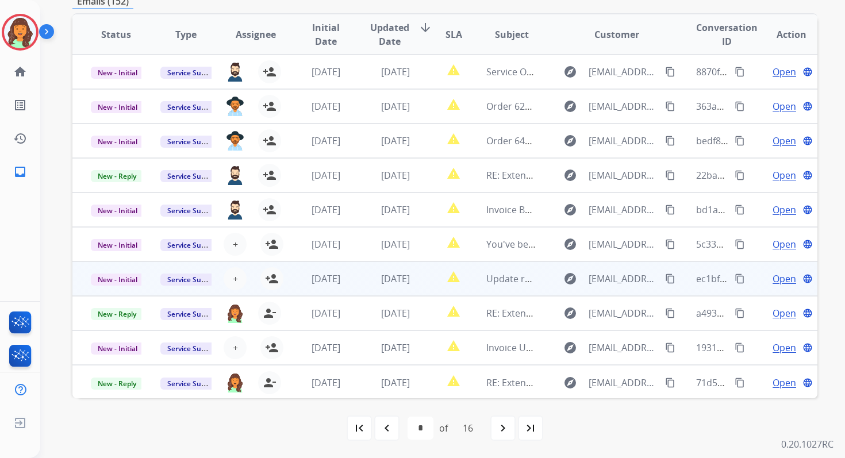
click at [395, 284] on div "[DATE]" at bounding box center [395, 279] width 51 height 14
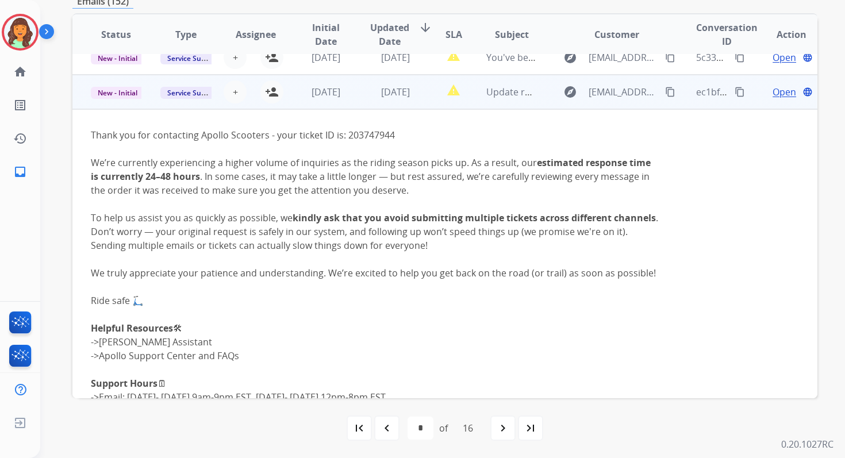
scroll to position [207, 0]
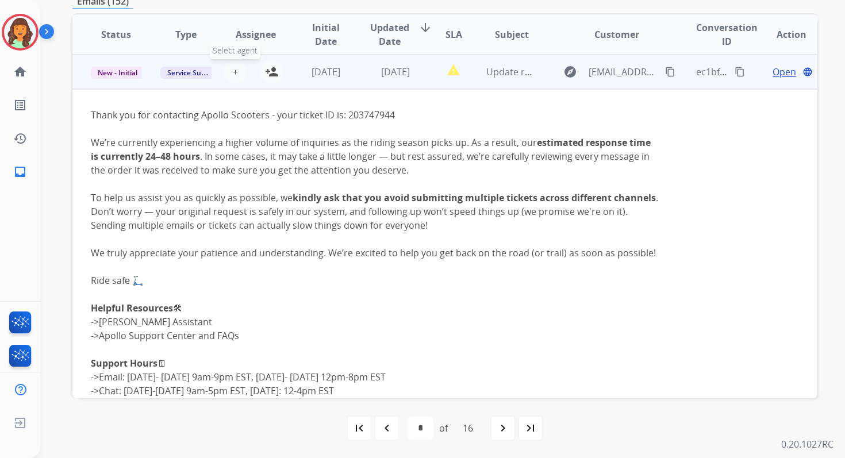
click at [233, 73] on span "+" at bounding box center [235, 72] width 5 height 14
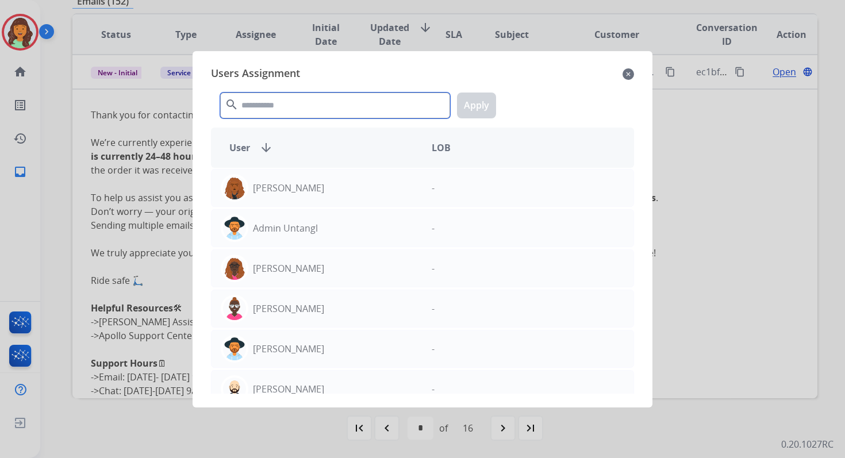
click at [278, 103] on input "text" at bounding box center [335, 106] width 230 height 26
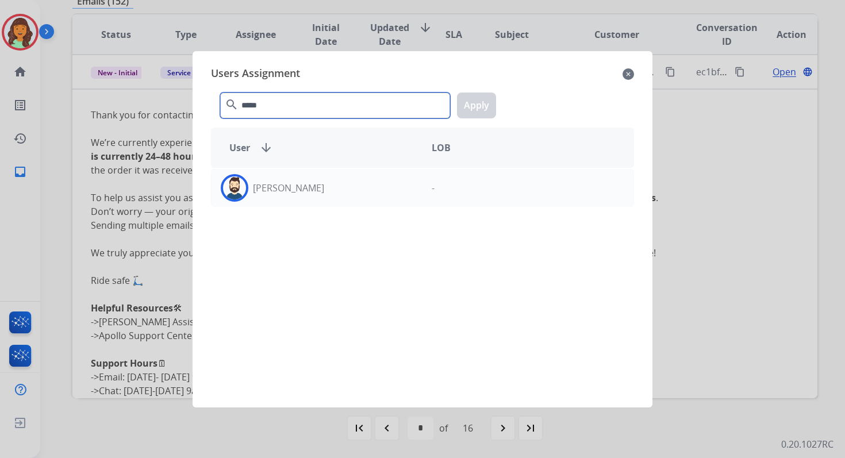
type input "*****"
click at [306, 211] on div "[PERSON_NAME] -" at bounding box center [422, 281] width 423 height 226
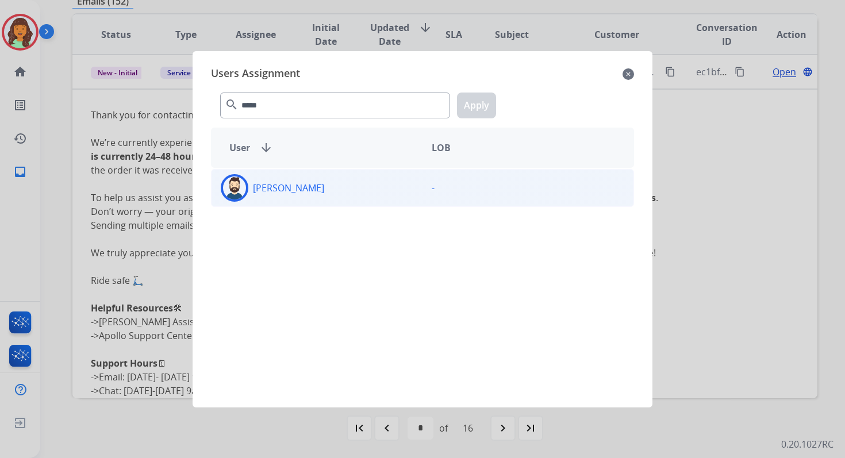
click at [295, 179] on div "[PERSON_NAME]" at bounding box center [316, 188] width 211 height 28
click at [472, 106] on button "Apply" at bounding box center [476, 106] width 39 height 26
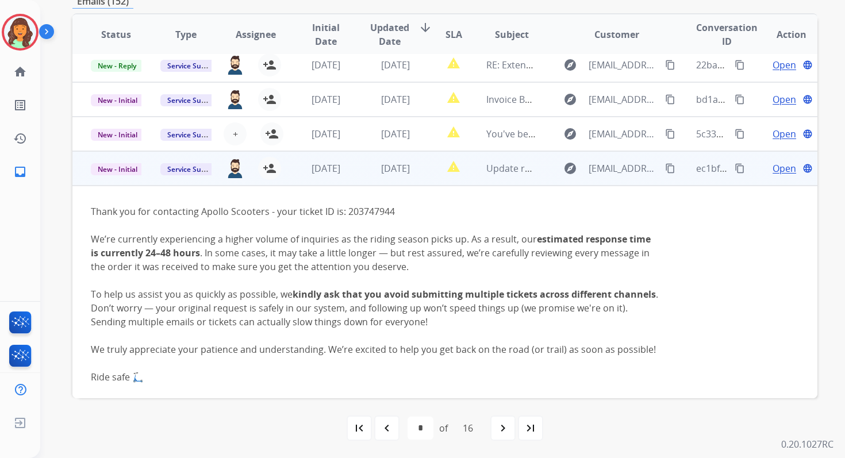
scroll to position [49, 0]
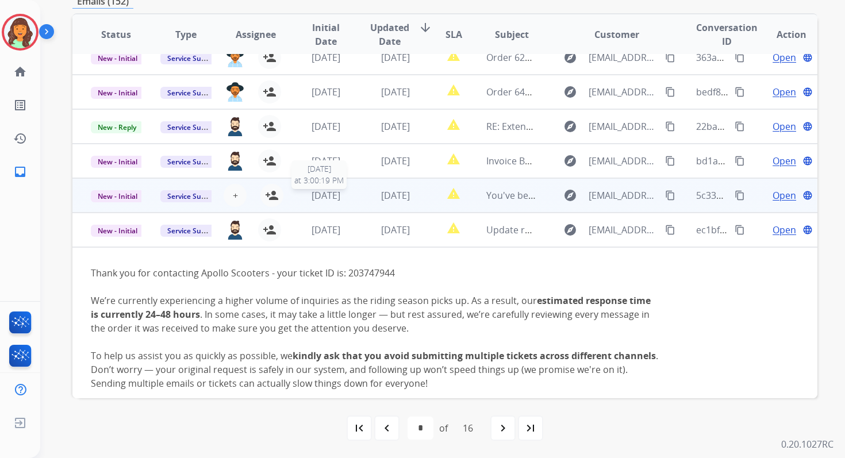
click at [346, 196] on div "[DATE]" at bounding box center [325, 195] width 51 height 14
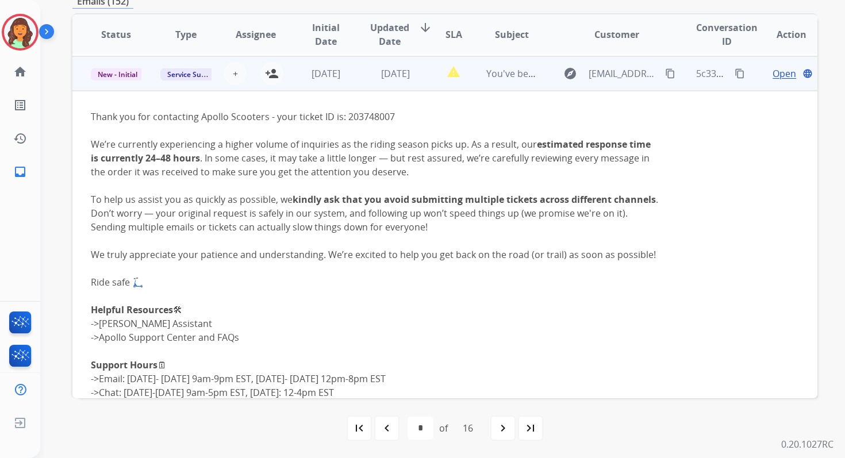
scroll to position [172, 0]
click at [233, 71] on span "+" at bounding box center [235, 72] width 5 height 14
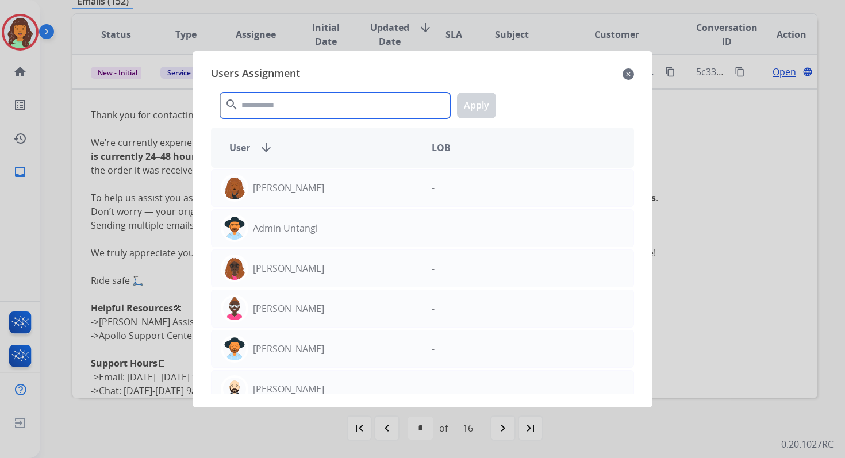
click at [265, 102] on input "text" at bounding box center [335, 106] width 230 height 26
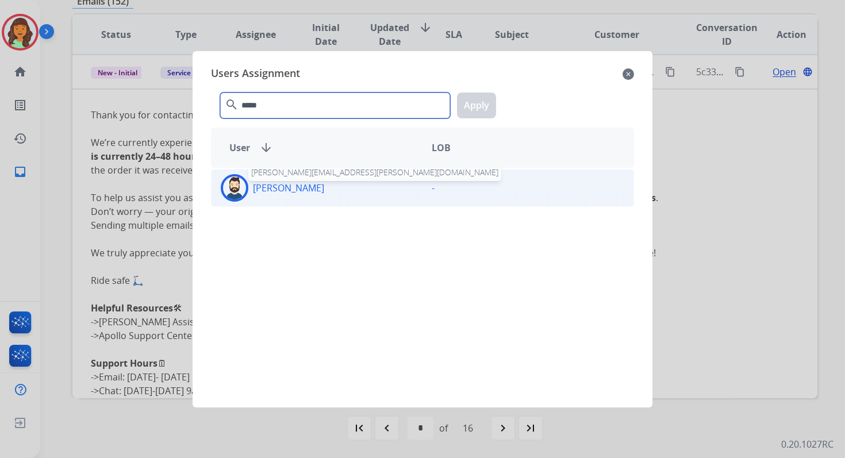
type input "*****"
click at [283, 184] on p "[PERSON_NAME]" at bounding box center [288, 188] width 71 height 14
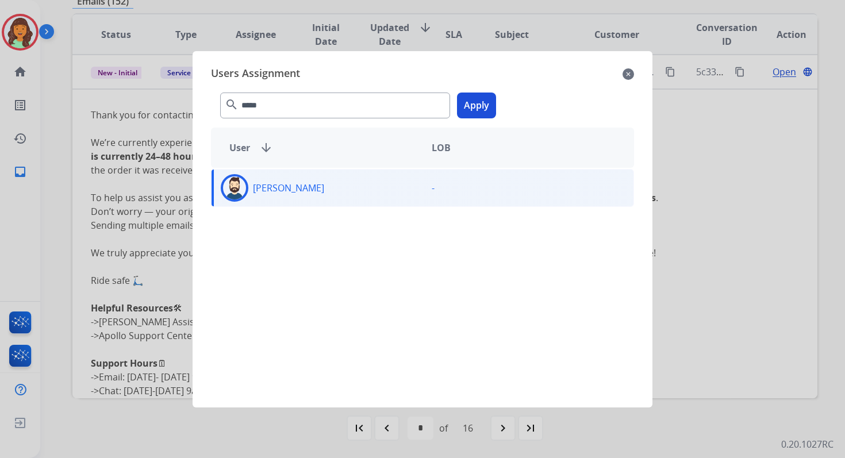
click at [472, 101] on button "Apply" at bounding box center [476, 106] width 39 height 26
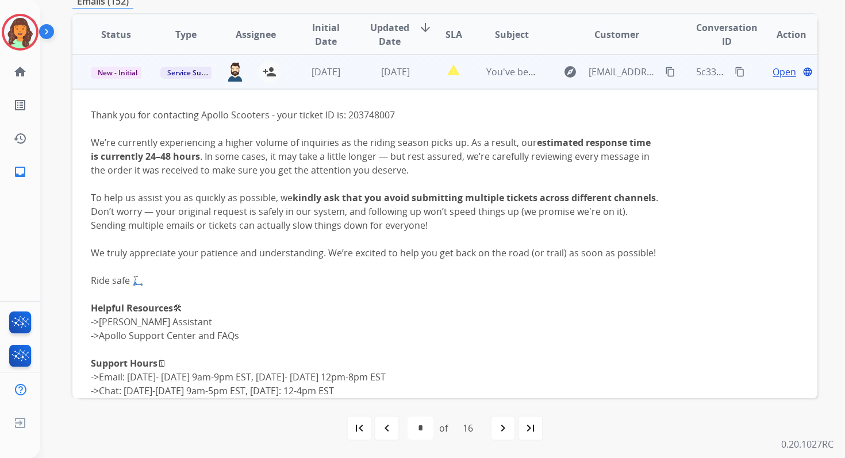
click at [364, 74] on td "[DATE]" at bounding box center [387, 72] width 70 height 34
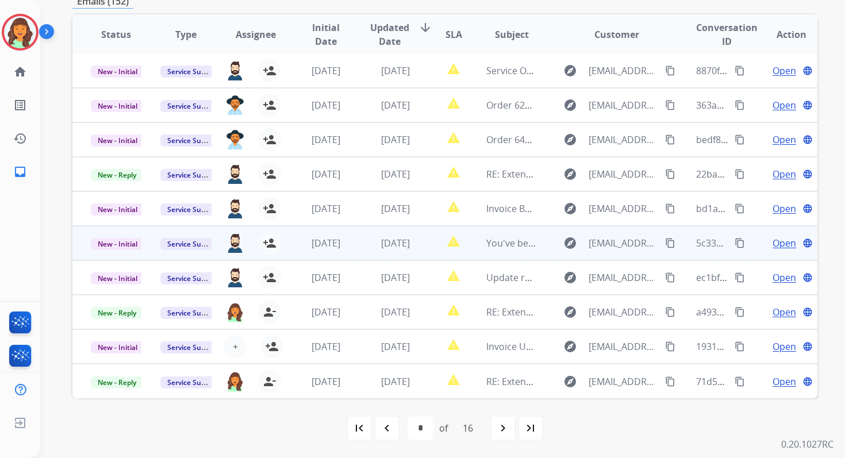
scroll to position [1, 0]
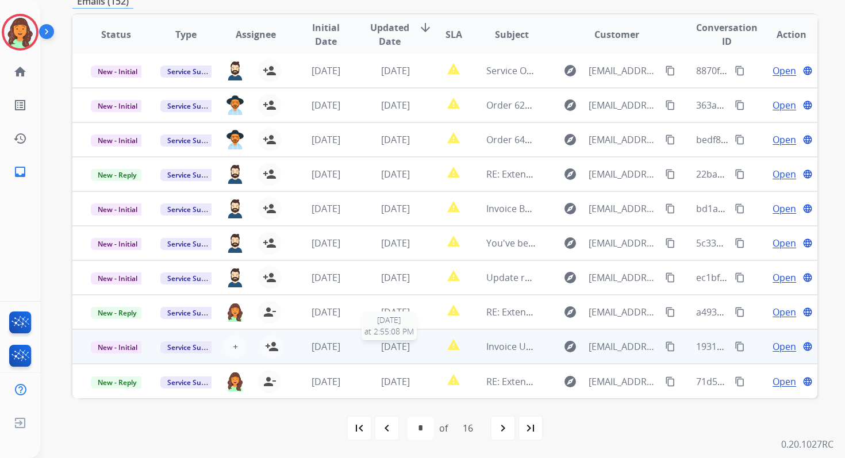
click at [381, 347] on span "[DATE]" at bounding box center [395, 346] width 29 height 13
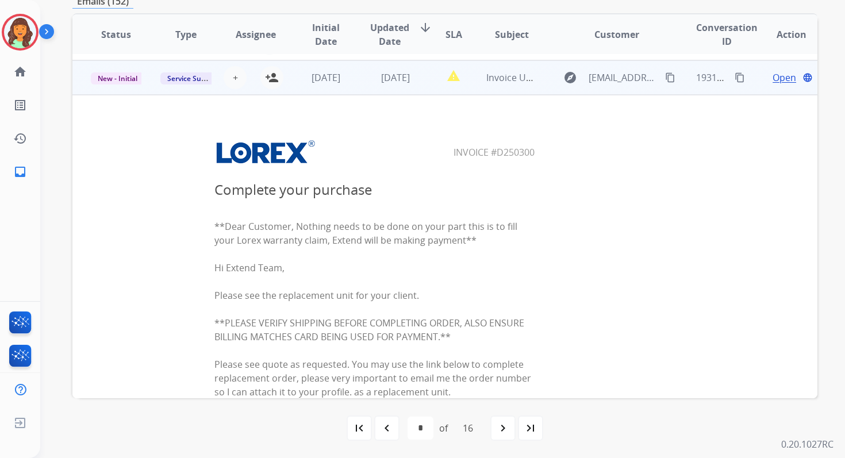
scroll to position [117, 0]
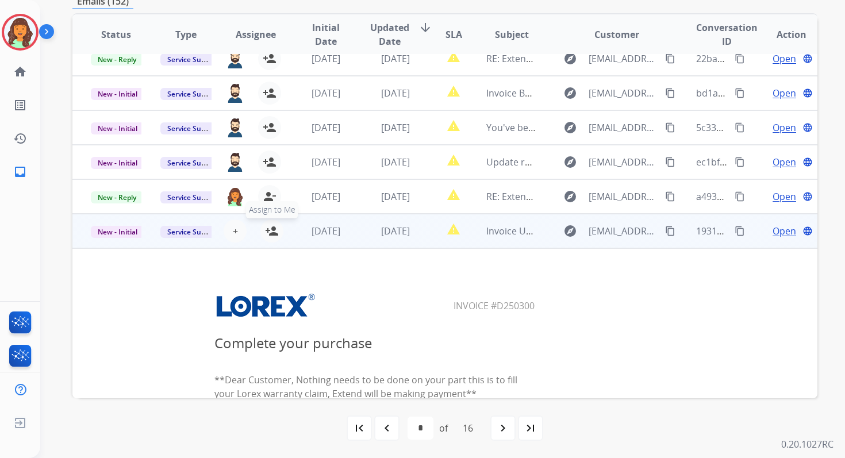
click at [270, 228] on mat-icon "person_add" at bounding box center [272, 231] width 14 height 14
click at [365, 232] on td "[DATE]" at bounding box center [387, 231] width 70 height 34
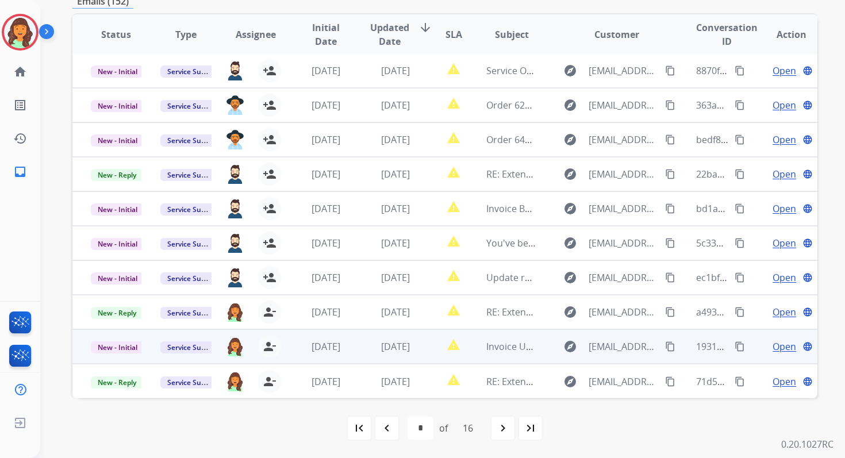
scroll to position [1, 0]
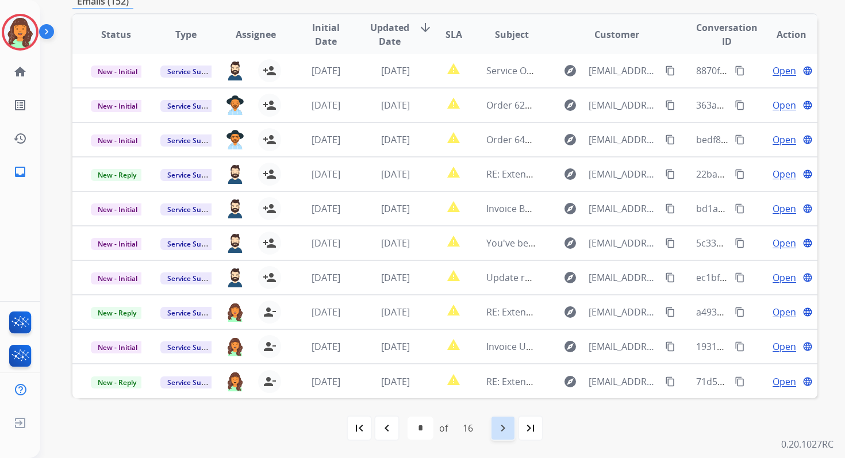
click at [510, 435] on div "navigate_next" at bounding box center [502, 427] width 25 height 25
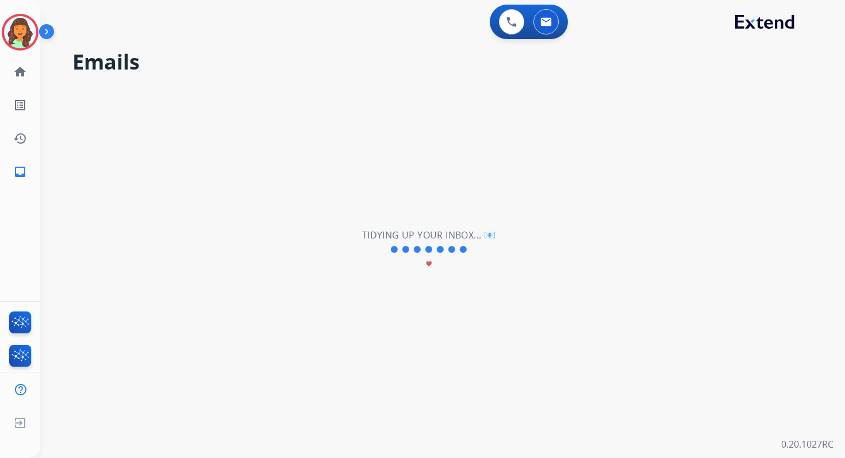
scroll to position [0, 0]
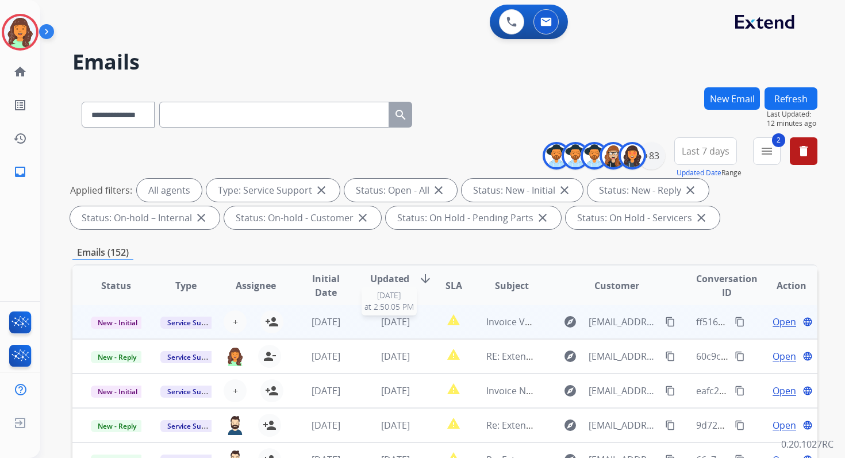
click at [404, 327] on span "[DATE]" at bounding box center [395, 321] width 29 height 13
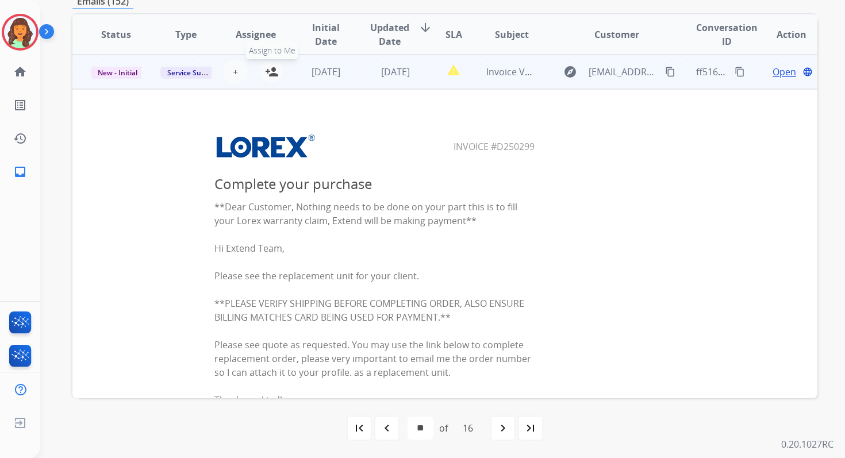
click at [273, 67] on mat-icon "person_add" at bounding box center [272, 72] width 14 height 14
click at [352, 76] on td "[DATE]" at bounding box center [387, 72] width 70 height 34
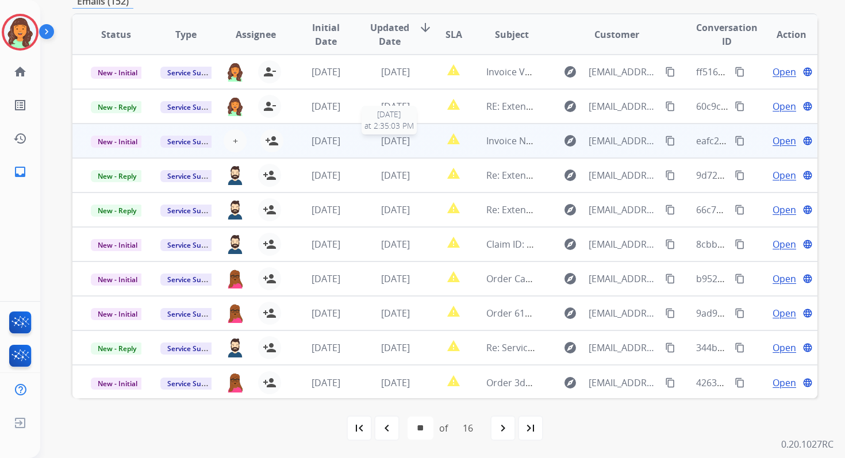
click at [381, 145] on span "[DATE]" at bounding box center [395, 140] width 29 height 13
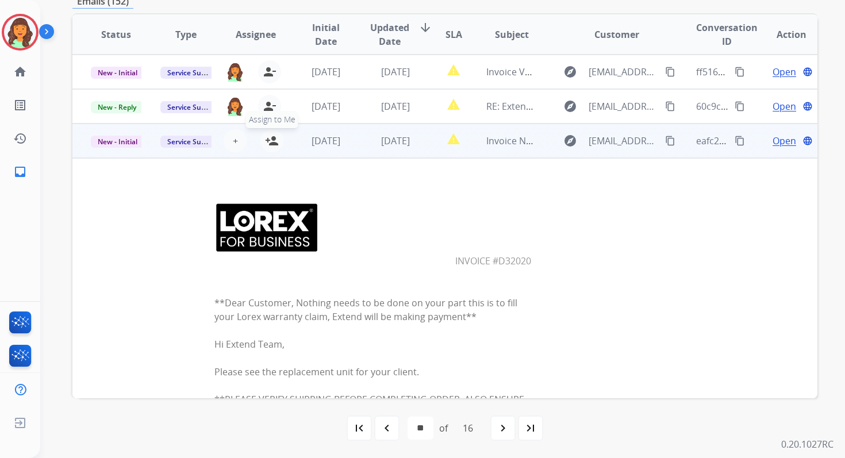
click at [273, 141] on mat-icon "person_add" at bounding box center [272, 141] width 14 height 14
click at [384, 145] on span "[DATE]" at bounding box center [395, 140] width 29 height 13
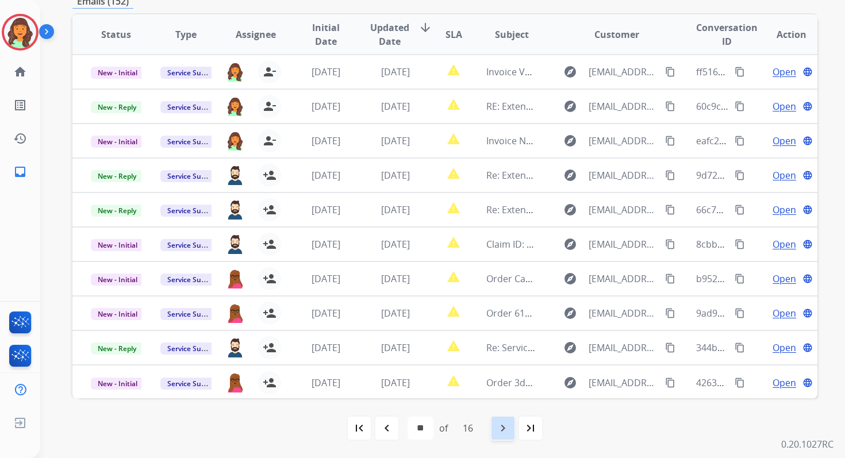
click at [510, 431] on mat-icon "navigate_next" at bounding box center [503, 428] width 14 height 14
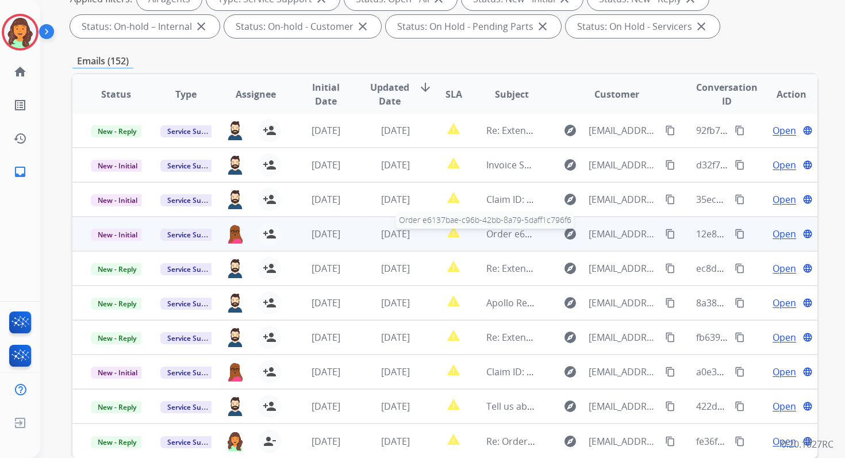
scroll to position [251, 0]
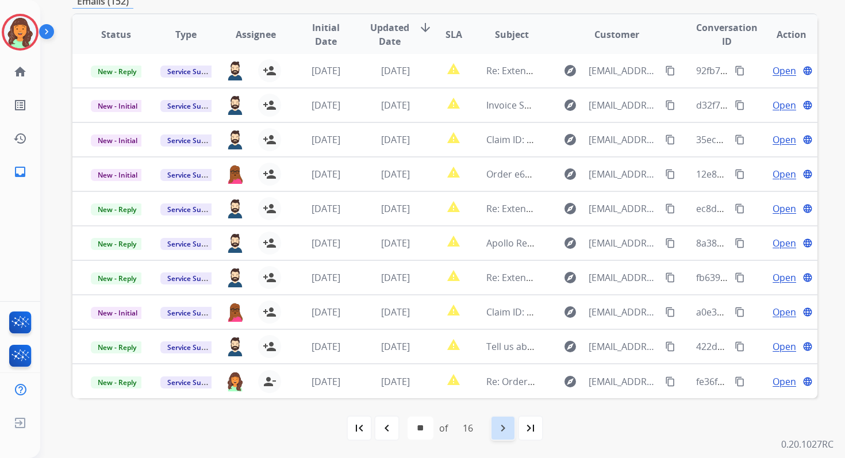
click at [514, 427] on div "navigate_next" at bounding box center [502, 427] width 25 height 25
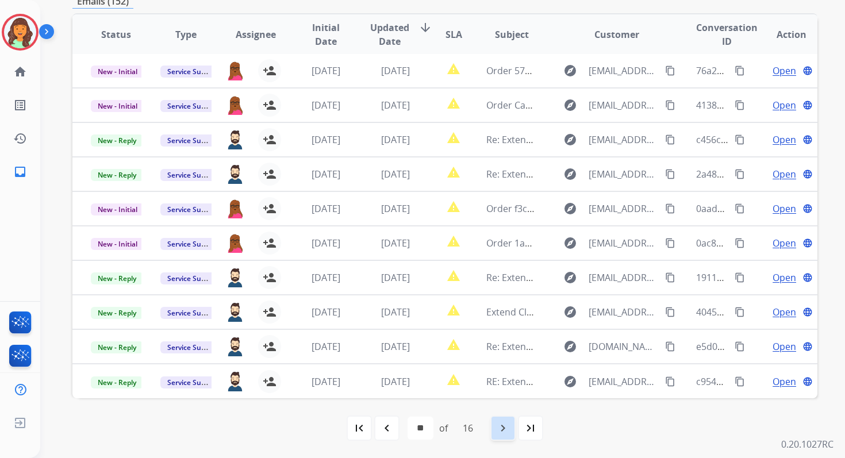
click at [513, 427] on div "navigate_next" at bounding box center [502, 427] width 25 height 25
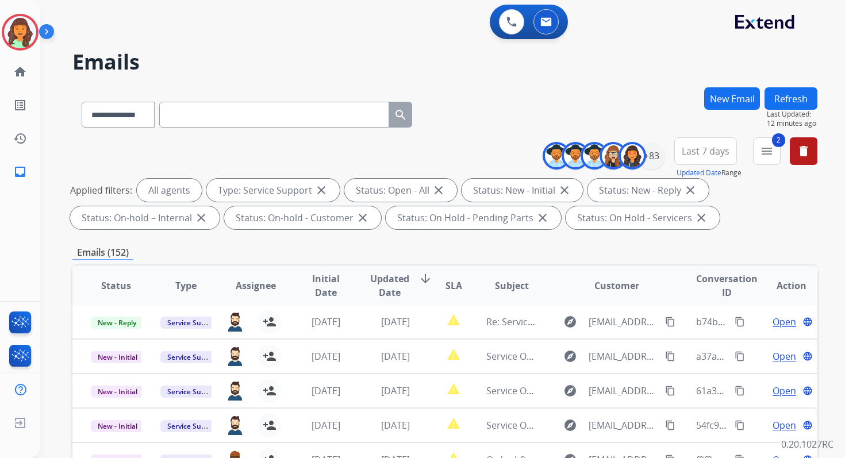
click at [789, 99] on button "Refresh" at bounding box center [790, 98] width 53 height 22
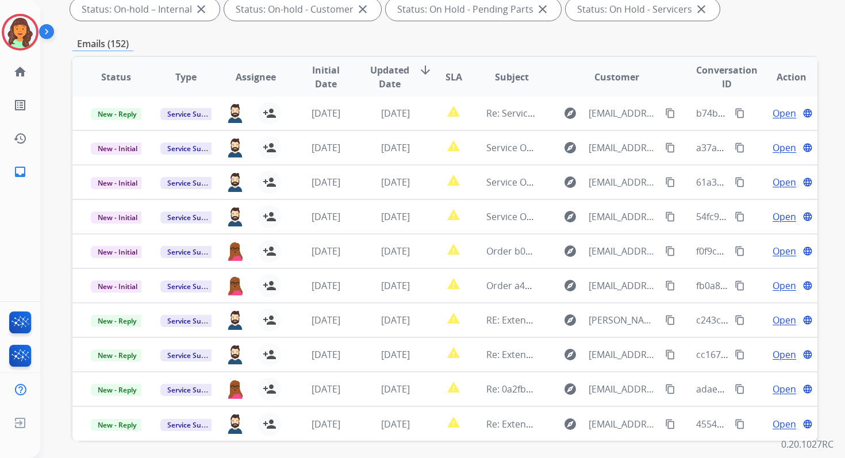
scroll to position [251, 0]
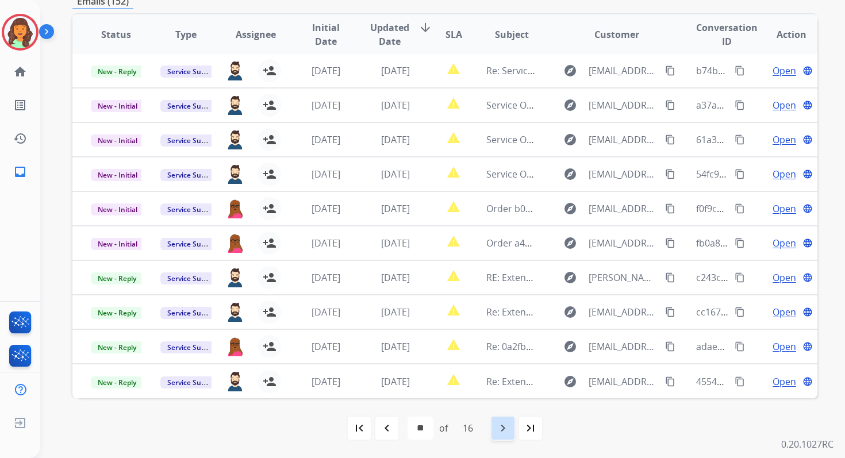
click at [510, 430] on mat-icon "navigate_next" at bounding box center [503, 428] width 14 height 14
click at [507, 434] on mat-icon "navigate_next" at bounding box center [503, 428] width 14 height 14
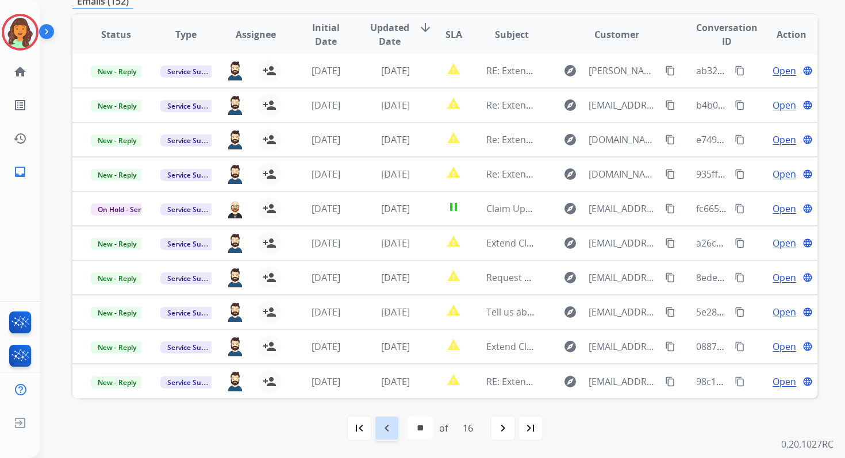
click at [391, 425] on mat-icon "navigate_before" at bounding box center [387, 428] width 14 height 14
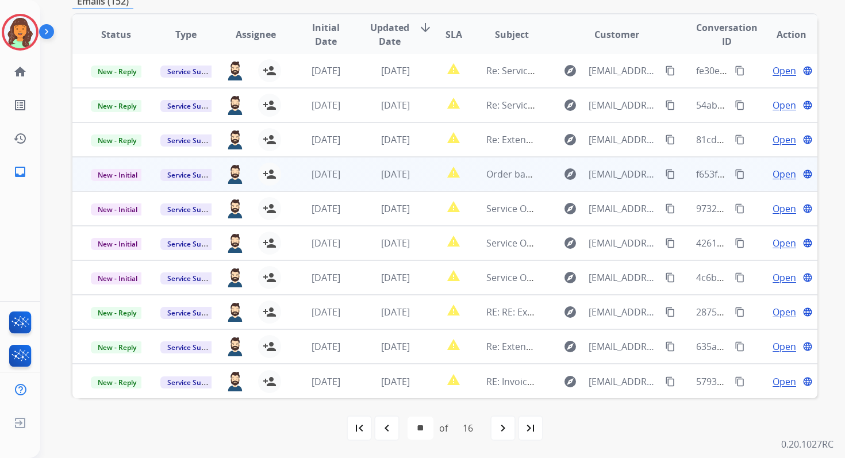
click at [365, 176] on td "[DATE]" at bounding box center [387, 174] width 70 height 34
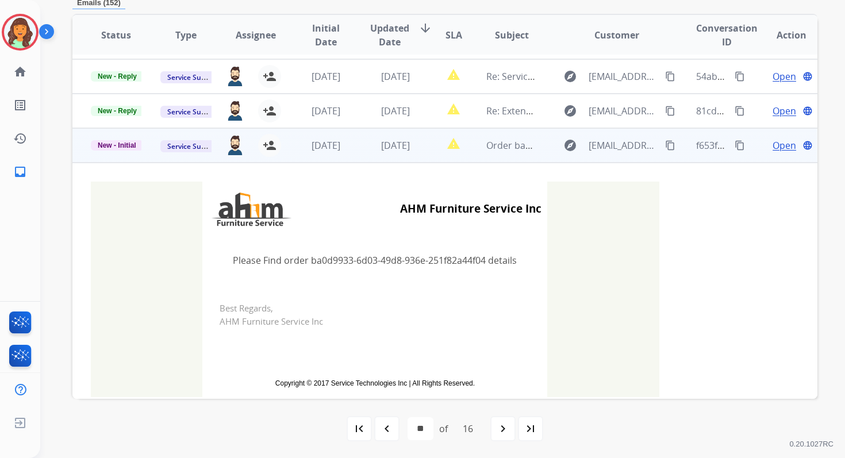
scroll to position [103, 0]
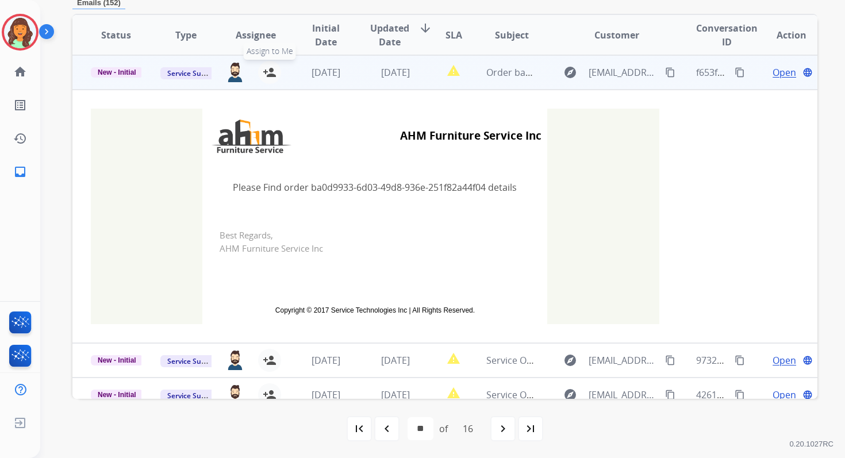
click at [269, 71] on mat-icon "person_add" at bounding box center [270, 72] width 14 height 14
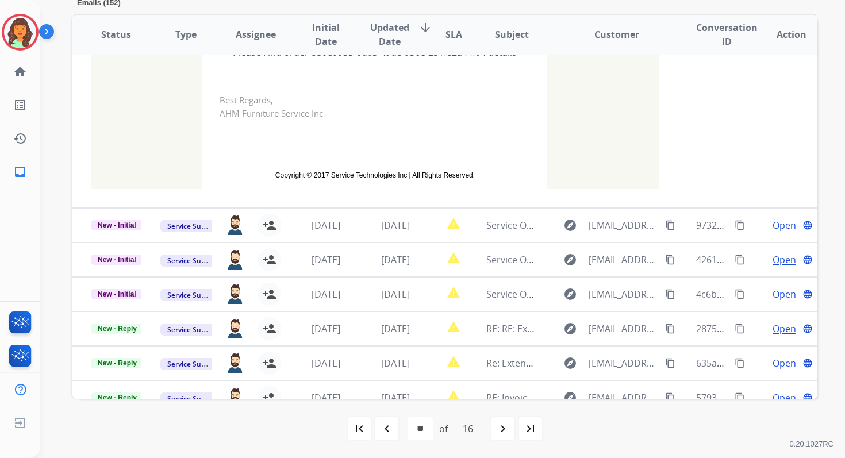
scroll to position [255, 0]
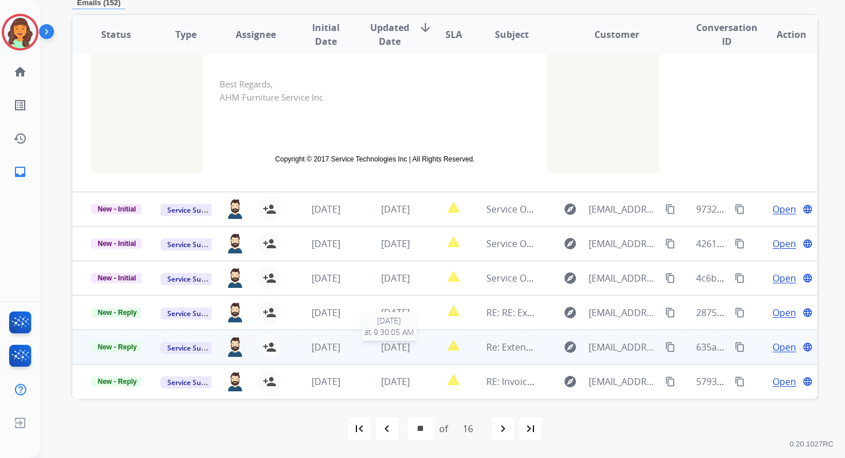
click at [391, 347] on span "[DATE]" at bounding box center [395, 347] width 29 height 13
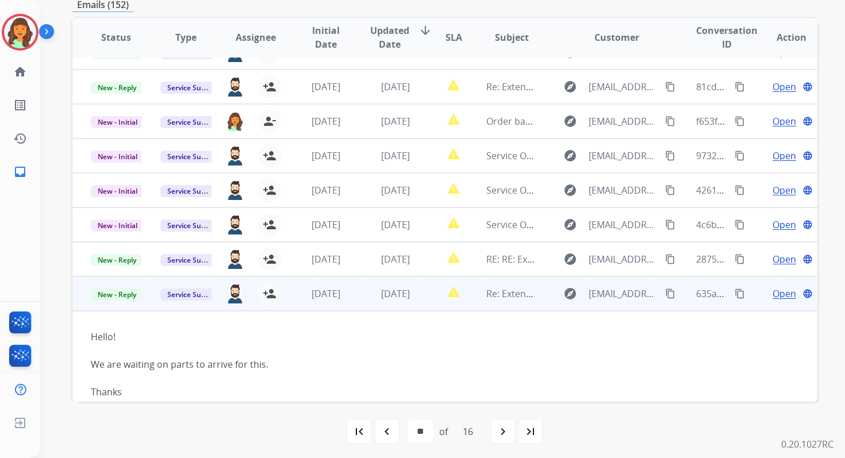
scroll to position [0, 0]
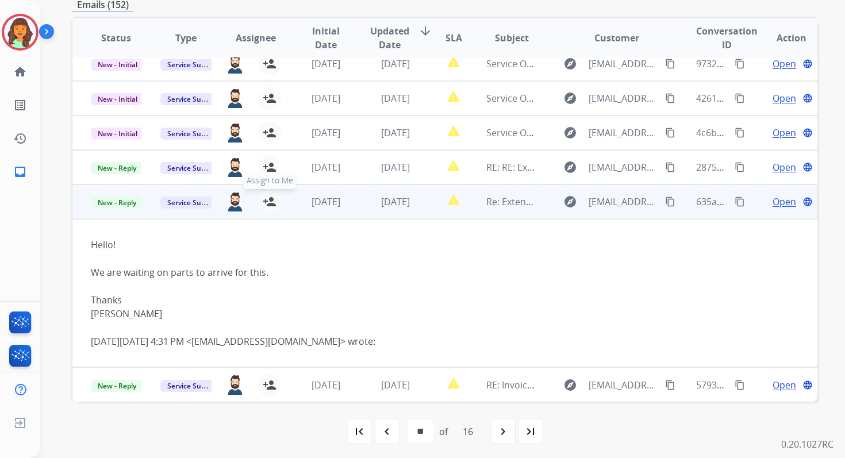
click at [266, 202] on mat-icon "person_add" at bounding box center [270, 202] width 14 height 14
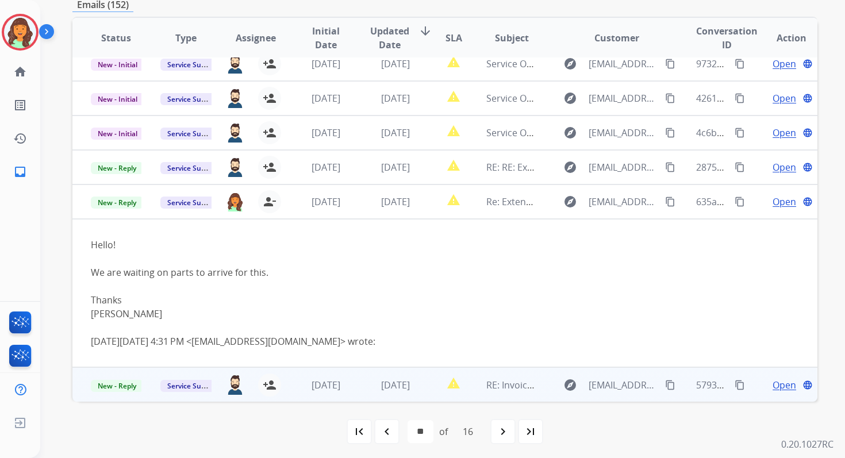
click at [424, 382] on td "report_problem" at bounding box center [444, 384] width 47 height 34
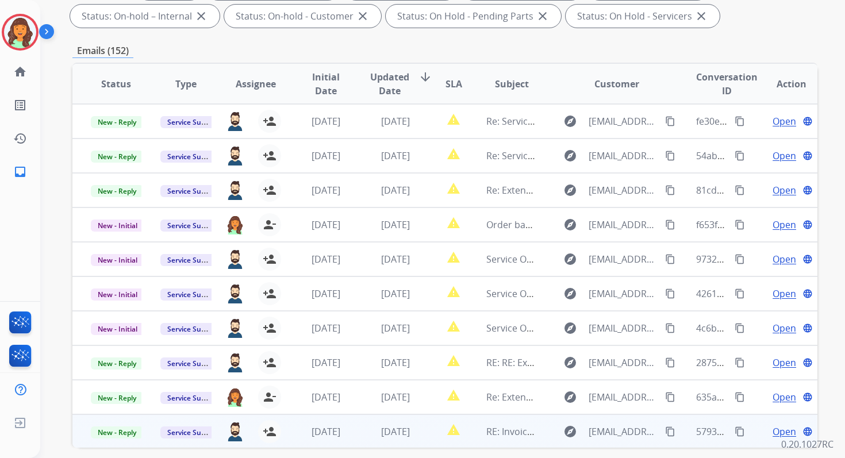
scroll to position [201, 0]
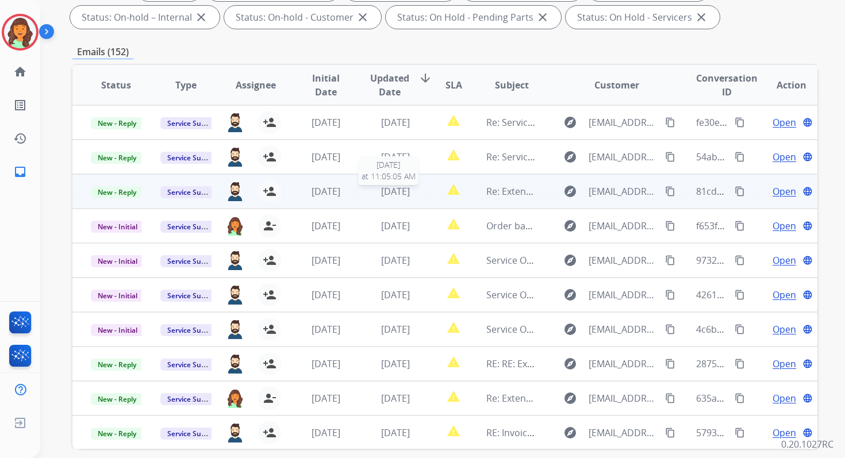
click at [402, 193] on span "[DATE]" at bounding box center [395, 191] width 29 height 13
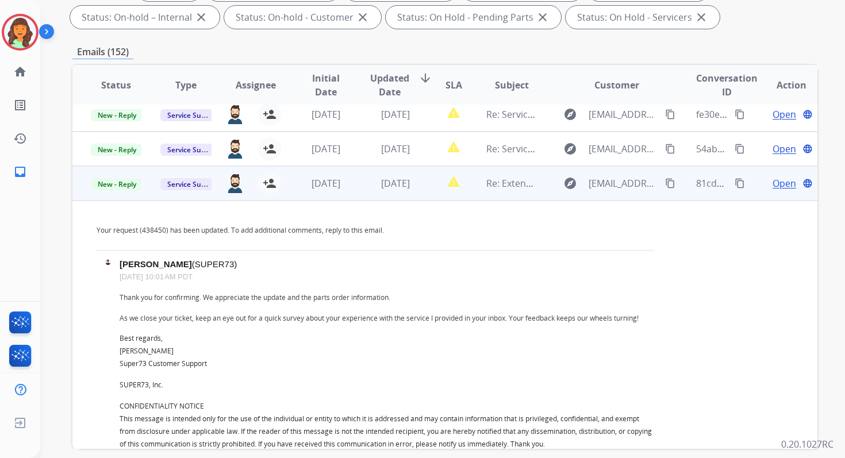
scroll to position [0, 0]
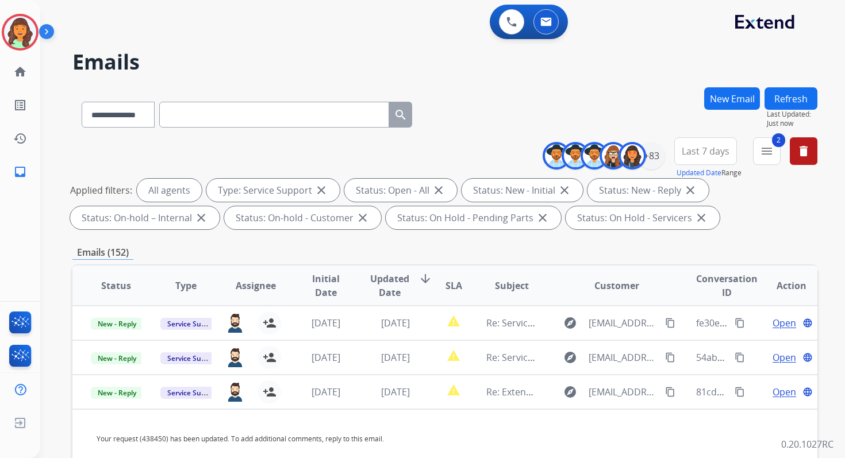
click at [789, 101] on button "Refresh" at bounding box center [790, 98] width 53 height 22
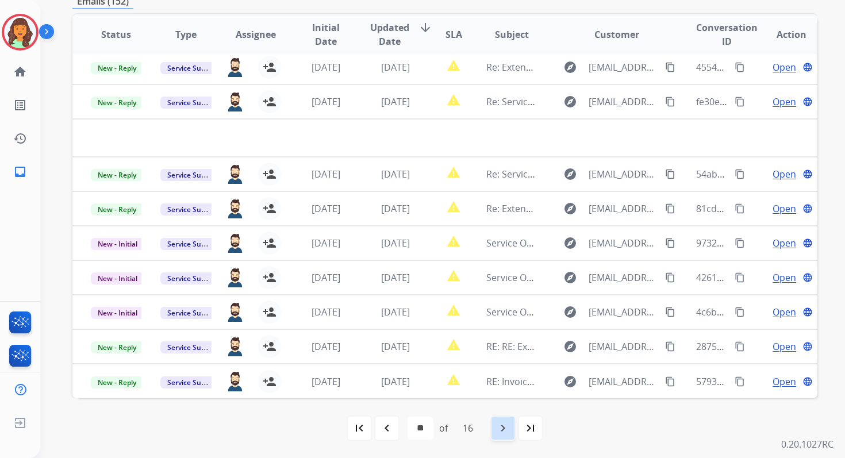
click at [508, 432] on mat-icon "navigate_next" at bounding box center [503, 428] width 14 height 14
click at [510, 430] on mat-icon "navigate_next" at bounding box center [503, 428] width 14 height 14
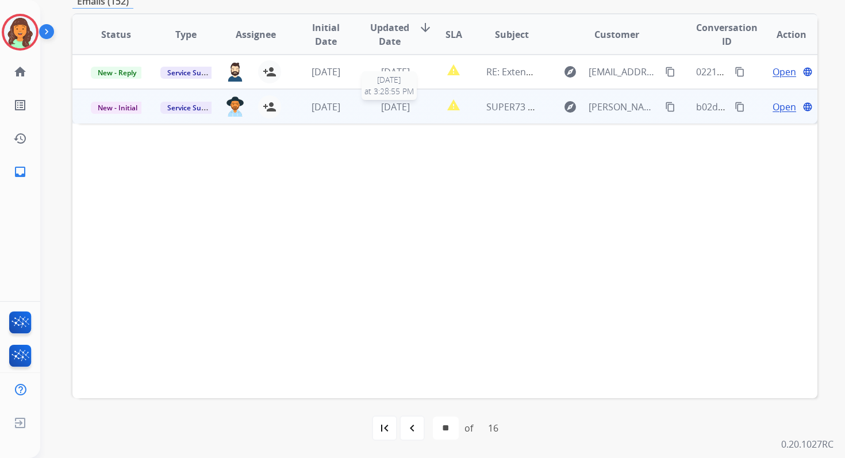
click at [381, 107] on span "[DATE]" at bounding box center [395, 107] width 29 height 13
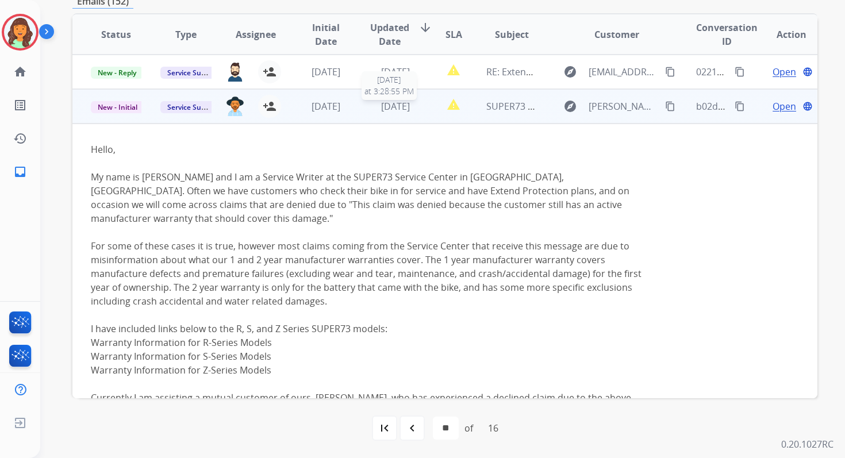
click at [390, 110] on span "[DATE]" at bounding box center [395, 106] width 29 height 13
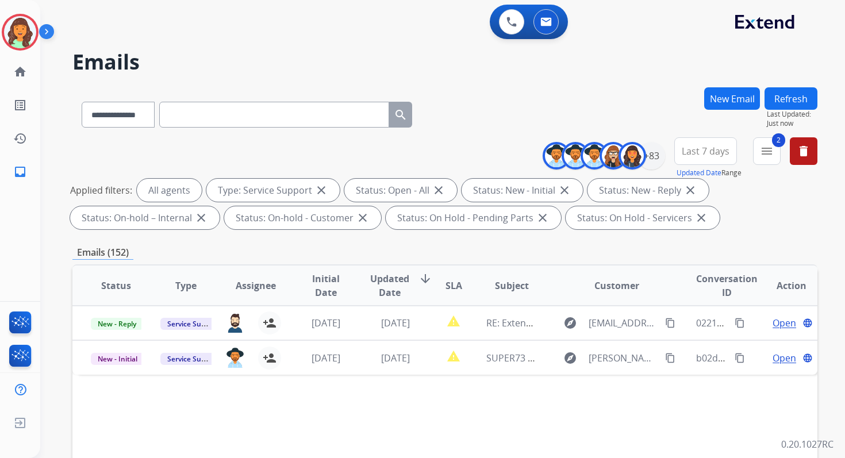
click at [789, 94] on button "Refresh" at bounding box center [790, 98] width 53 height 22
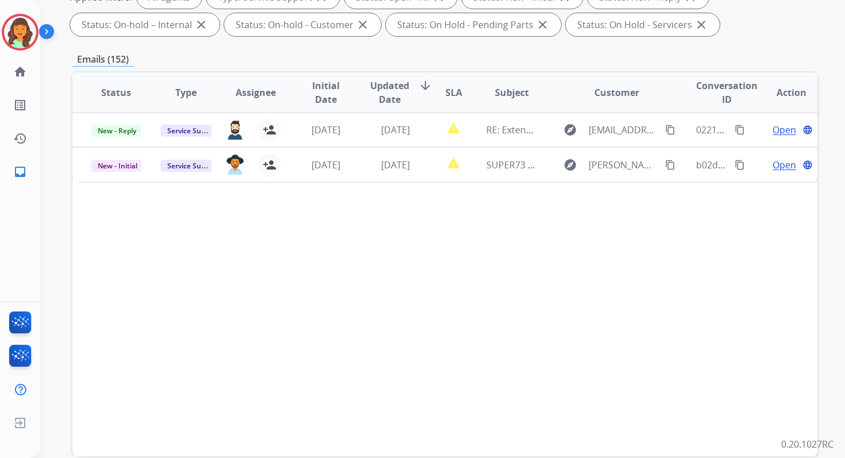
scroll to position [59, 0]
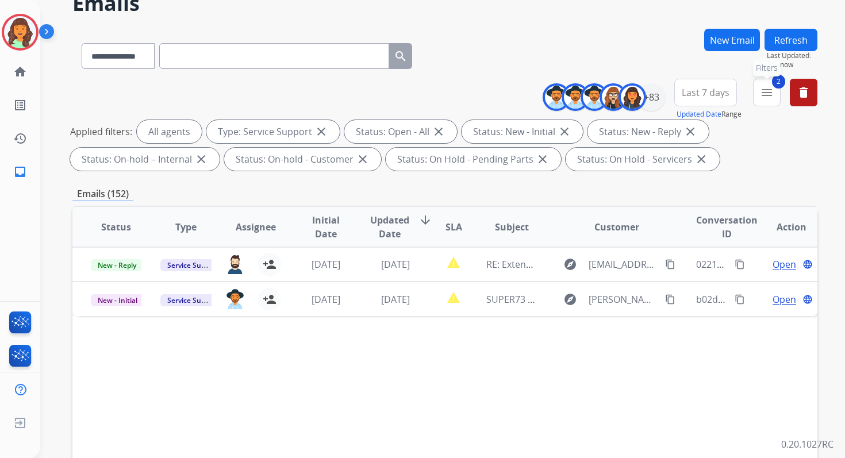
click at [769, 95] on mat-icon "menu" at bounding box center [767, 93] width 14 height 14
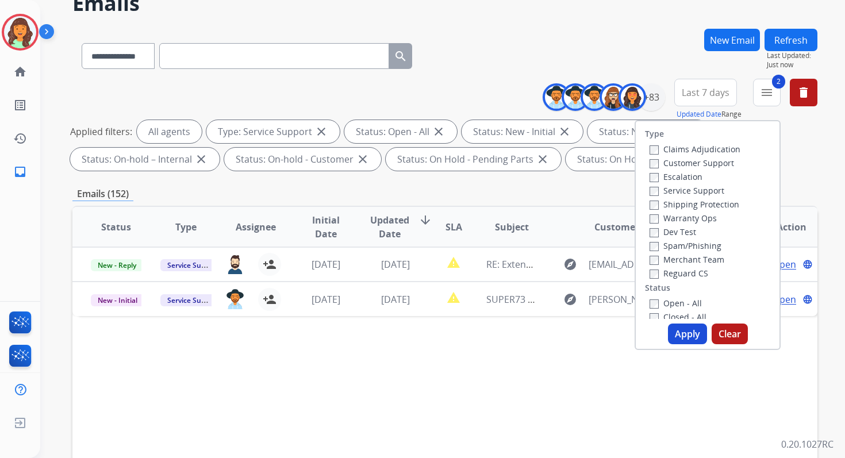
click at [679, 333] on button "Apply" at bounding box center [687, 333] width 39 height 21
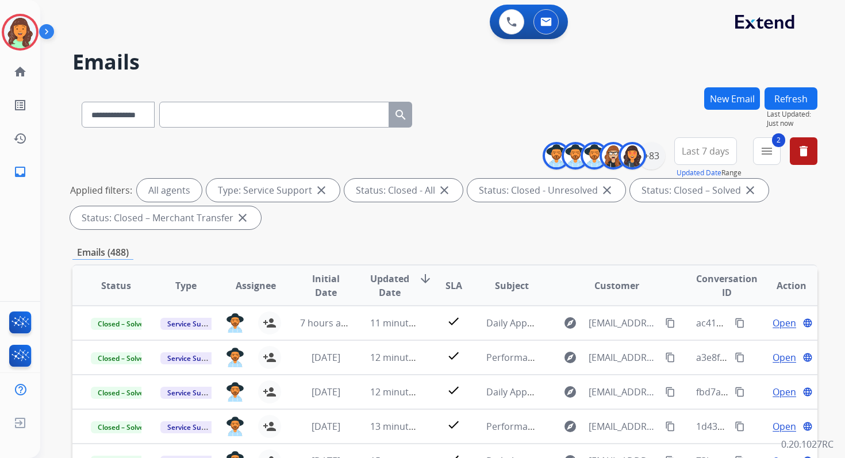
scroll to position [251, 0]
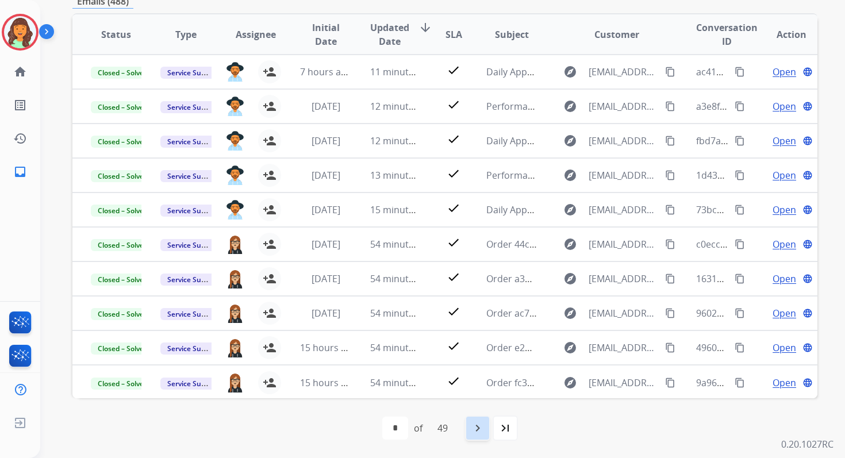
click at [487, 434] on div "navigate_next" at bounding box center [477, 427] width 25 height 25
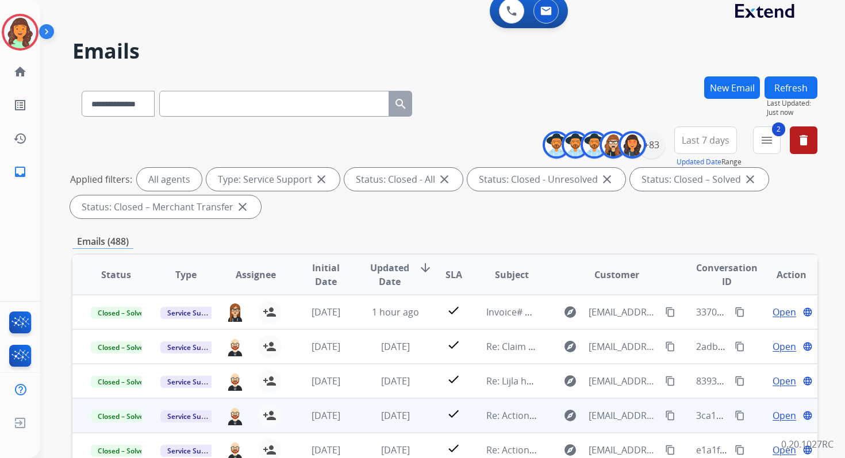
scroll to position [0, 0]
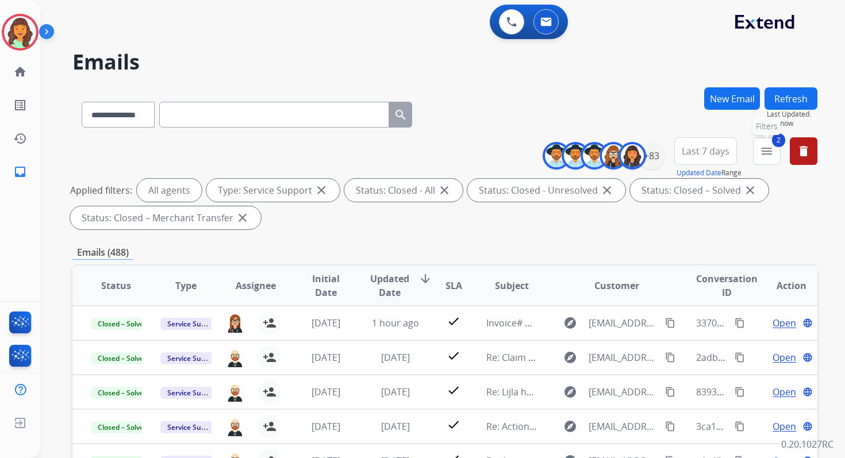
click at [767, 155] on mat-icon "menu" at bounding box center [767, 151] width 14 height 14
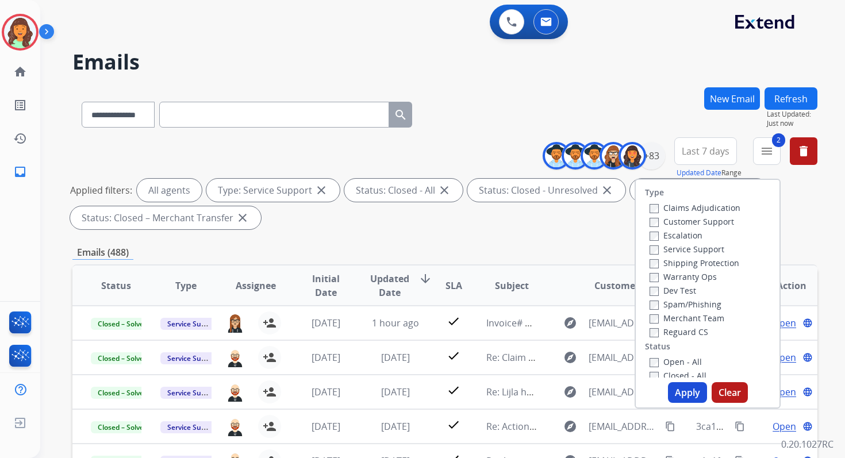
click at [679, 387] on button "Apply" at bounding box center [687, 392] width 39 height 21
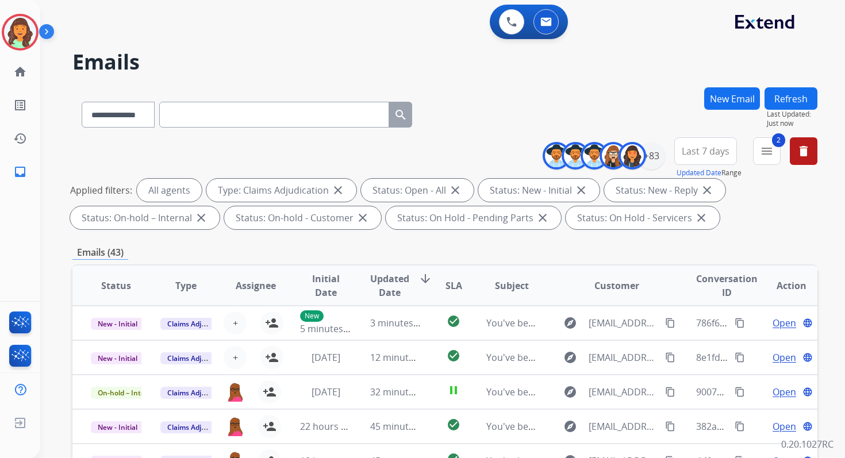
scroll to position [251, 0]
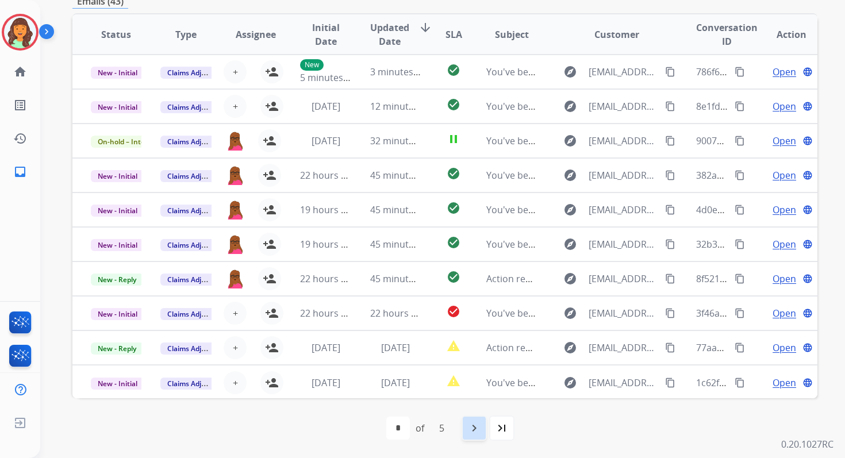
click at [474, 438] on div "navigate_next" at bounding box center [473, 427] width 25 height 25
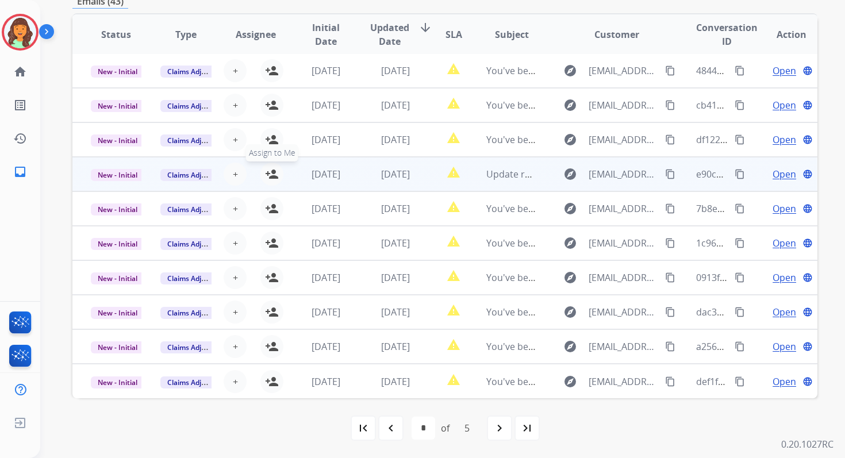
click at [271, 175] on mat-icon "person_add" at bounding box center [272, 174] width 14 height 14
click at [121, 172] on span "New - Initial" at bounding box center [117, 175] width 53 height 12
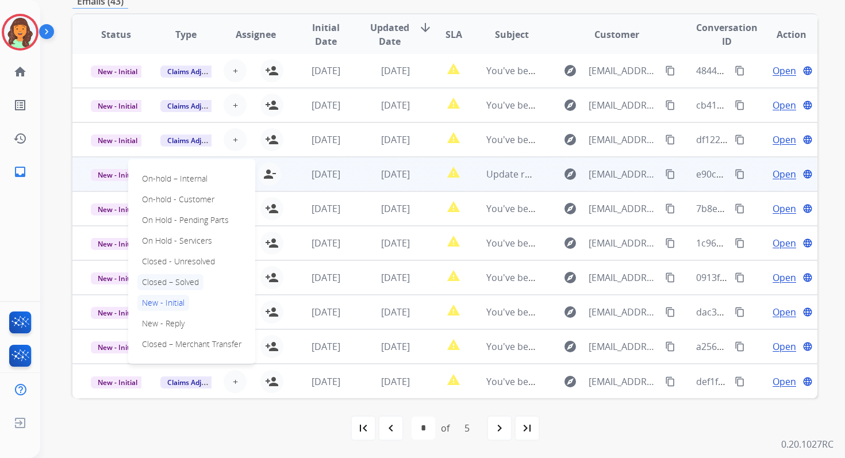
click at [174, 280] on p "Closed – Solved" at bounding box center [170, 282] width 66 height 16
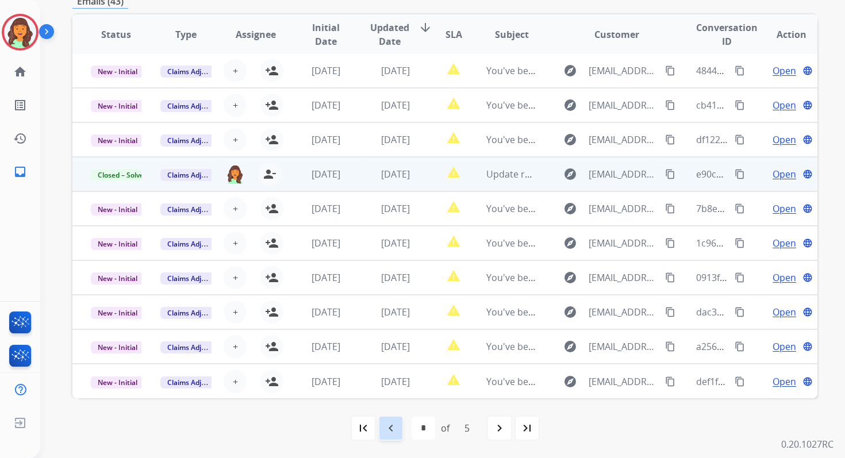
click at [391, 429] on mat-icon "navigate_before" at bounding box center [391, 428] width 14 height 14
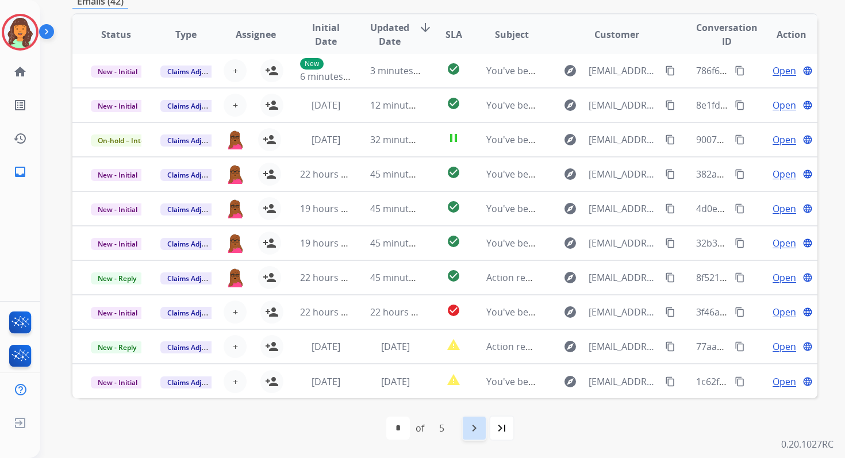
click at [467, 424] on mat-icon "navigate_next" at bounding box center [474, 428] width 14 height 14
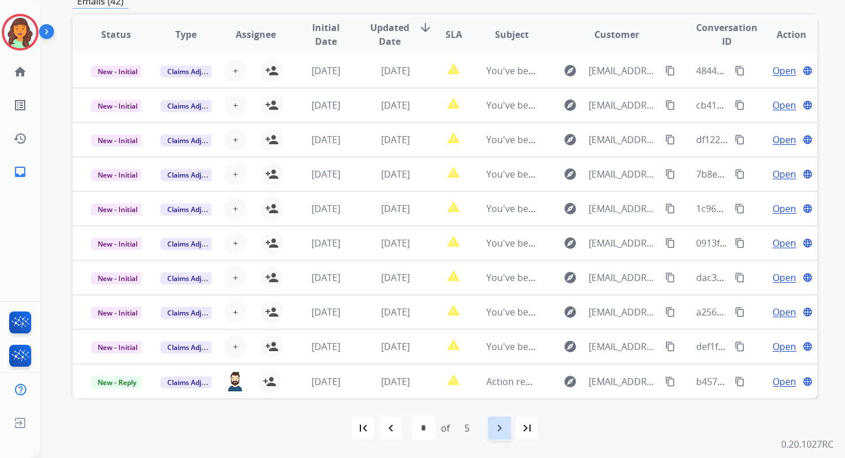
click at [498, 422] on mat-icon "navigate_next" at bounding box center [499, 428] width 14 height 14
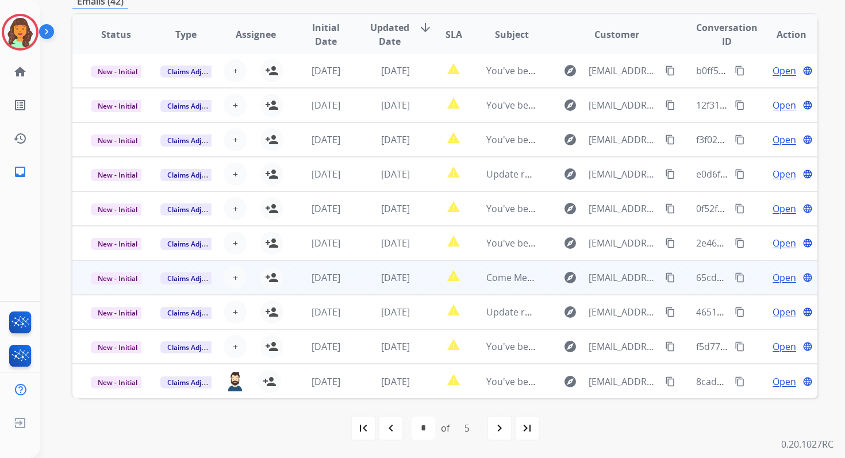
click at [362, 284] on td "[DATE]" at bounding box center [387, 277] width 70 height 34
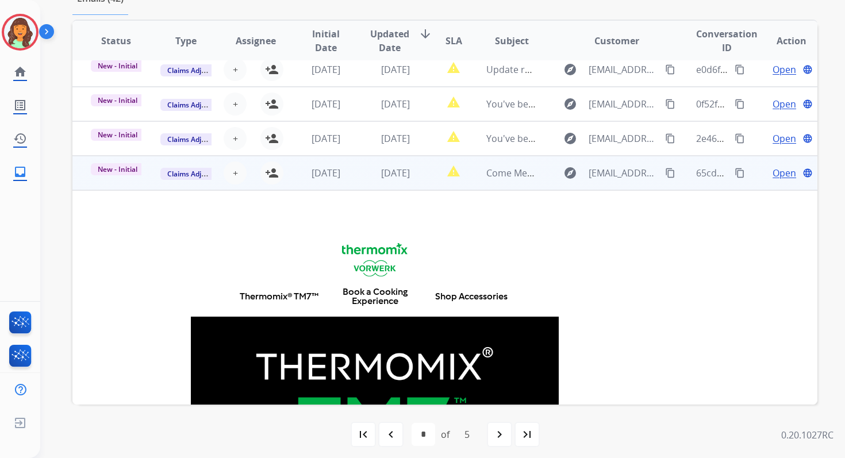
scroll to position [207, 0]
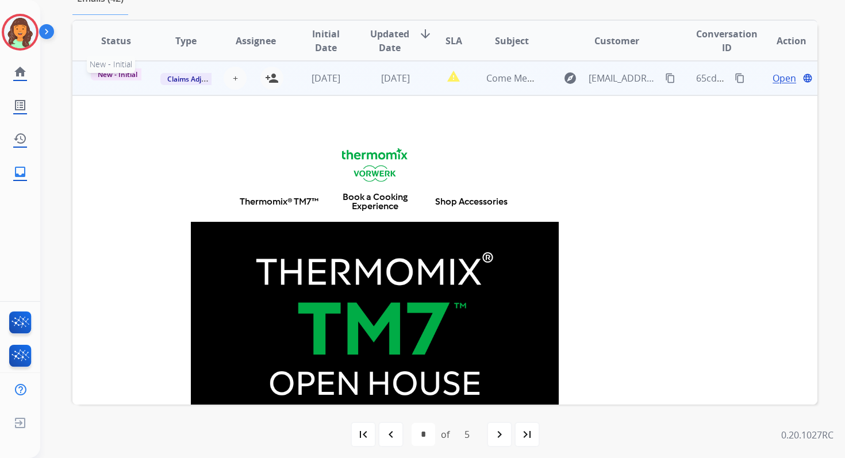
click at [122, 75] on span "New - Initial" at bounding box center [117, 74] width 53 height 12
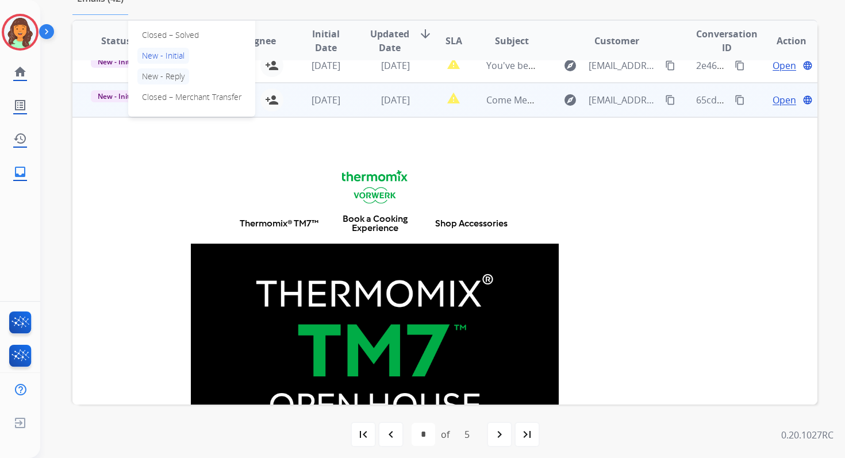
scroll to position [169, 0]
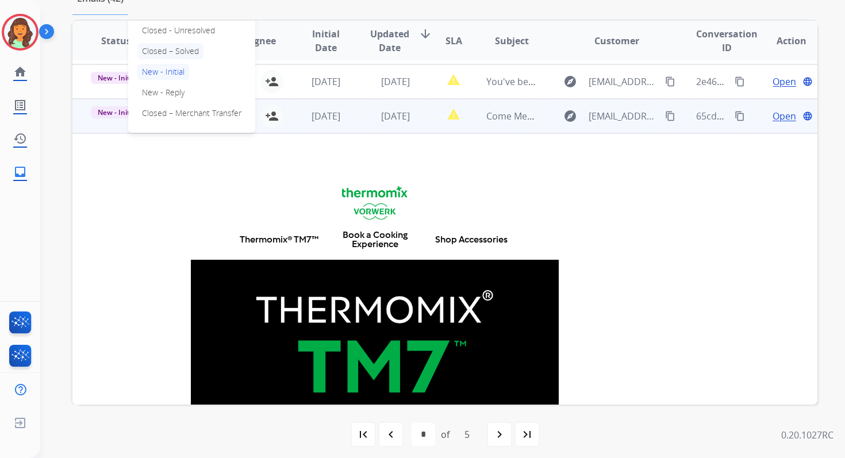
click at [153, 55] on p "Closed – Solved" at bounding box center [170, 51] width 66 height 16
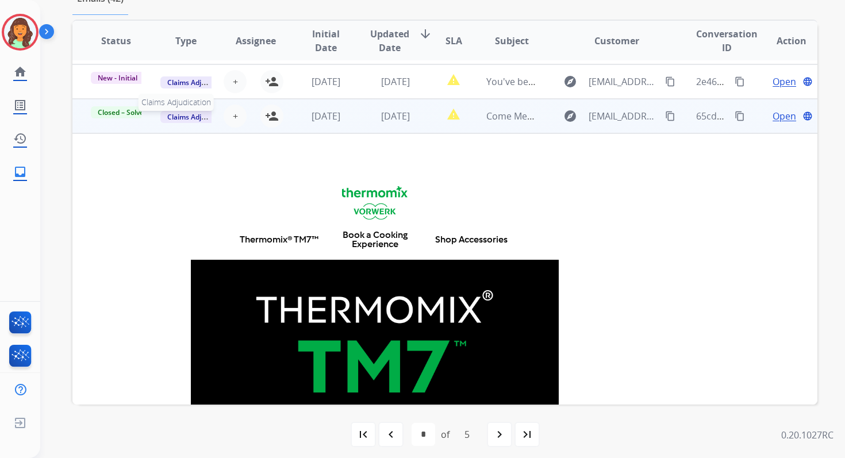
click at [191, 120] on span "Claims Adjudication" at bounding box center [199, 117] width 79 height 12
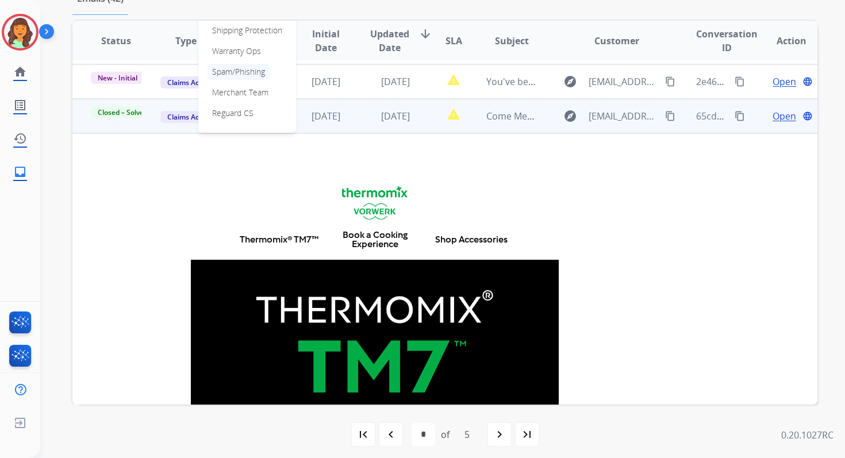
click at [224, 75] on p "Spam/Phishing" at bounding box center [238, 72] width 62 height 16
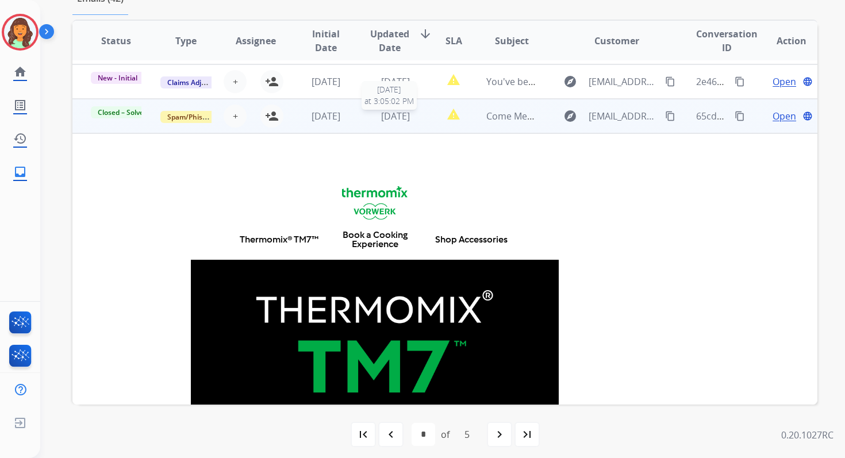
click at [397, 120] on span "[DATE]" at bounding box center [395, 116] width 29 height 13
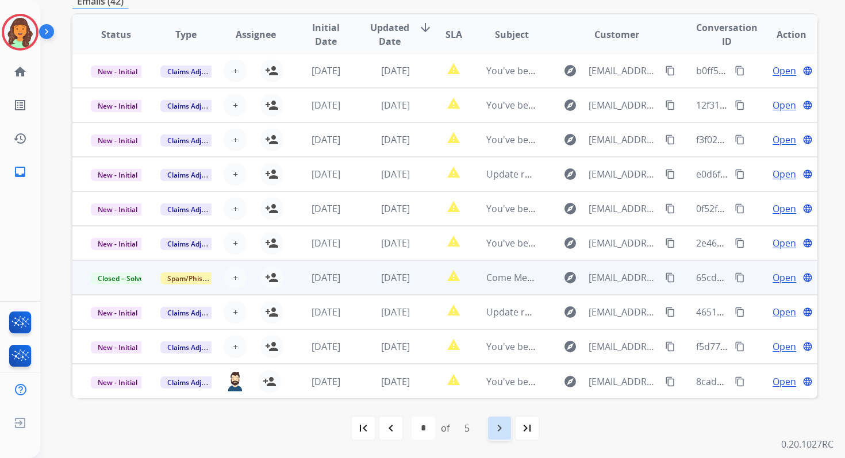
click at [501, 426] on mat-icon "navigate_next" at bounding box center [499, 428] width 14 height 14
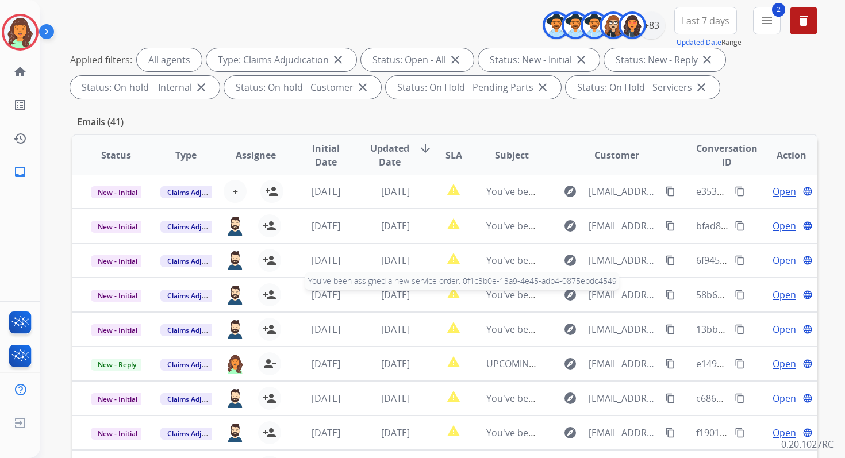
scroll to position [251, 0]
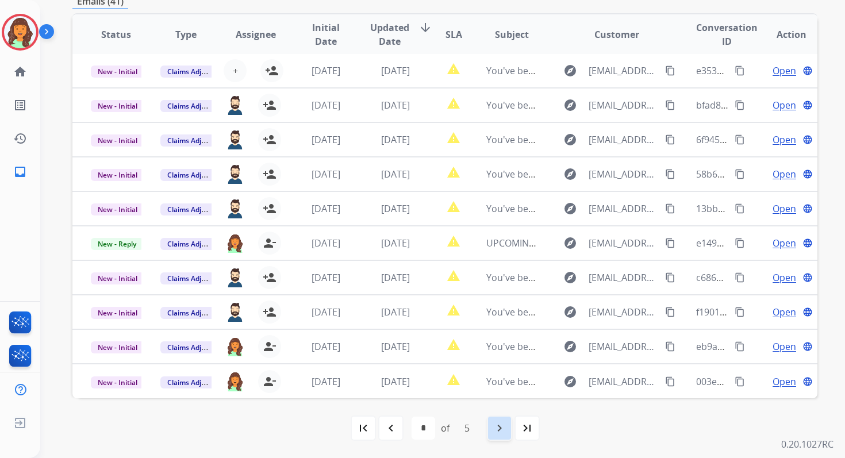
click at [500, 430] on mat-icon "navigate_next" at bounding box center [499, 428] width 14 height 14
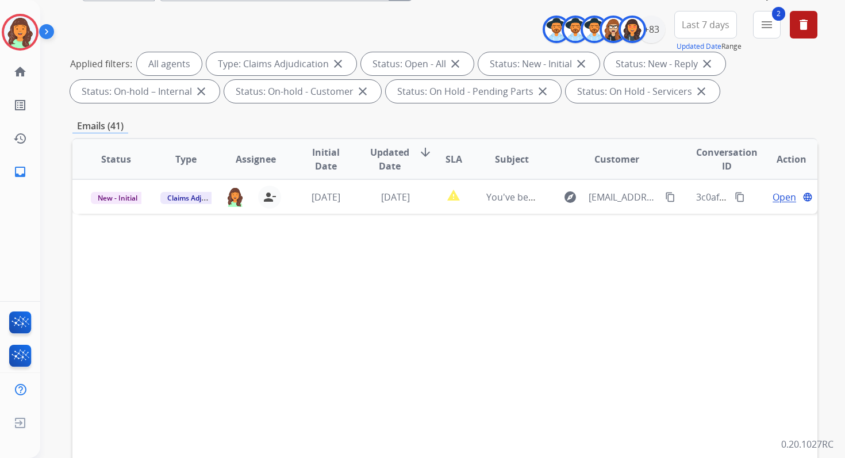
scroll to position [132, 0]
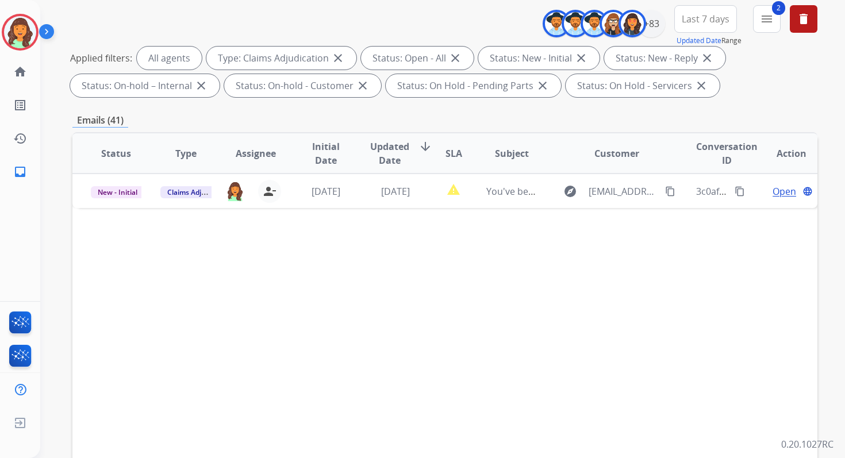
click at [715, 17] on span "Last 7 days" at bounding box center [705, 19] width 48 height 5
click at [693, 159] on div "Last 90 days" at bounding box center [701, 158] width 63 height 17
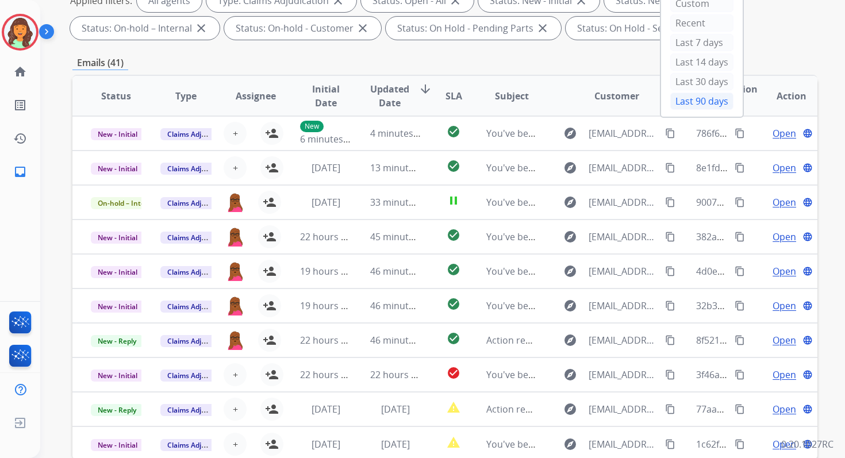
scroll to position [251, 0]
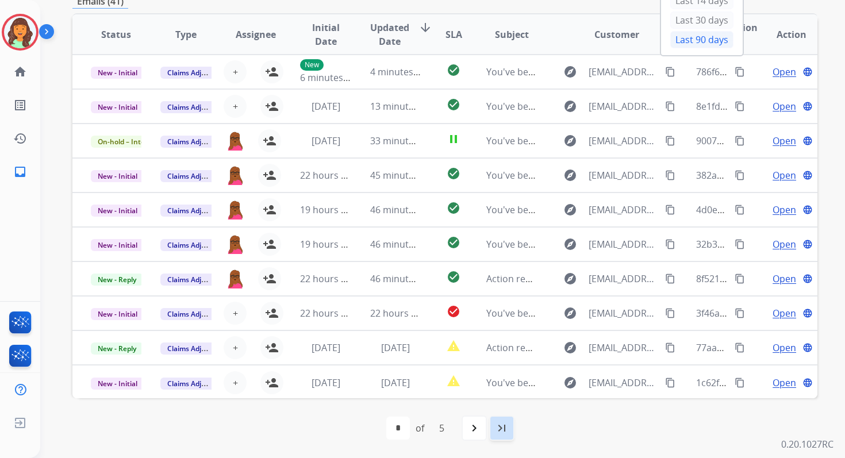
click at [506, 427] on mat-icon "last_page" at bounding box center [502, 428] width 14 height 14
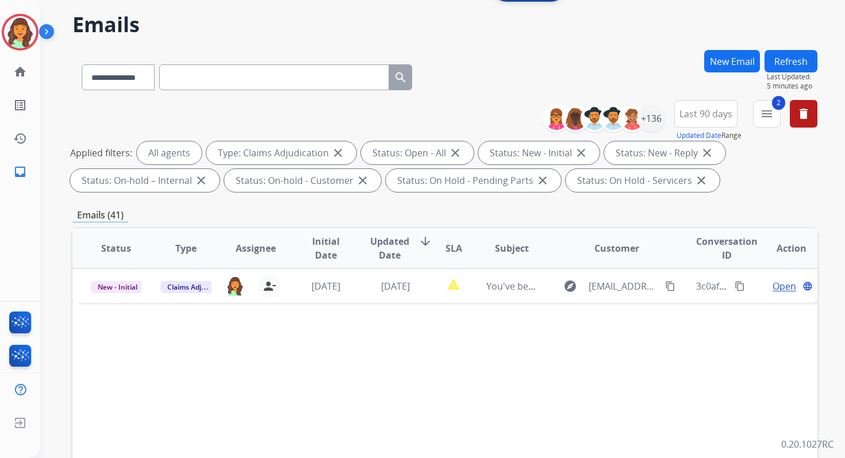
scroll to position [35, 0]
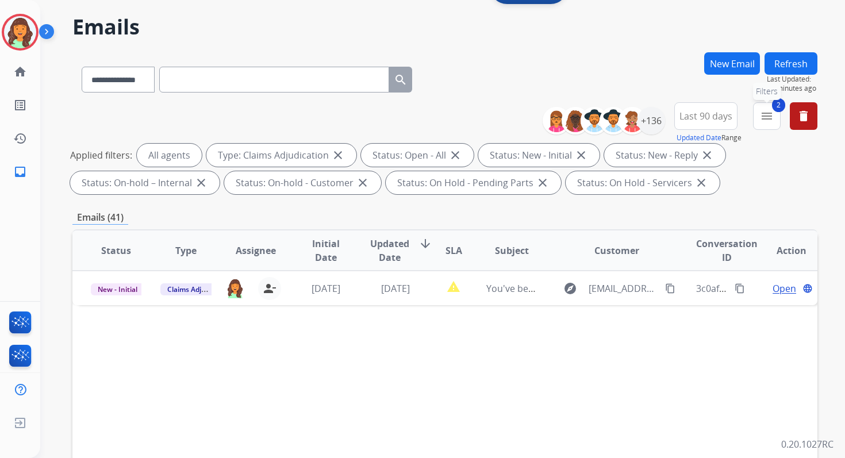
click at [765, 120] on mat-icon "menu" at bounding box center [767, 116] width 14 height 14
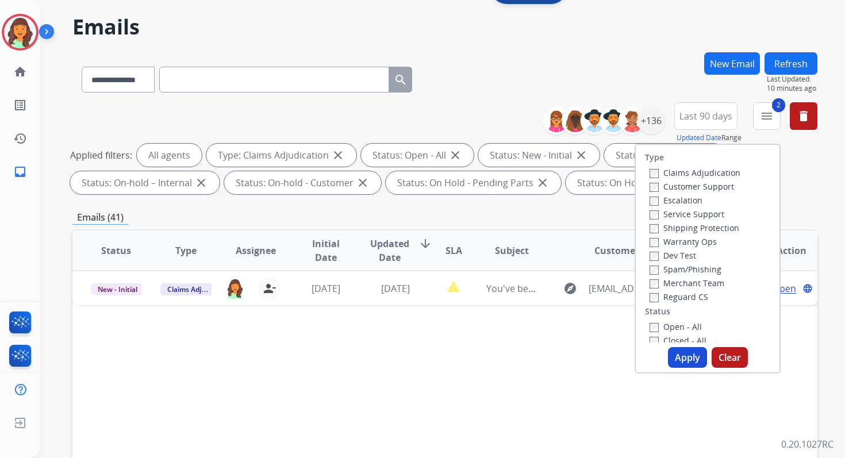
click at [679, 356] on button "Apply" at bounding box center [687, 357] width 39 height 21
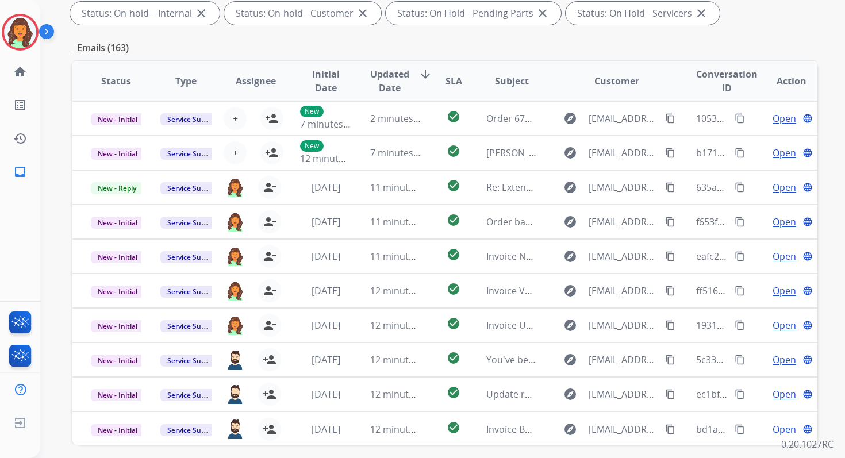
scroll to position [251, 0]
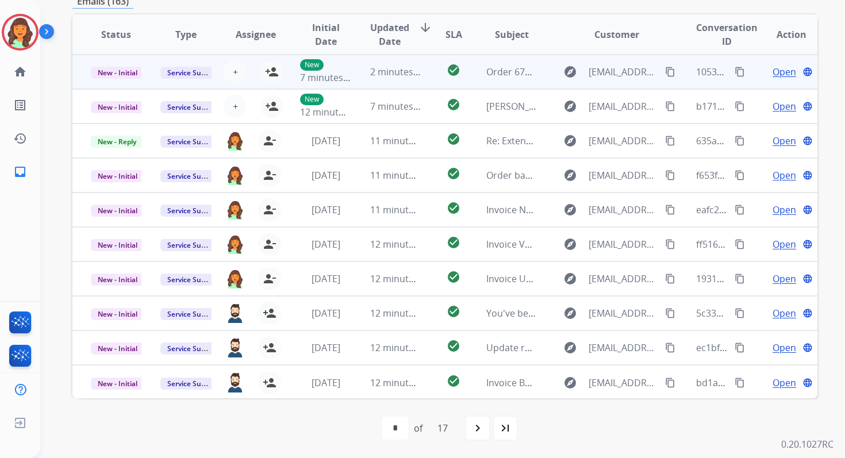
click at [396, 64] on td "2 minutes ago" at bounding box center [387, 72] width 70 height 34
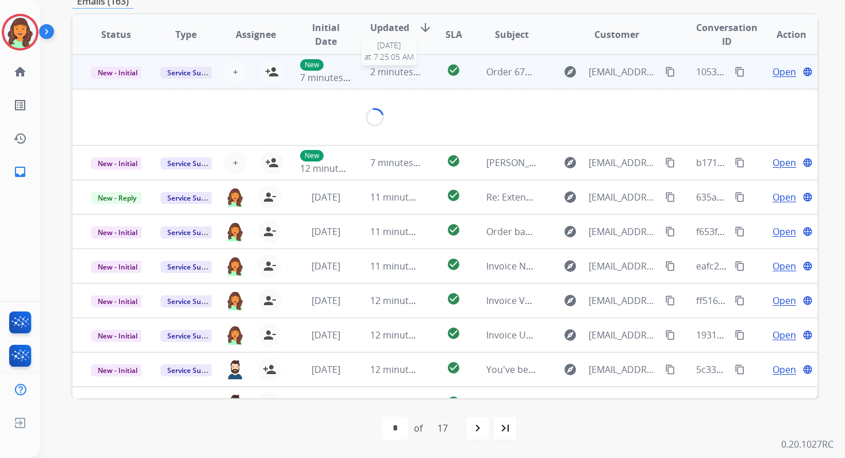
scroll to position [248, 0]
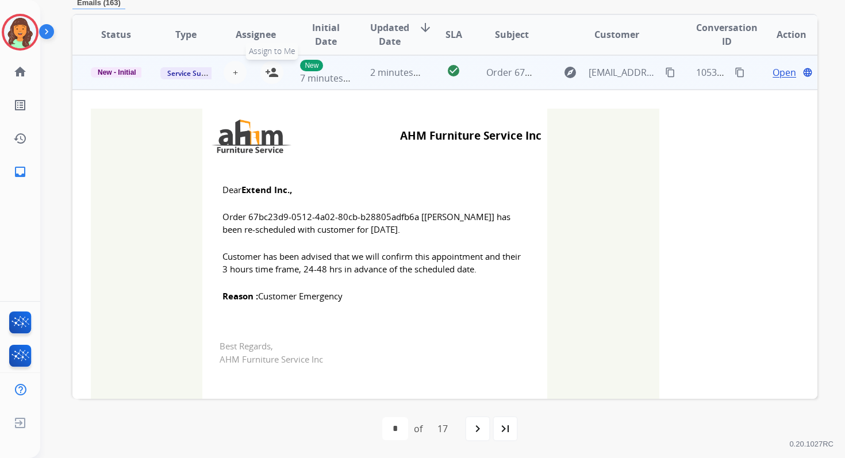
click at [268, 71] on mat-icon "person_add" at bounding box center [272, 72] width 14 height 14
click at [116, 72] on span "New - Initial" at bounding box center [117, 72] width 52 height 10
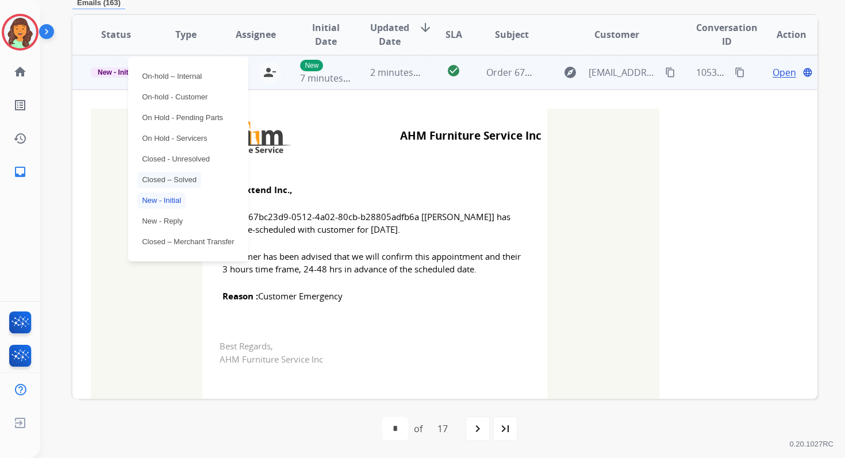
click at [175, 179] on p "Closed – Solved" at bounding box center [169, 180] width 64 height 16
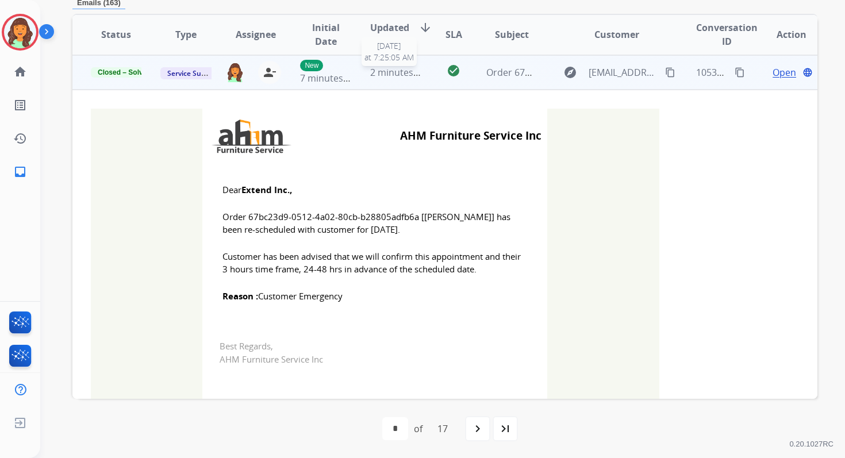
click at [395, 74] on span "2 minutes ago" at bounding box center [400, 72] width 61 height 13
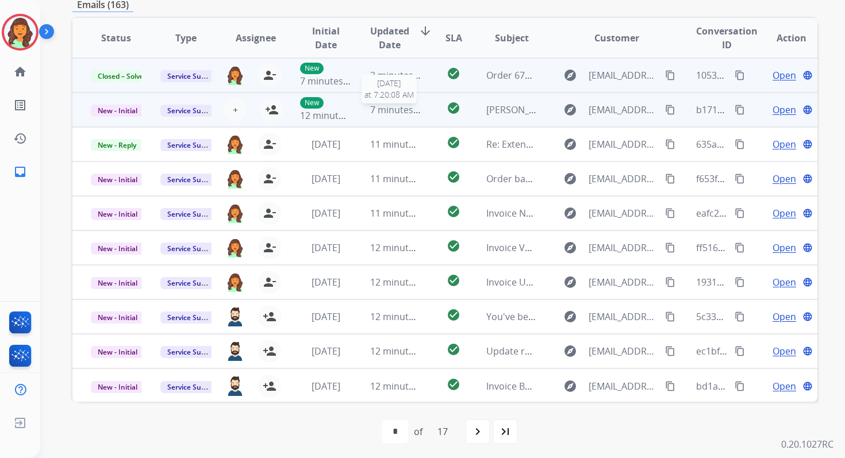
click at [409, 110] on span "7 minutes ago" at bounding box center [400, 109] width 61 height 13
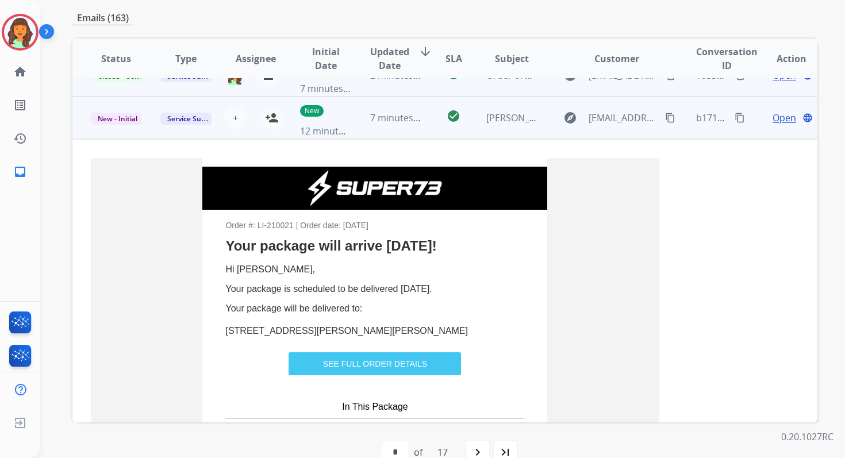
scroll to position [34, 0]
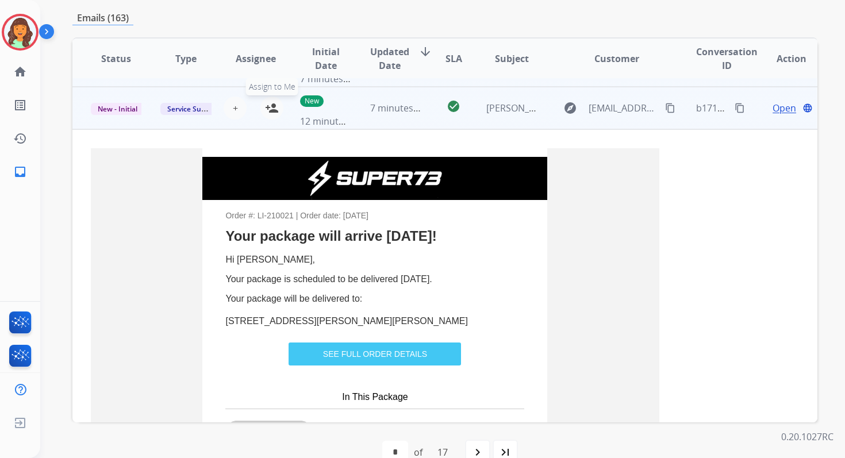
click at [271, 105] on mat-icon "person_add" at bounding box center [272, 108] width 14 height 14
click at [370, 108] on span "7 minutes ago" at bounding box center [400, 108] width 61 height 13
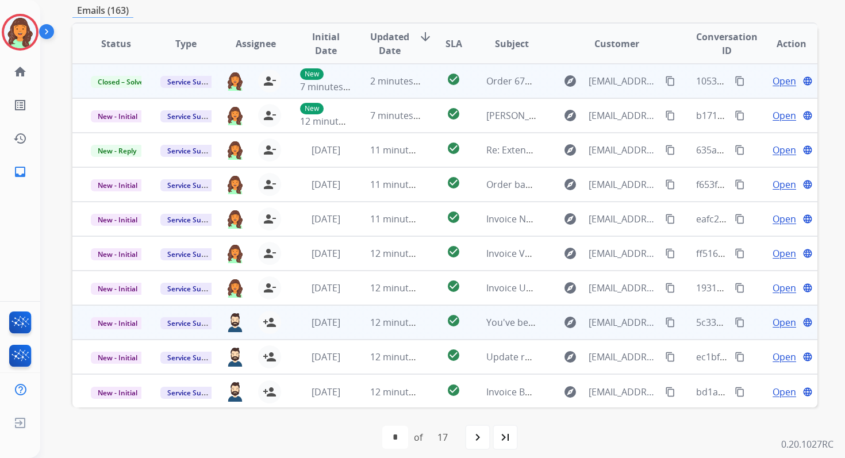
scroll to position [0, 0]
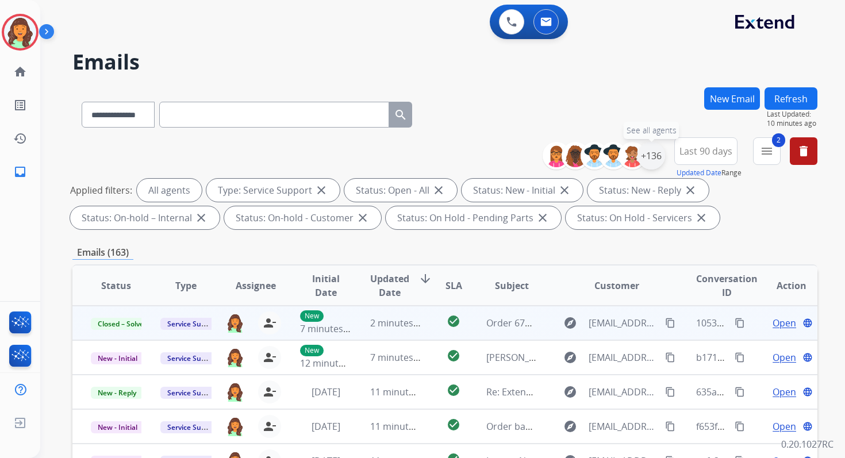
click at [653, 157] on div "+136" at bounding box center [651, 156] width 28 height 28
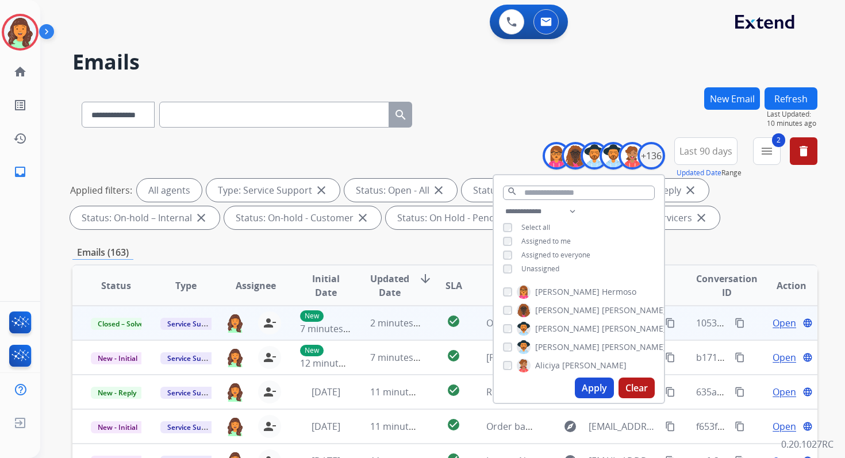
click at [507, 138] on div "**********" at bounding box center [444, 185] width 745 height 97
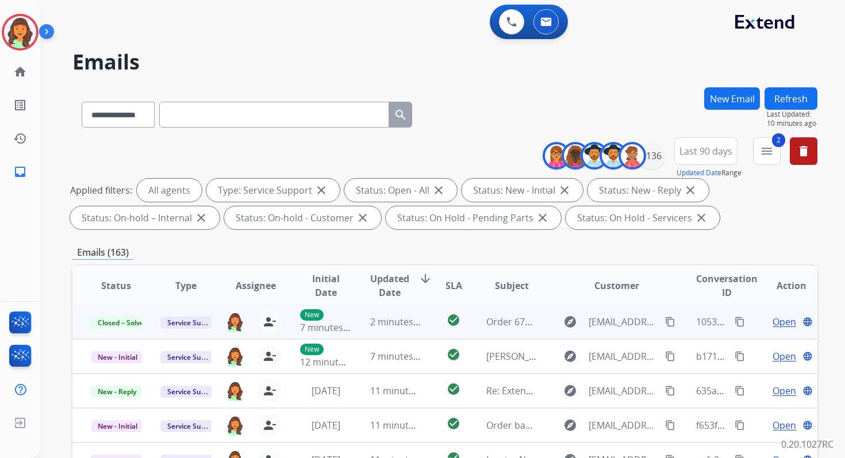
scroll to position [251, 0]
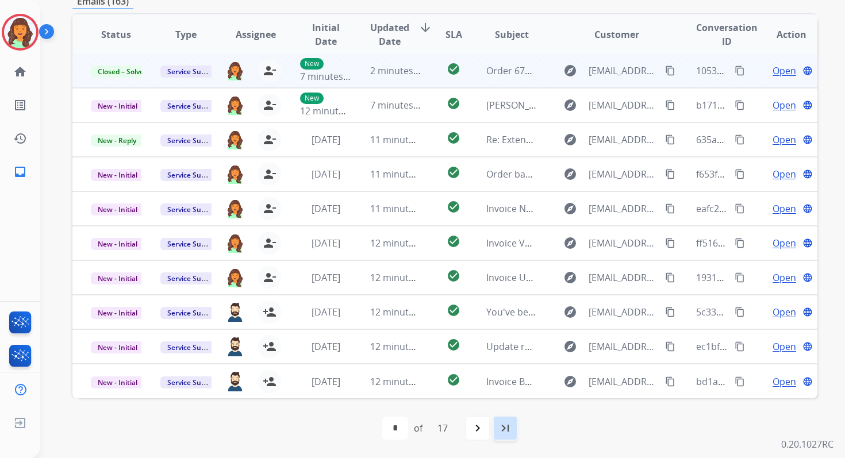
click at [501, 422] on mat-icon "last_page" at bounding box center [505, 428] width 14 height 14
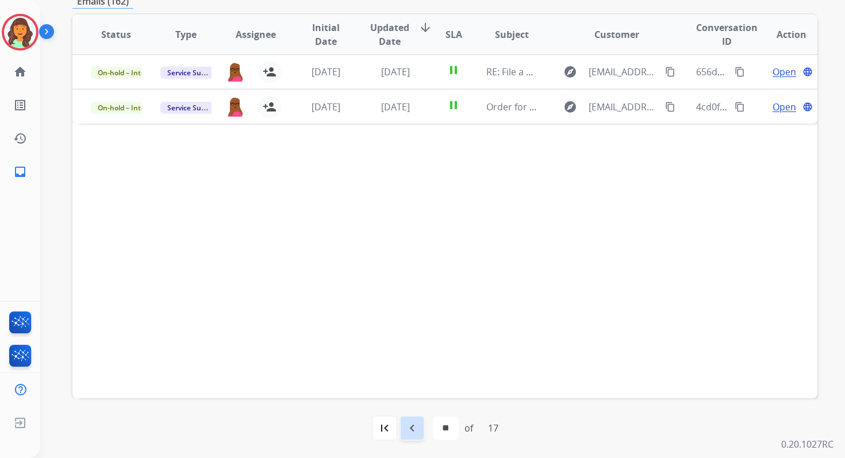
click at [413, 429] on mat-icon "navigate_before" at bounding box center [412, 428] width 14 height 14
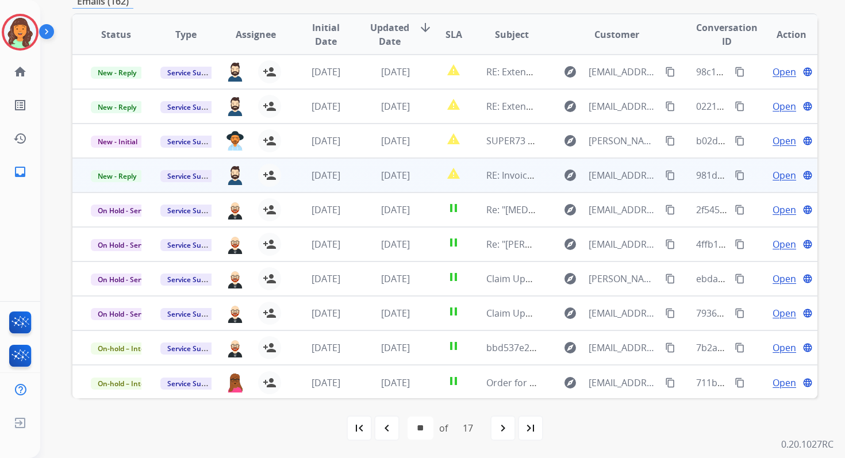
scroll to position [1, 0]
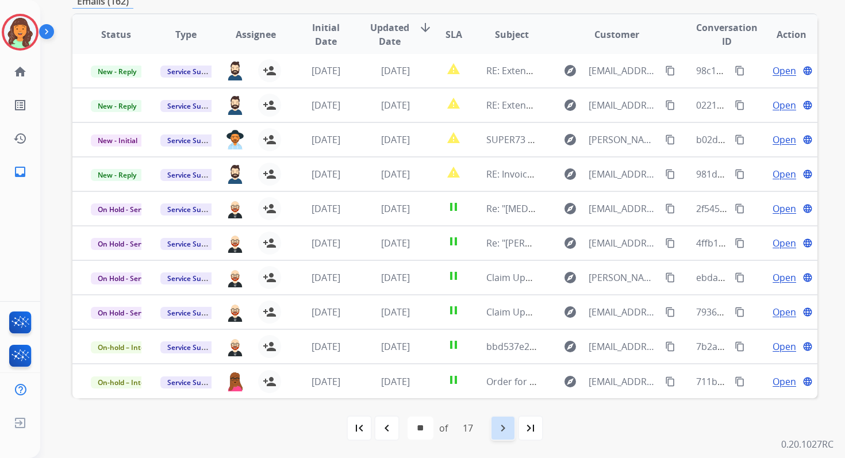
click at [509, 434] on mat-icon "navigate_next" at bounding box center [503, 428] width 14 height 14
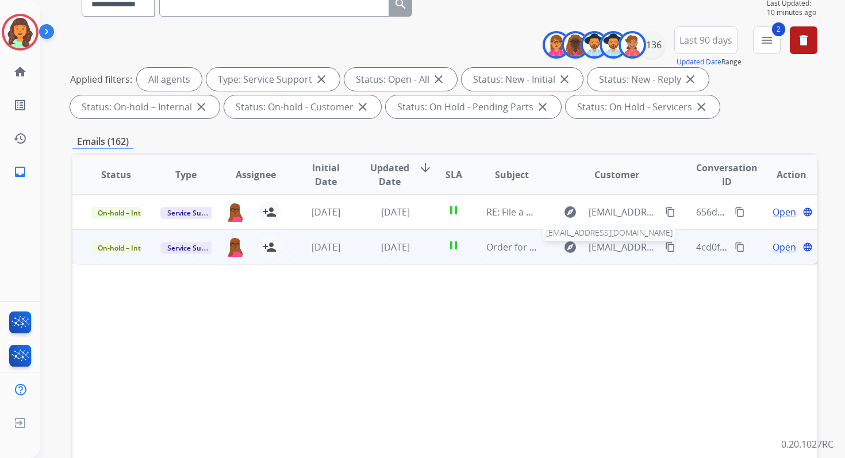
scroll to position [0, 0]
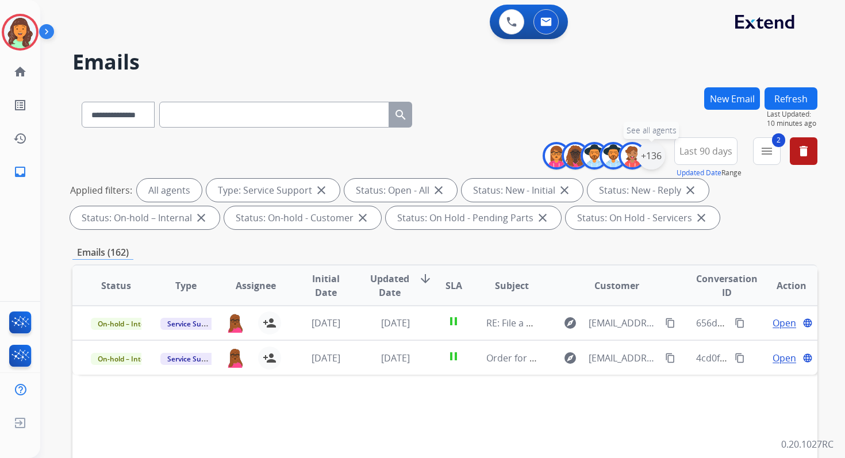
click at [657, 155] on div "+136" at bounding box center [651, 156] width 28 height 28
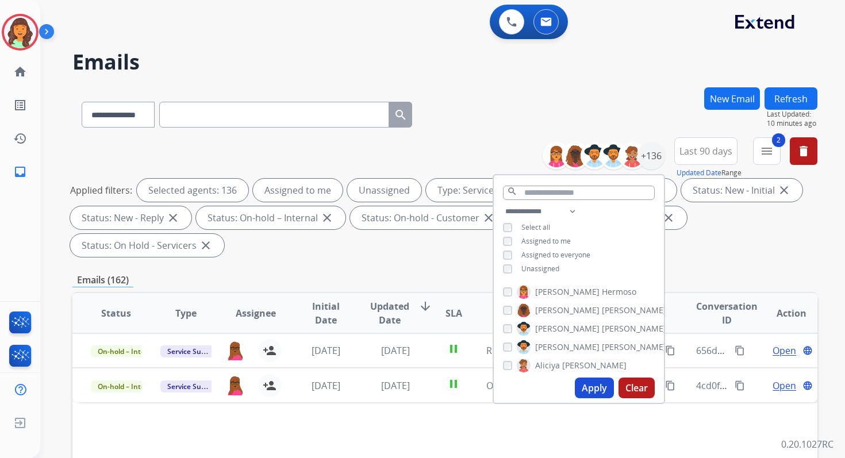
click at [580, 383] on button "Apply" at bounding box center [594, 387] width 39 height 21
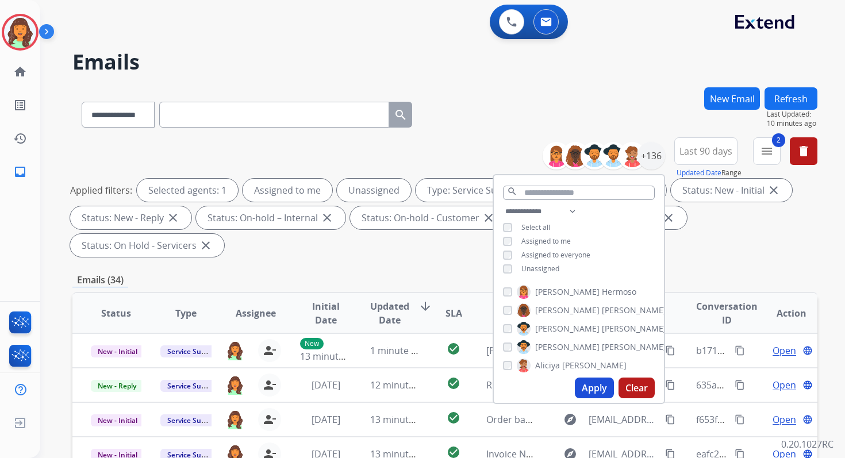
click at [450, 265] on div "**********" at bounding box center [444, 411] width 745 height 649
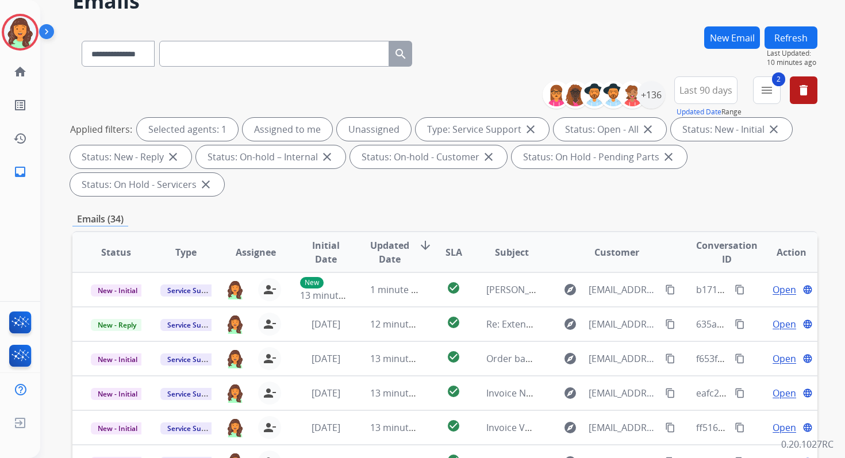
scroll to position [279, 0]
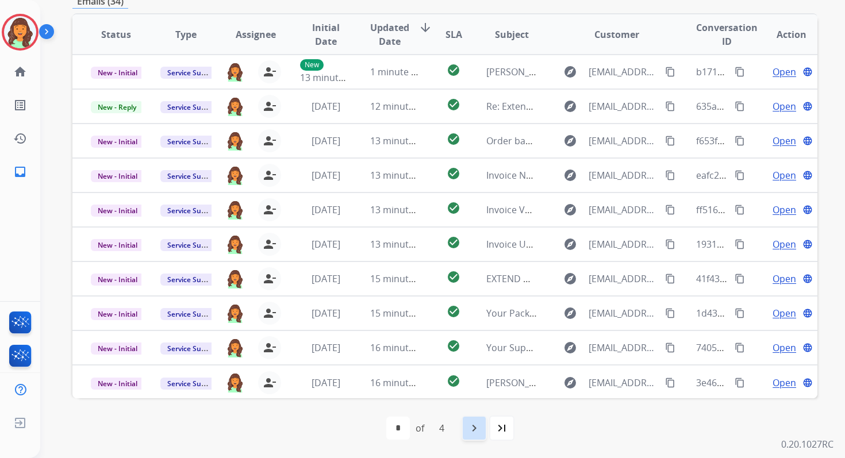
click at [477, 427] on mat-icon "navigate_next" at bounding box center [474, 428] width 14 height 14
select select "*"
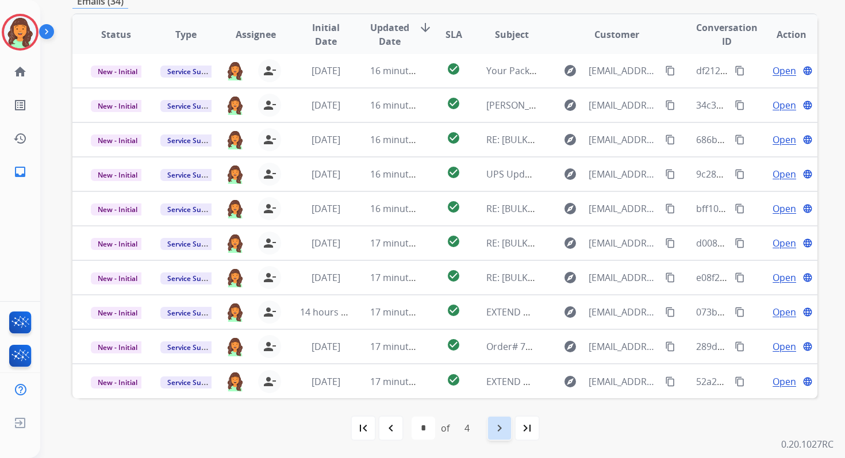
click at [501, 426] on mat-icon "navigate_next" at bounding box center [499, 428] width 14 height 14
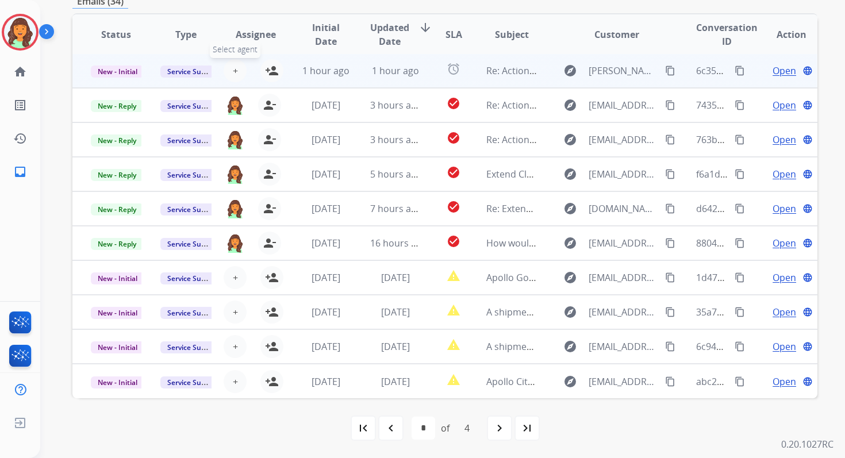
click at [233, 70] on span "+" at bounding box center [235, 71] width 5 height 14
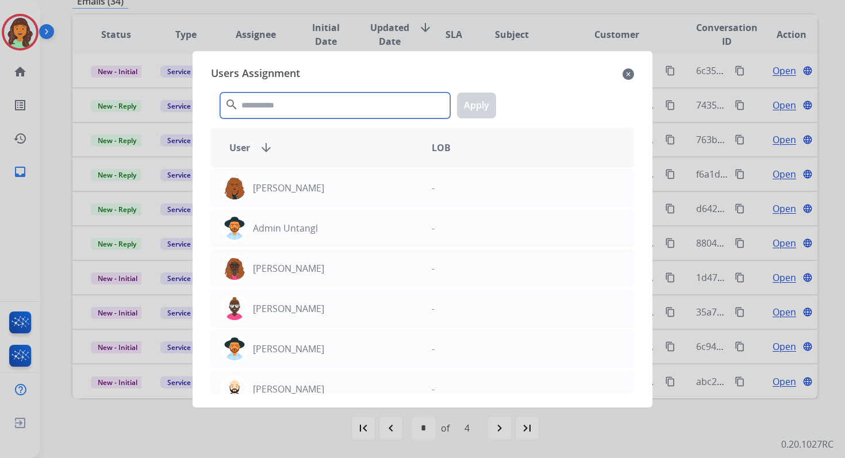
click at [276, 105] on input "text" at bounding box center [335, 106] width 230 height 26
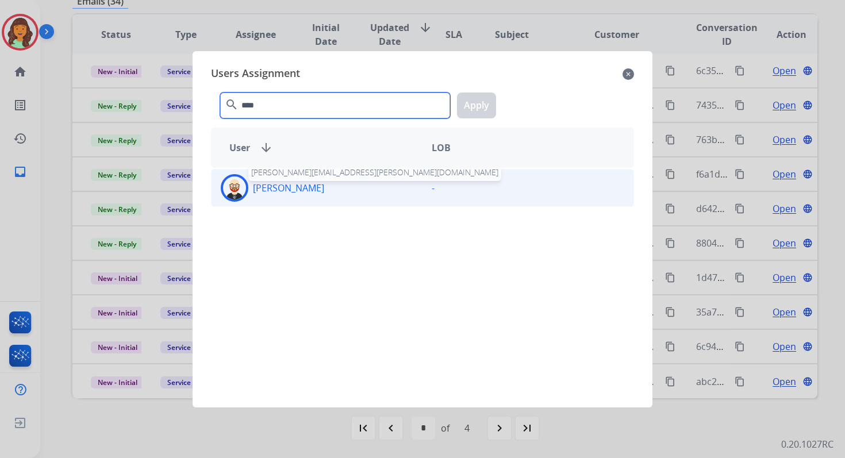
type input "****"
click at [291, 192] on p "[PERSON_NAME]" at bounding box center [288, 188] width 71 height 14
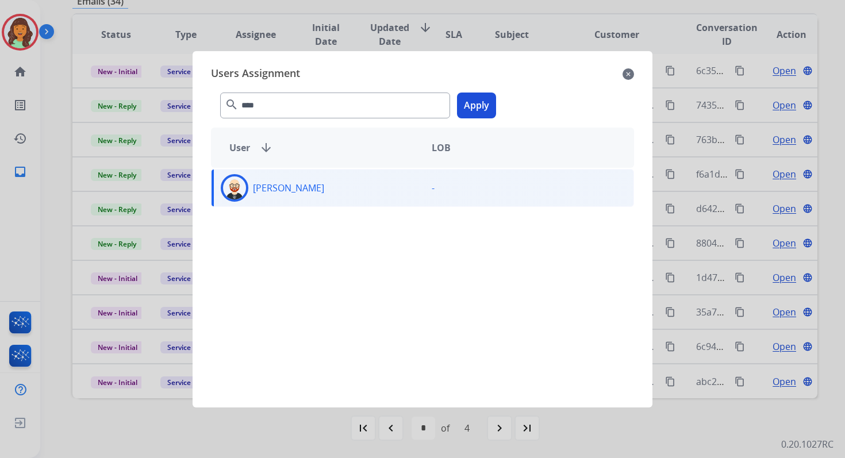
click at [483, 114] on button "Apply" at bounding box center [476, 106] width 39 height 26
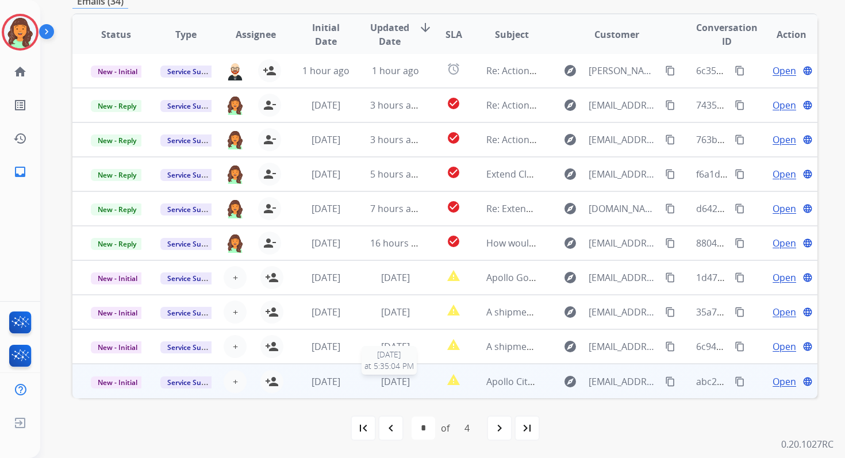
click at [370, 386] on div "[DATE]" at bounding box center [395, 382] width 51 height 14
click at [392, 380] on span "[DATE]" at bounding box center [395, 381] width 29 height 13
click at [397, 380] on span "[DATE]" at bounding box center [395, 381] width 29 height 13
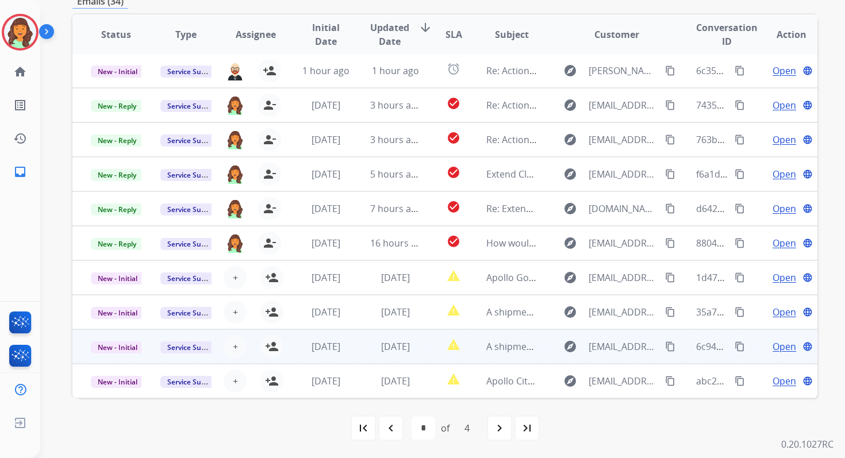
click at [396, 355] on td "[DATE]" at bounding box center [387, 346] width 70 height 34
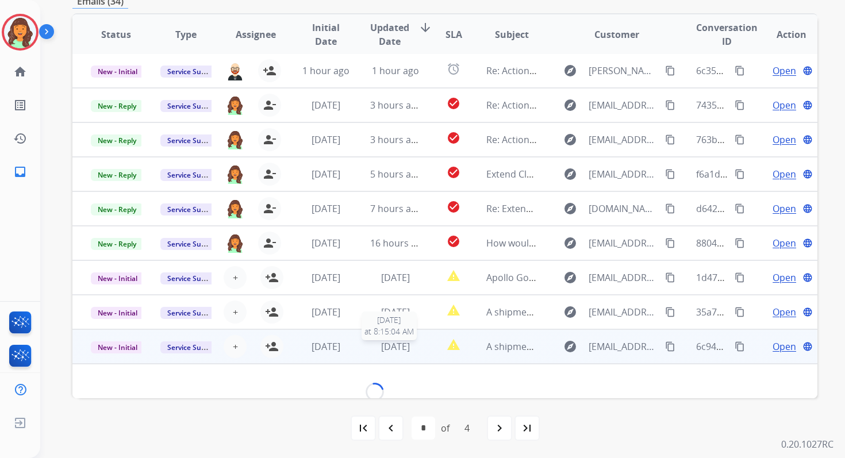
scroll to position [57, 0]
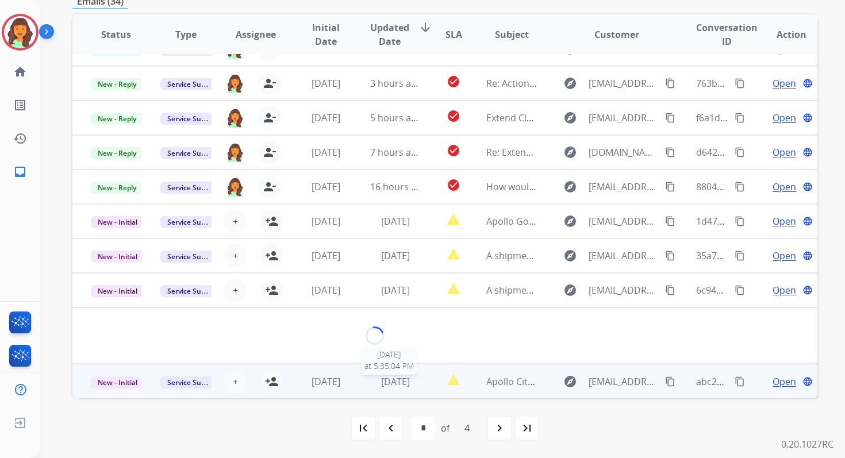
click at [399, 382] on span "[DATE]" at bounding box center [395, 381] width 29 height 13
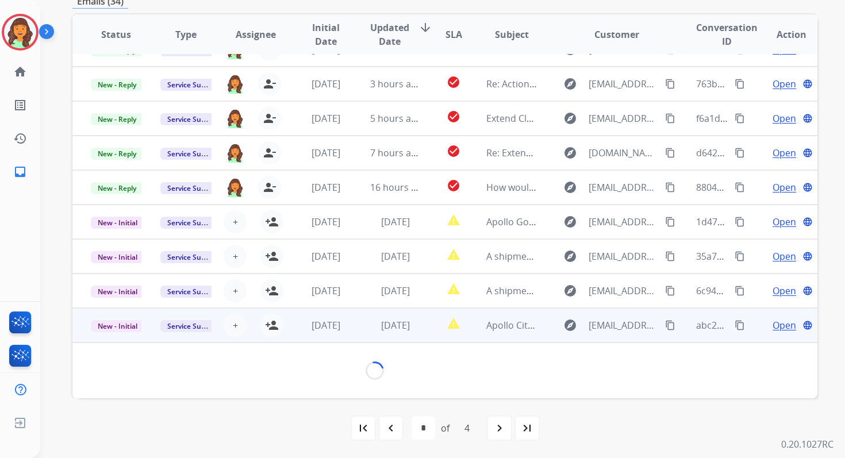
click at [779, 326] on span "Open" at bounding box center [784, 325] width 24 height 14
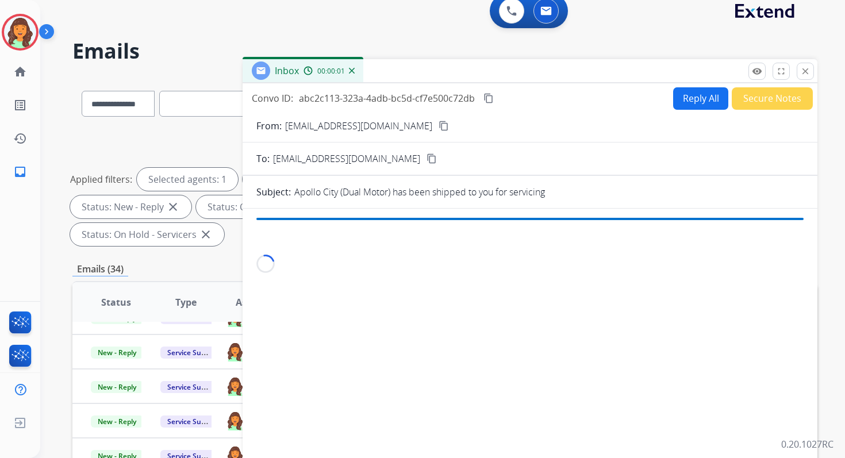
scroll to position [0, 0]
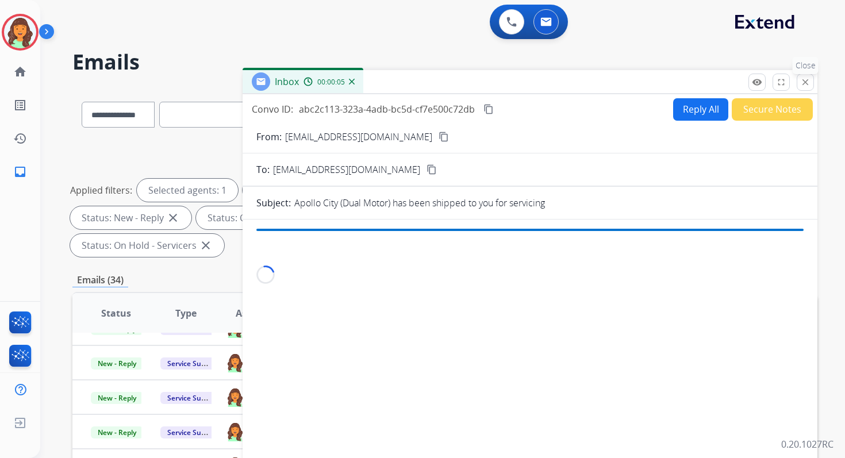
click at [806, 81] on mat-icon "close" at bounding box center [805, 82] width 10 height 10
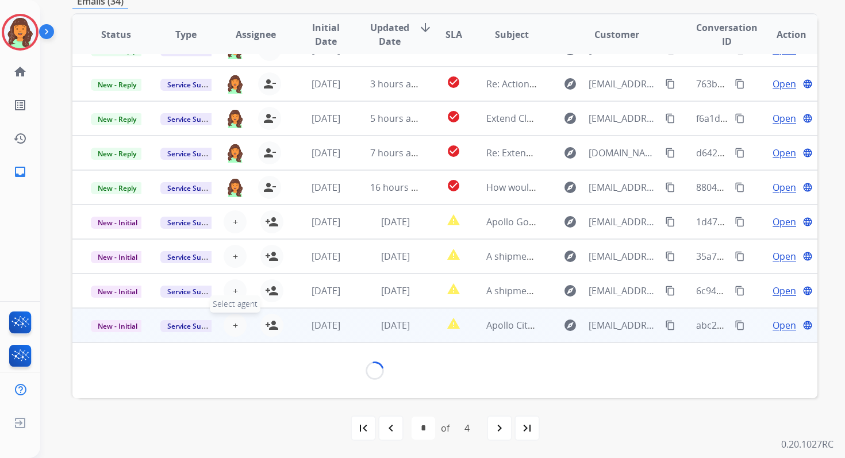
scroll to position [57, 0]
click at [235, 324] on button "+ Select agent" at bounding box center [235, 325] width 23 height 23
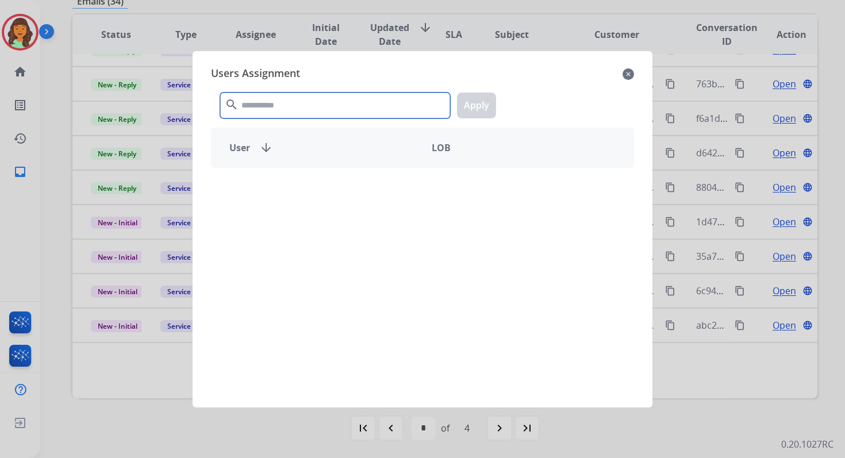
click at [301, 96] on input "text" at bounding box center [335, 106] width 230 height 26
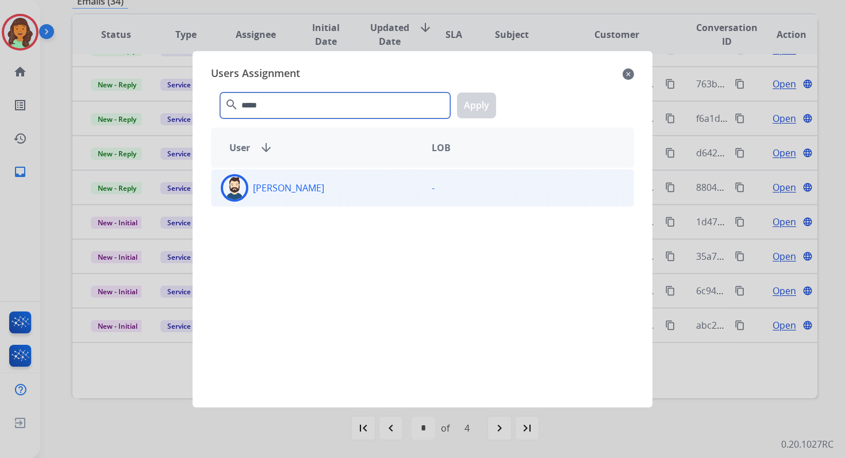
type input "*****"
click at [302, 188] on div "[PERSON_NAME]" at bounding box center [316, 188] width 211 height 28
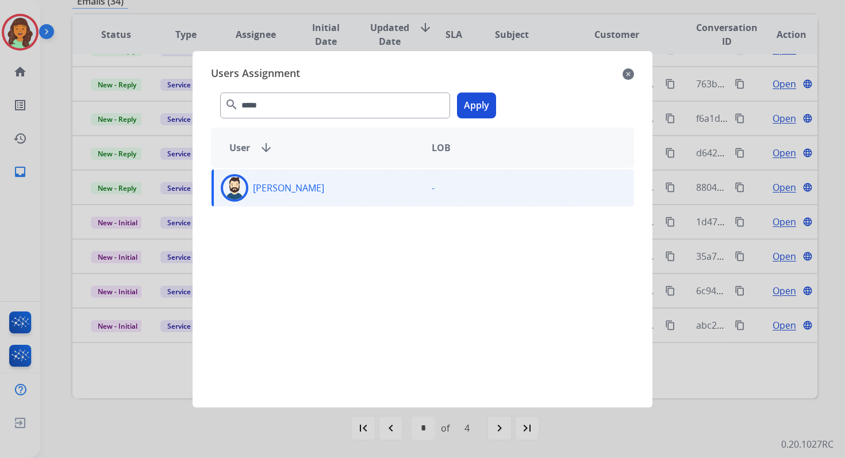
click at [476, 107] on button "Apply" at bounding box center [476, 106] width 39 height 26
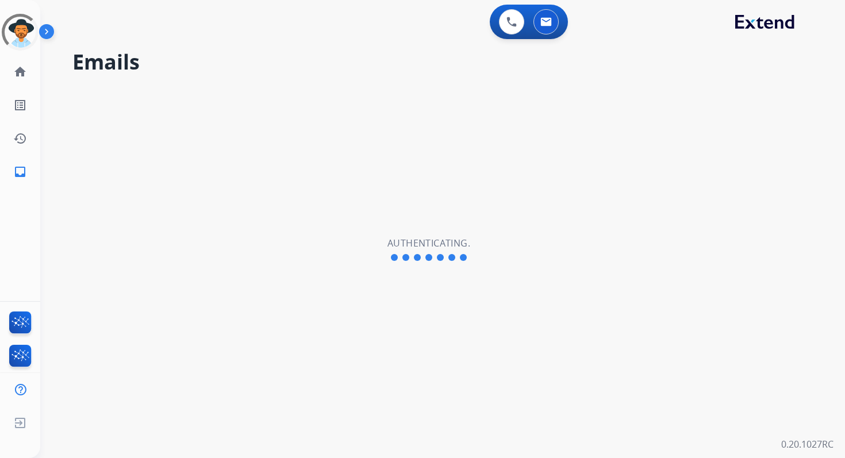
select select "**********"
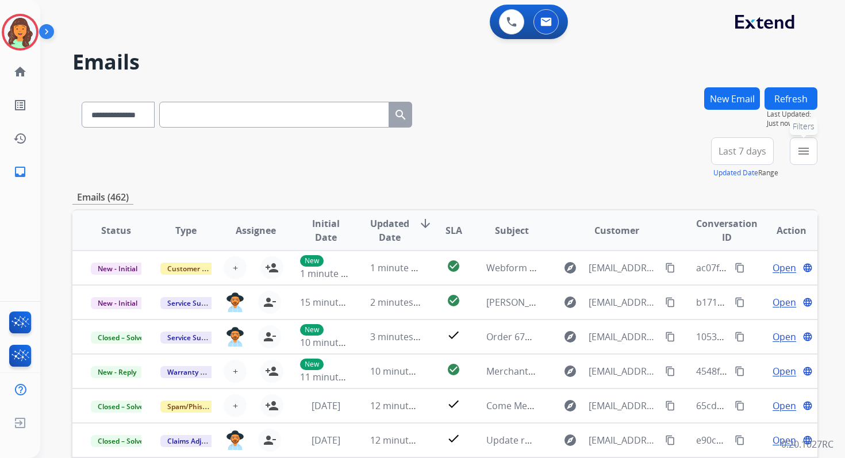
click at [797, 143] on button "menu Filters" at bounding box center [803, 151] width 28 height 28
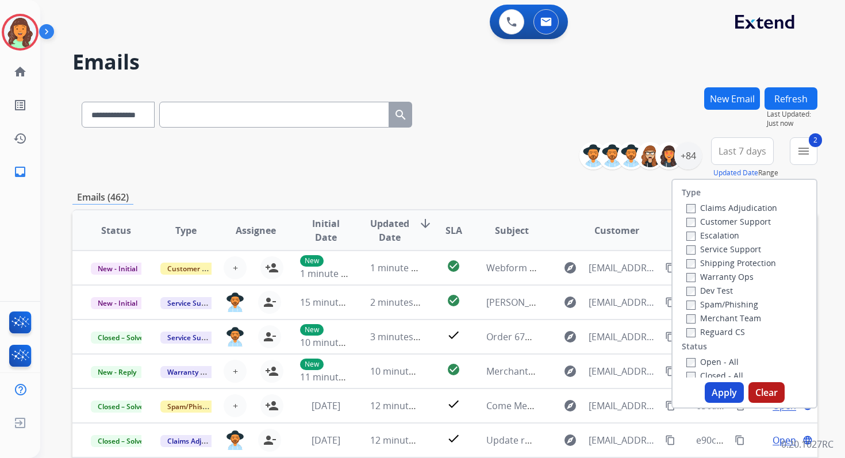
click at [719, 392] on button "Apply" at bounding box center [723, 392] width 39 height 21
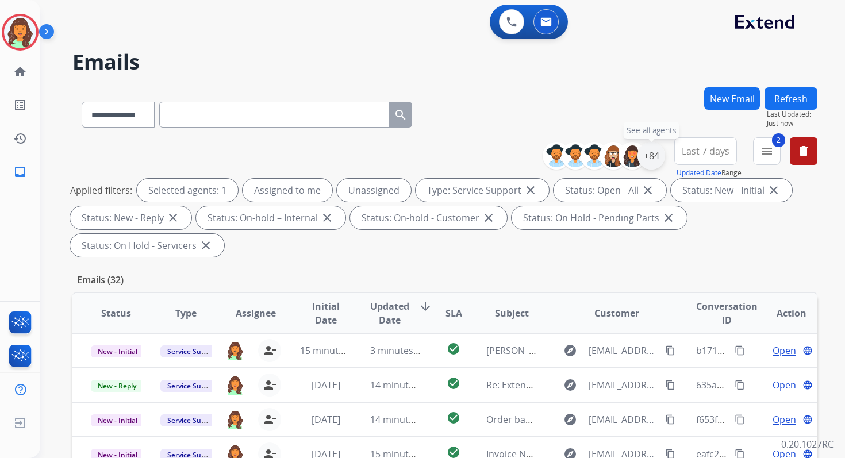
click at [648, 164] on div "+84" at bounding box center [651, 156] width 28 height 28
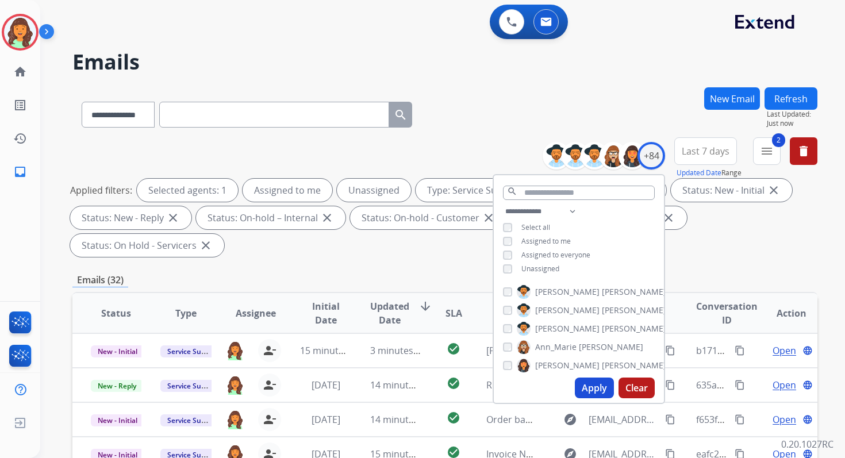
click at [591, 388] on button "Apply" at bounding box center [594, 387] width 39 height 21
click at [701, 153] on span "Last 7 days" at bounding box center [705, 151] width 48 height 5
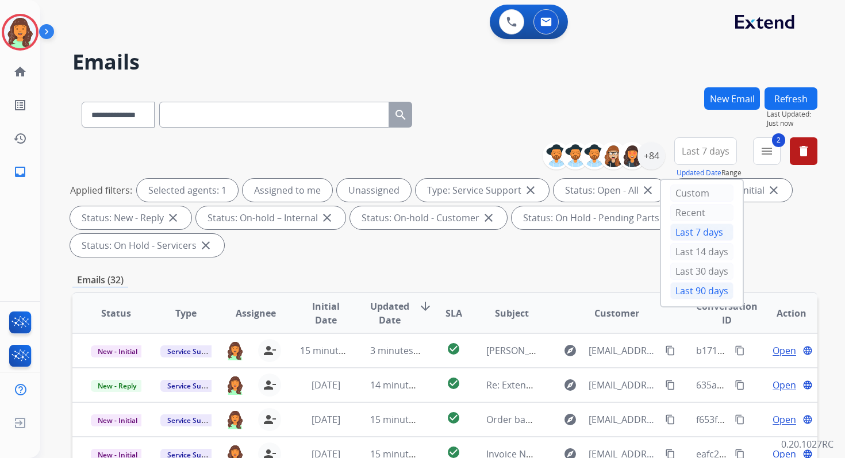
click at [696, 285] on div "Last 90 days" at bounding box center [701, 290] width 63 height 17
click at [485, 125] on div "**********" at bounding box center [444, 112] width 745 height 50
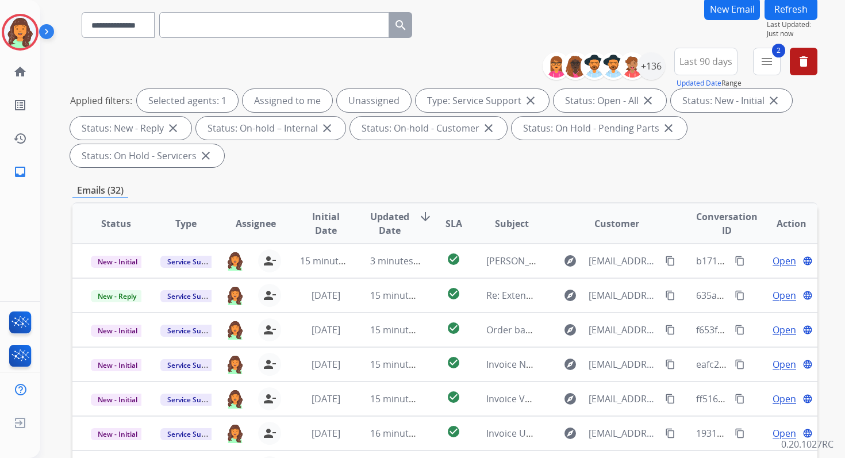
scroll to position [279, 0]
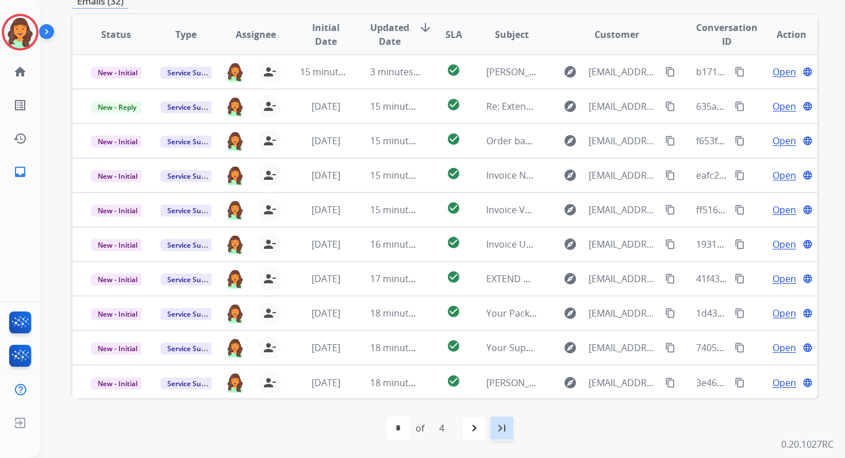
click at [505, 426] on mat-icon "last_page" at bounding box center [502, 428] width 14 height 14
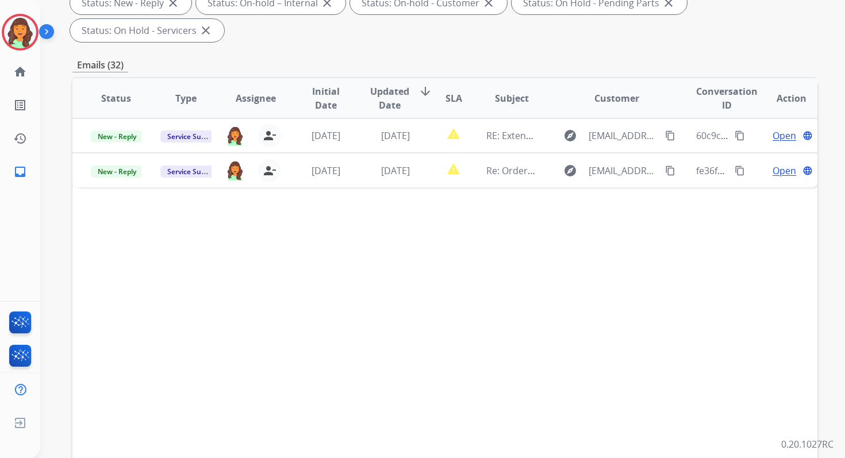
scroll to position [216, 0]
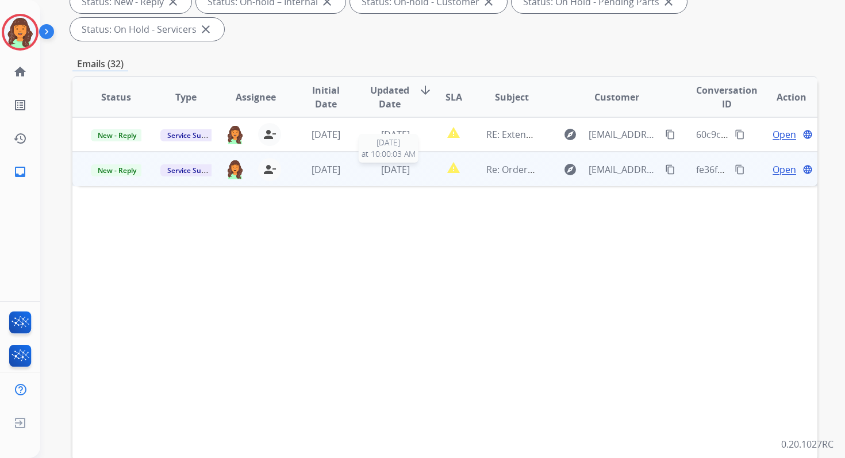
click at [397, 174] on span "[DATE]" at bounding box center [395, 169] width 29 height 13
click at [784, 167] on span "Open" at bounding box center [784, 169] width 24 height 14
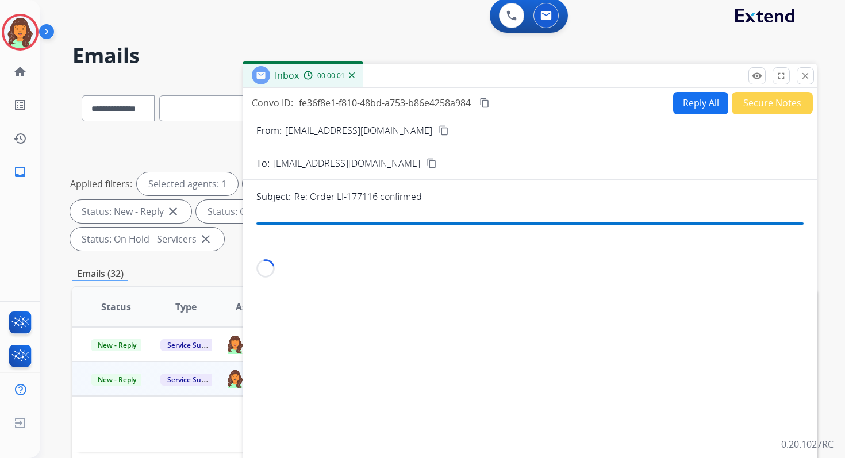
scroll to position [0, 0]
